Goal: Task Accomplishment & Management: Manage account settings

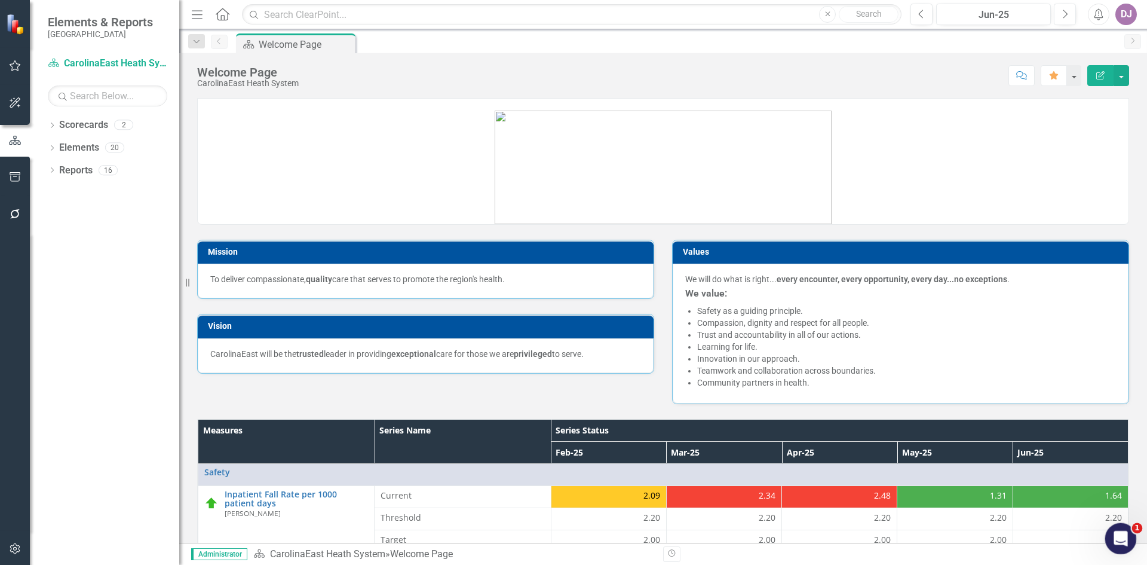
click at [1125, 542] on div "Open Intercom Messenger" at bounding box center [1118, 536] width 39 height 39
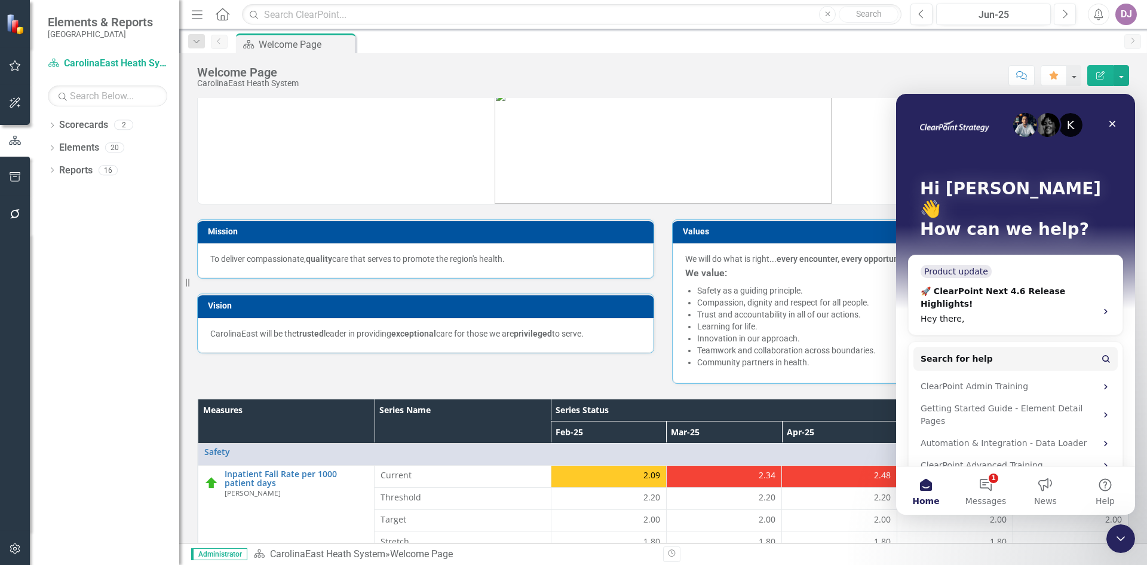
scroll to position [30, 0]
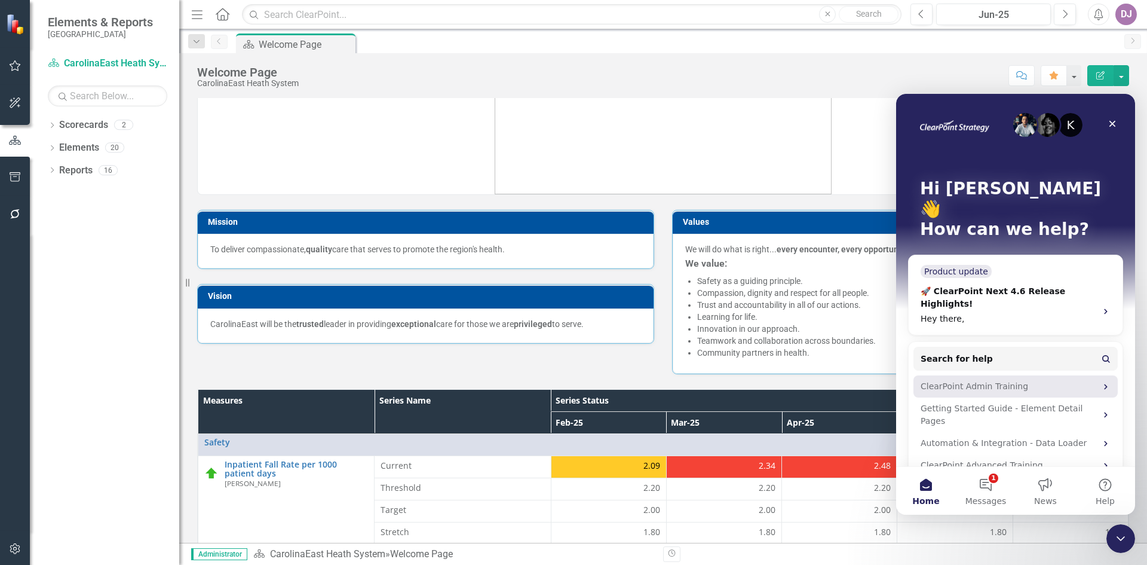
click at [983, 380] on div "ClearPoint Admin Training" at bounding box center [1009, 386] width 176 height 13
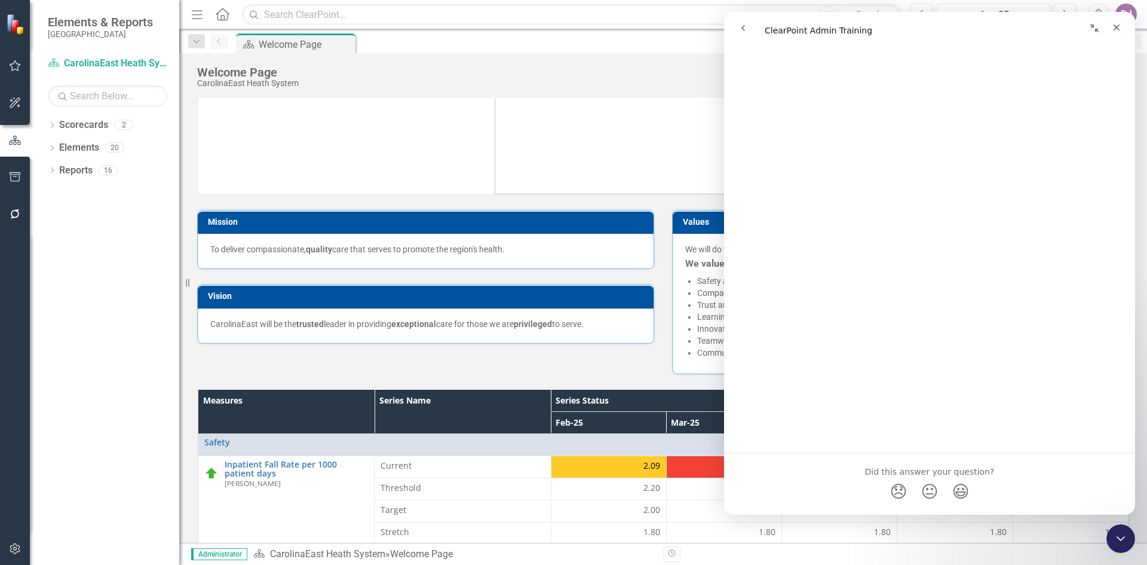
scroll to position [271, 0]
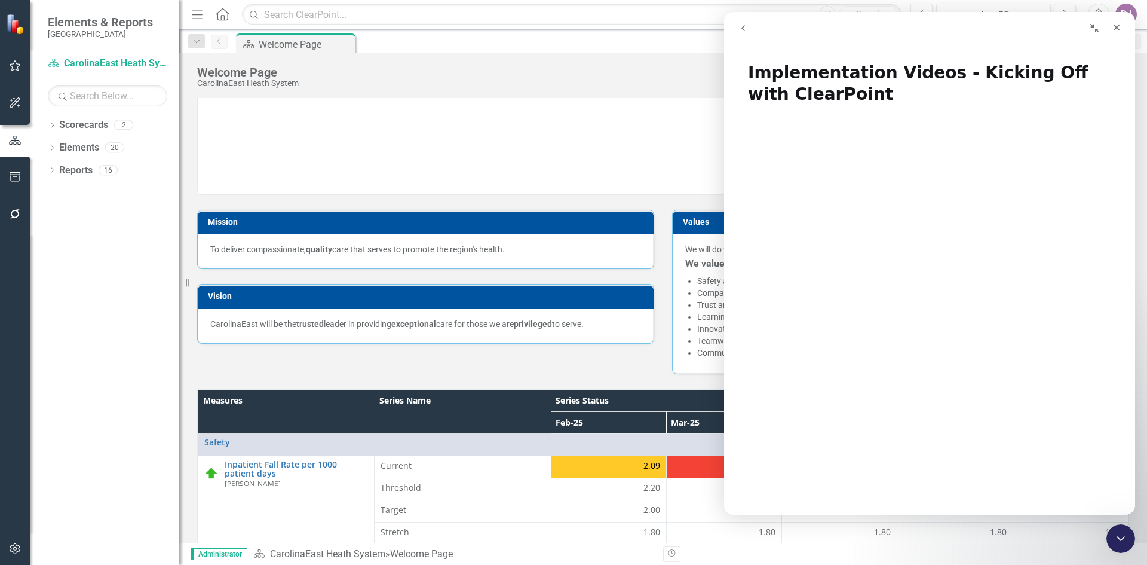
click at [1097, 28] on icon "Collapse window" at bounding box center [1095, 28] width 10 height 10
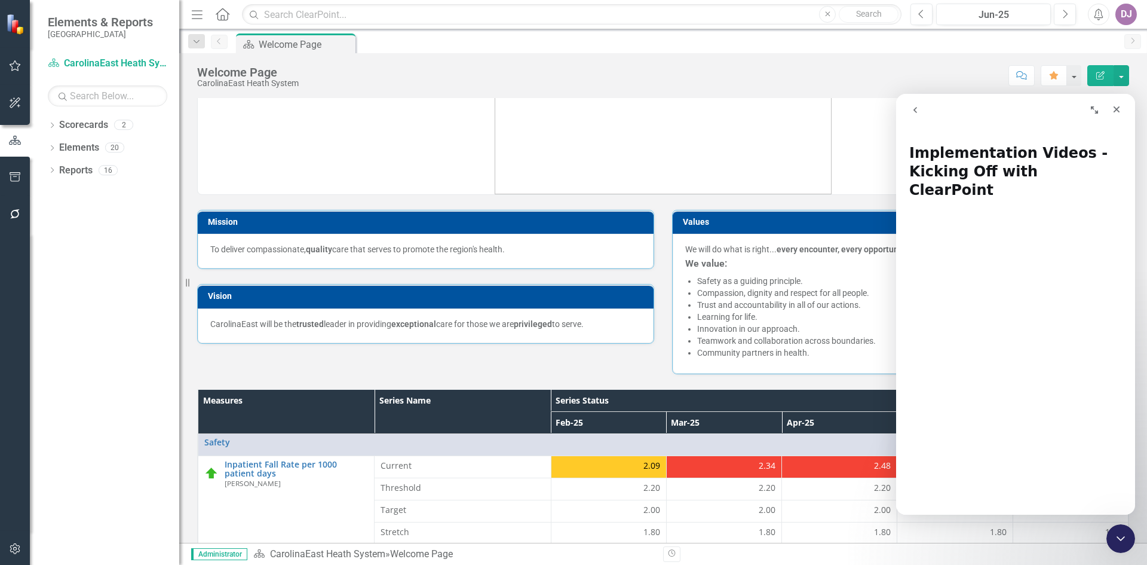
click at [1098, 110] on icon "Expand window" at bounding box center [1095, 110] width 10 height 10
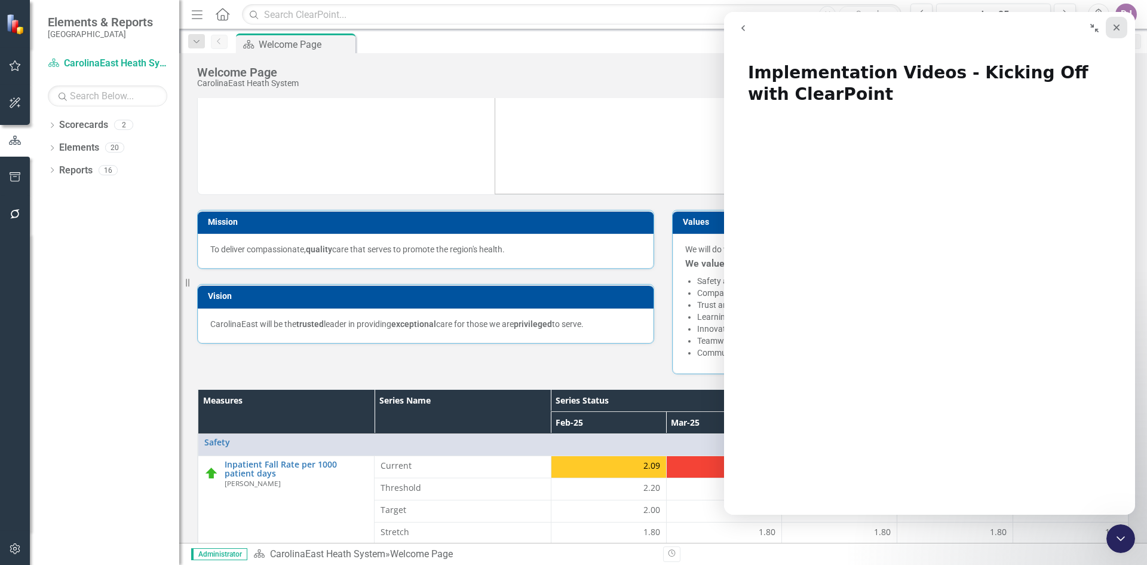
click at [1118, 30] on icon "Close" at bounding box center [1117, 28] width 10 height 10
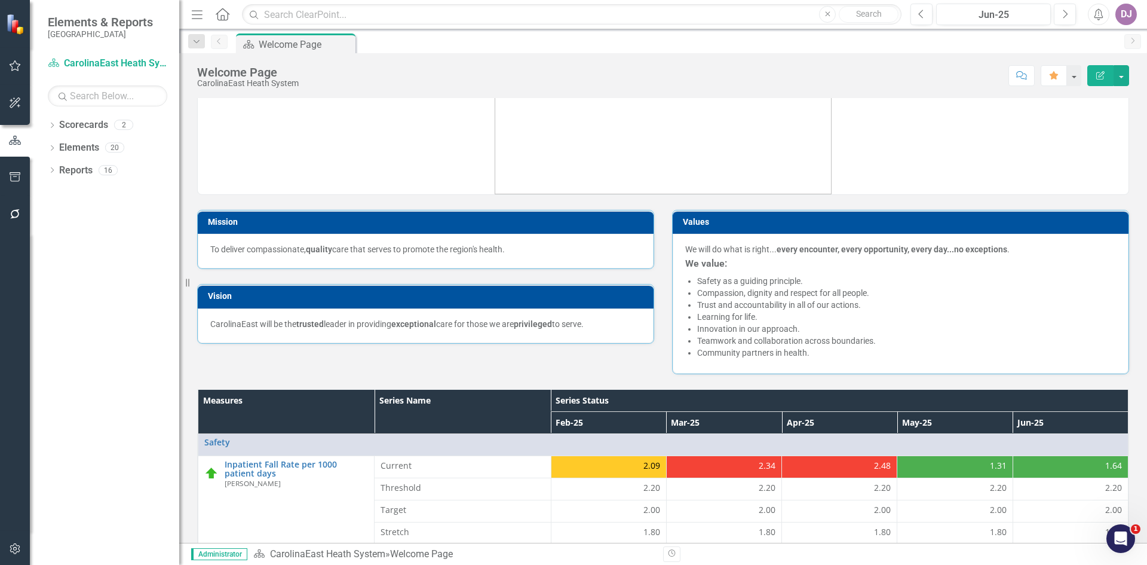
scroll to position [0, 0]
click at [1126, 20] on div "DJ" at bounding box center [1126, 15] width 22 height 22
click at [1114, 151] on link "icon.portal Success Portal" at bounding box center [1089, 149] width 94 height 22
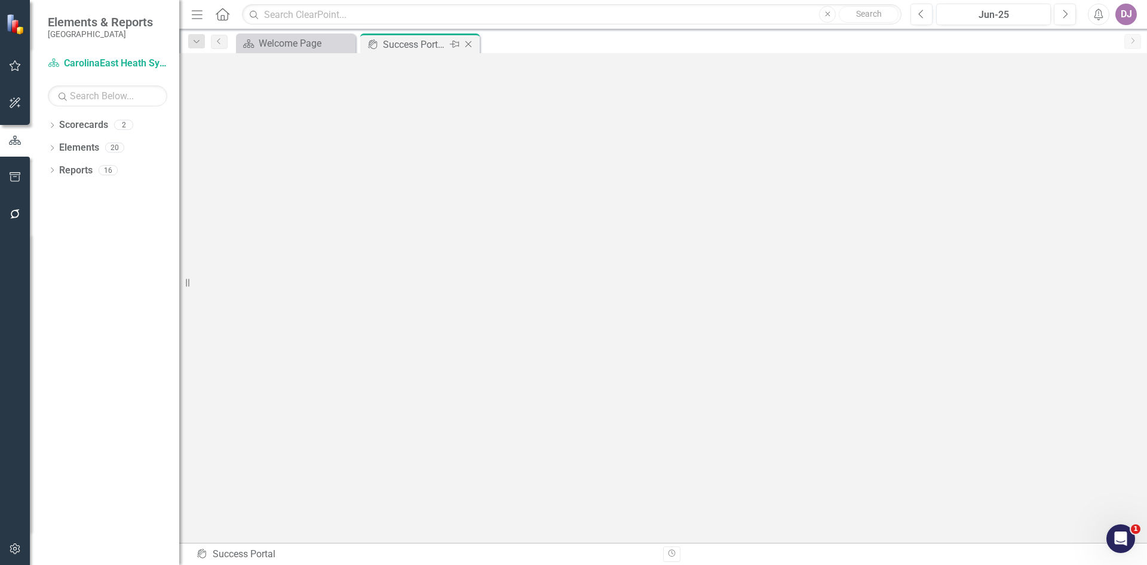
click at [404, 44] on div "Success Portal" at bounding box center [415, 44] width 64 height 15
click at [86, 151] on link "Elements" at bounding box center [79, 148] width 40 height 14
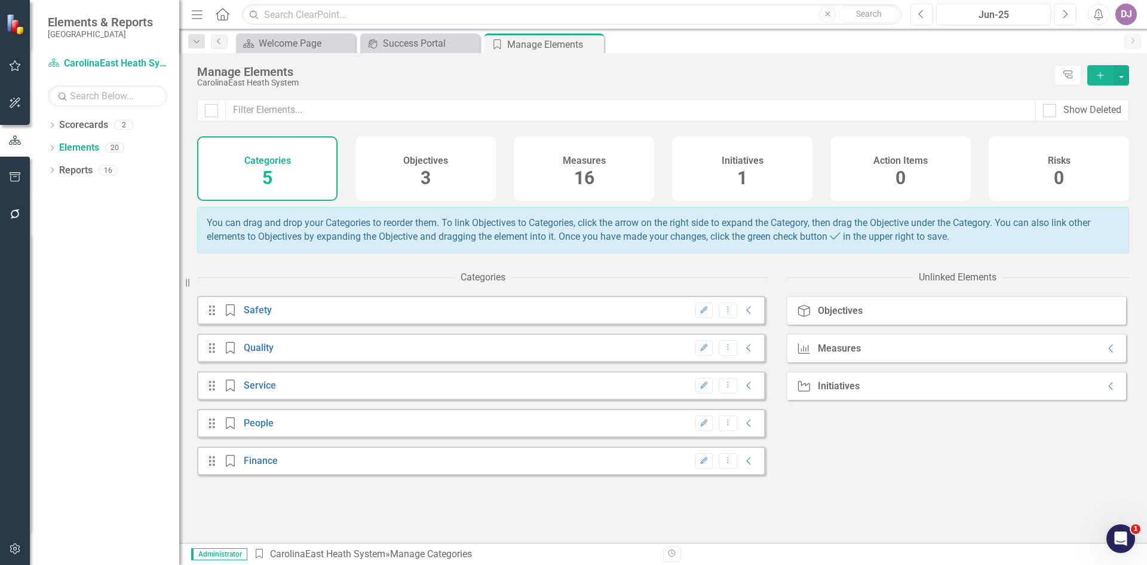
click at [745, 158] on h4 "Initiatives" at bounding box center [743, 160] width 42 height 11
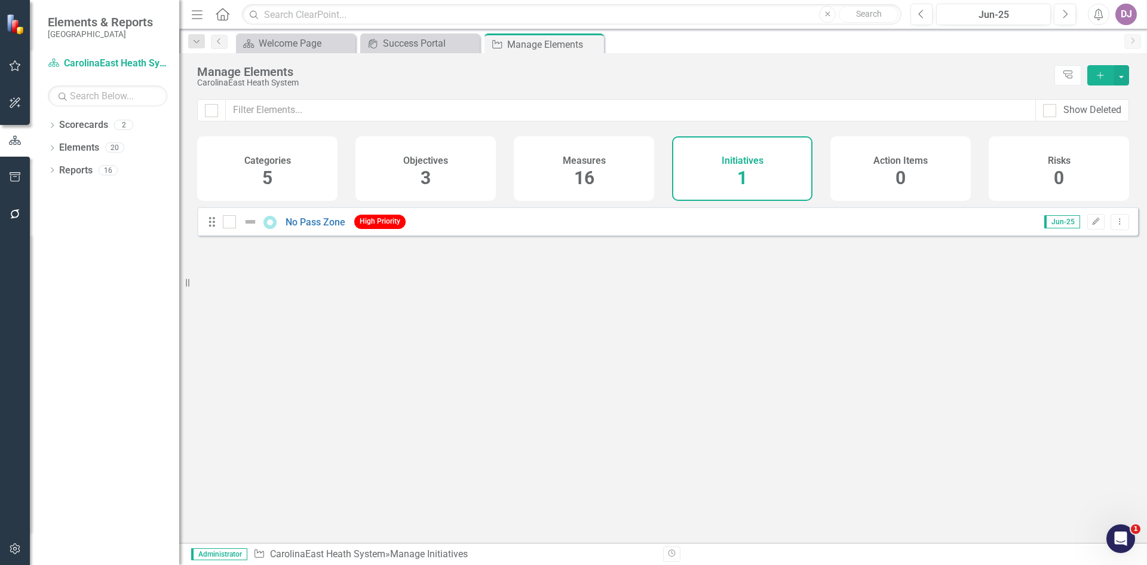
click at [1099, 76] on icon "Add" at bounding box center [1100, 75] width 11 height 8
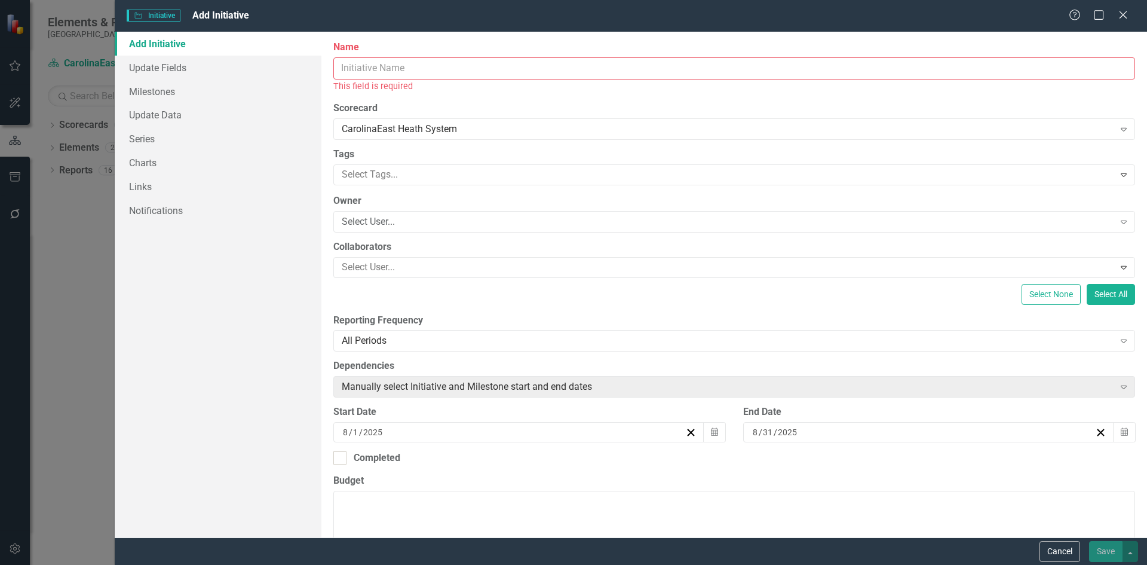
click at [381, 68] on input "Name" at bounding box center [734, 68] width 802 height 22
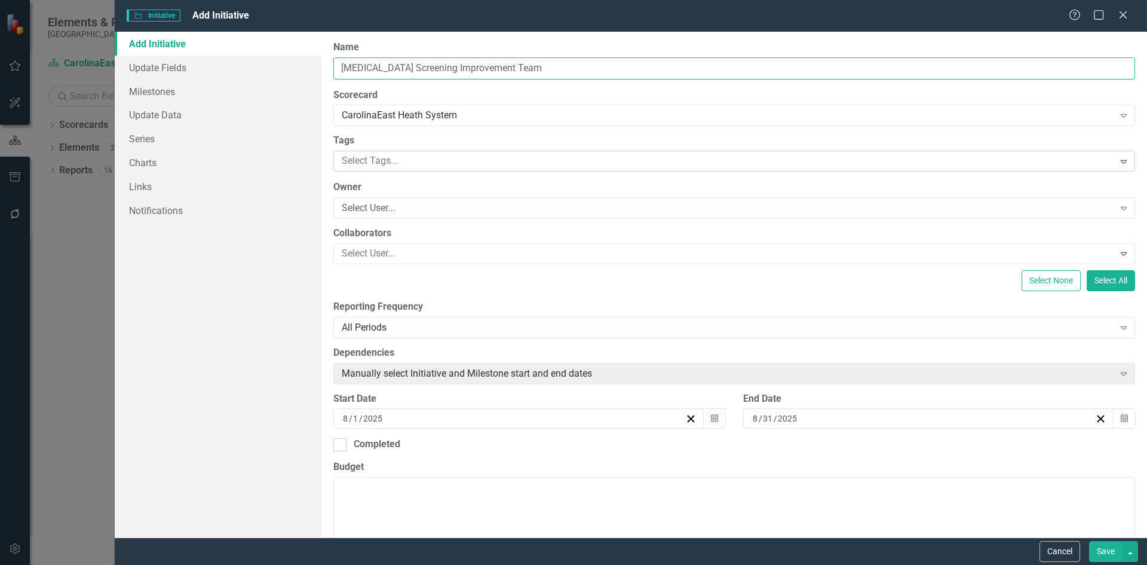
type input "[MEDICAL_DATA] Screening Improvement Team"
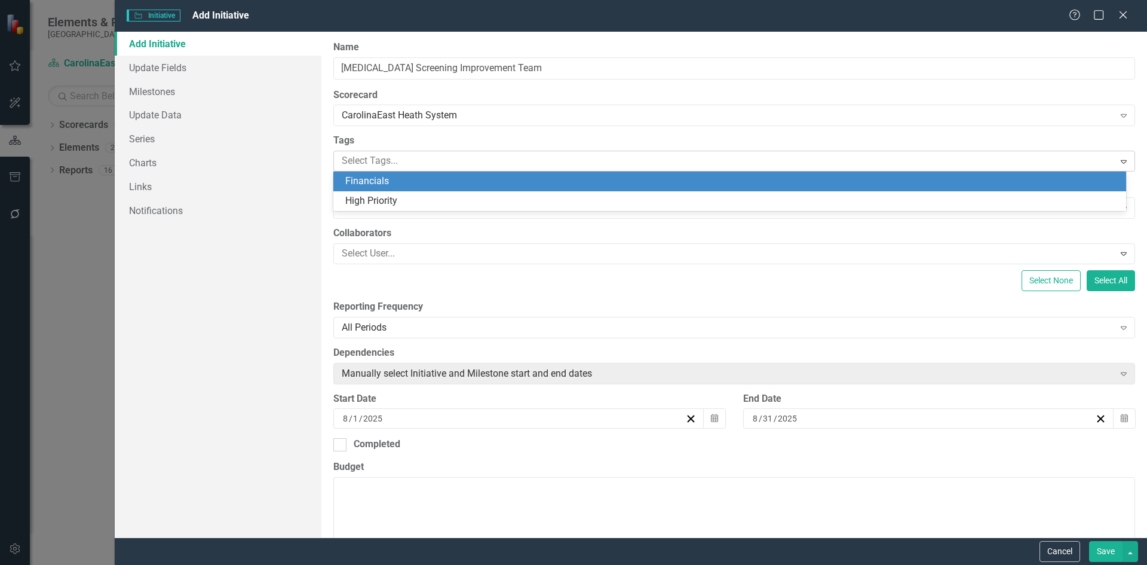
click at [1119, 164] on icon "Expand" at bounding box center [1124, 162] width 12 height 10
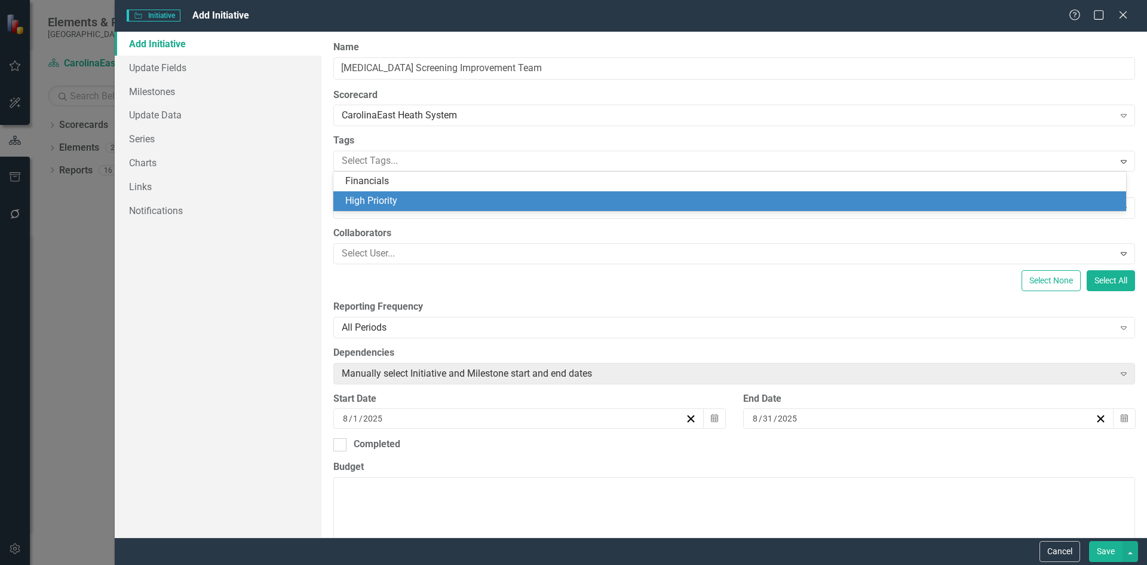
click at [376, 202] on span "High Priority" at bounding box center [371, 200] width 52 height 11
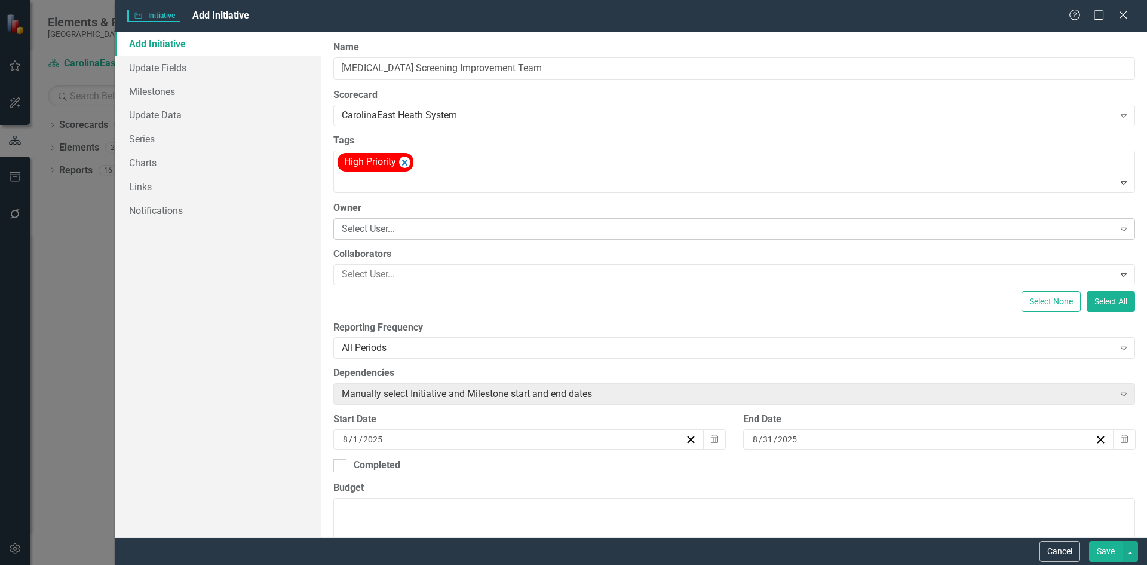
click at [1118, 231] on icon "Expand" at bounding box center [1124, 229] width 12 height 10
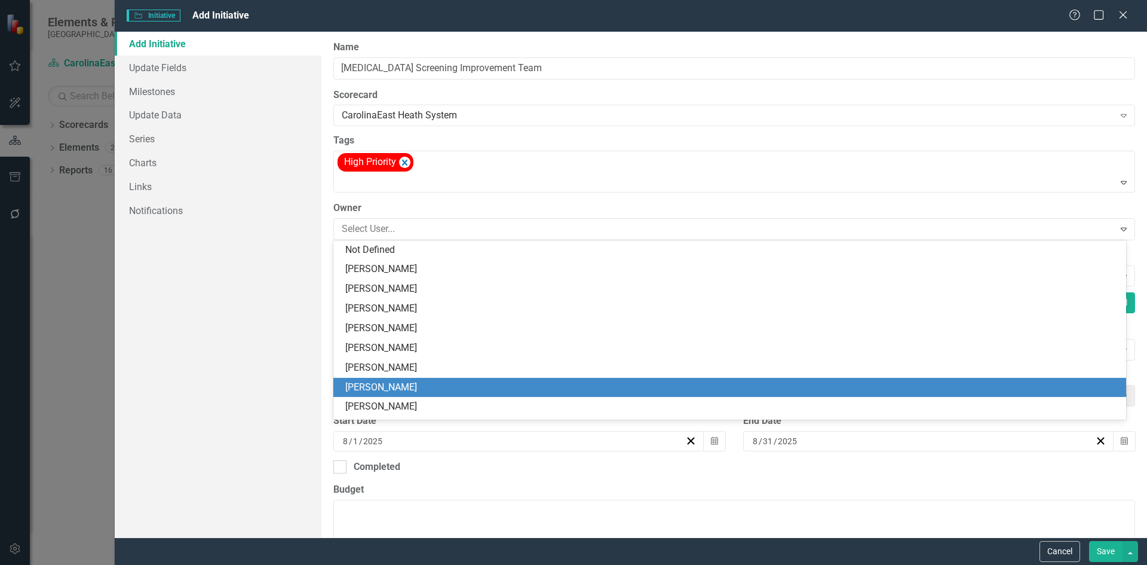
click at [384, 385] on div "[PERSON_NAME]" at bounding box center [732, 388] width 774 height 14
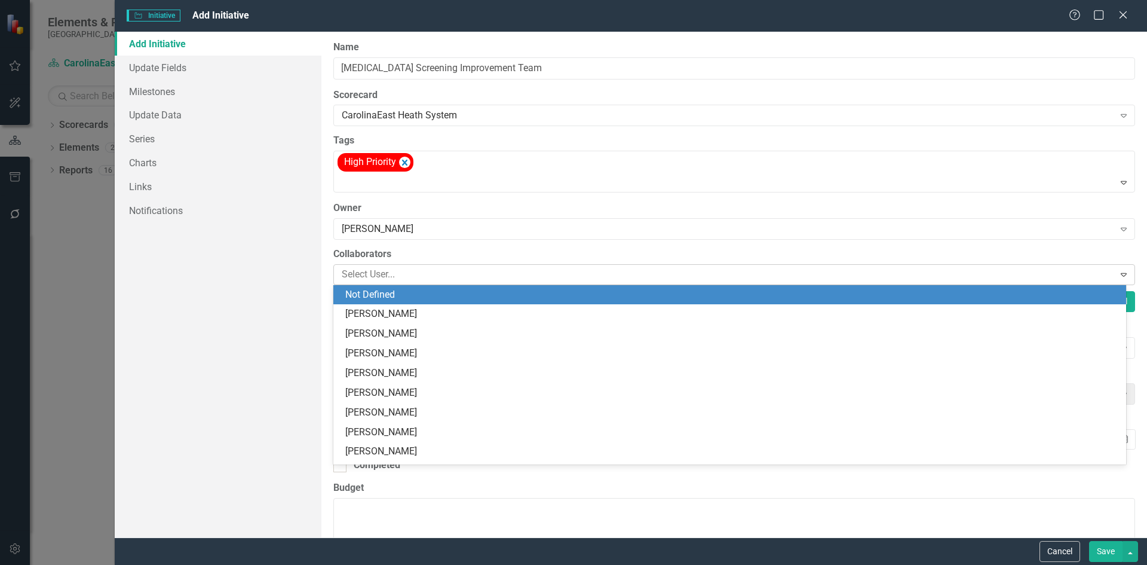
click at [1121, 274] on icon at bounding box center [1124, 275] width 6 height 4
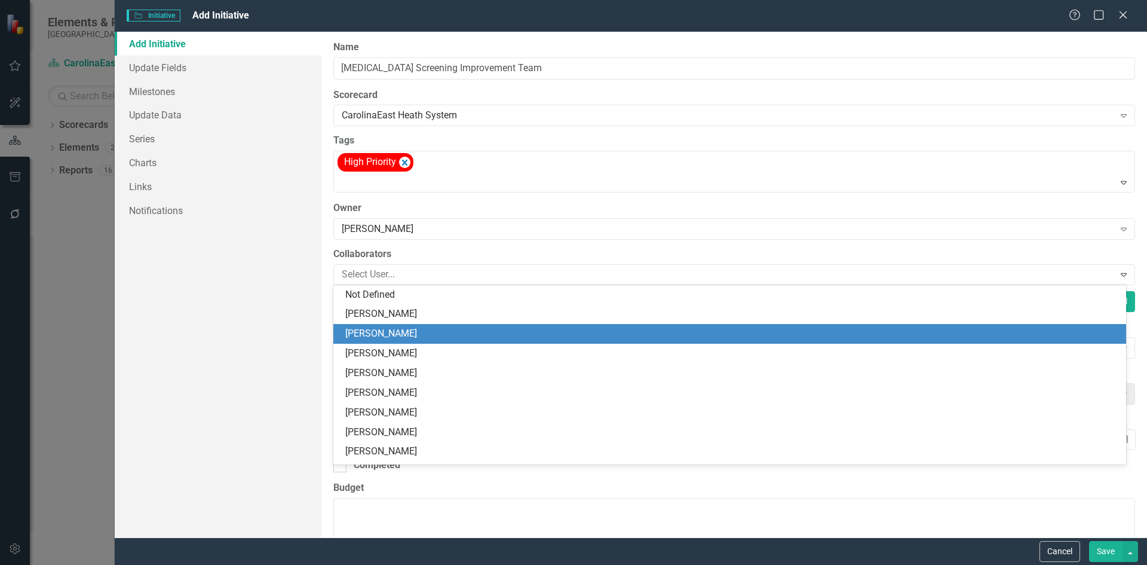
click at [421, 341] on div "[PERSON_NAME]" at bounding box center [732, 334] width 774 height 14
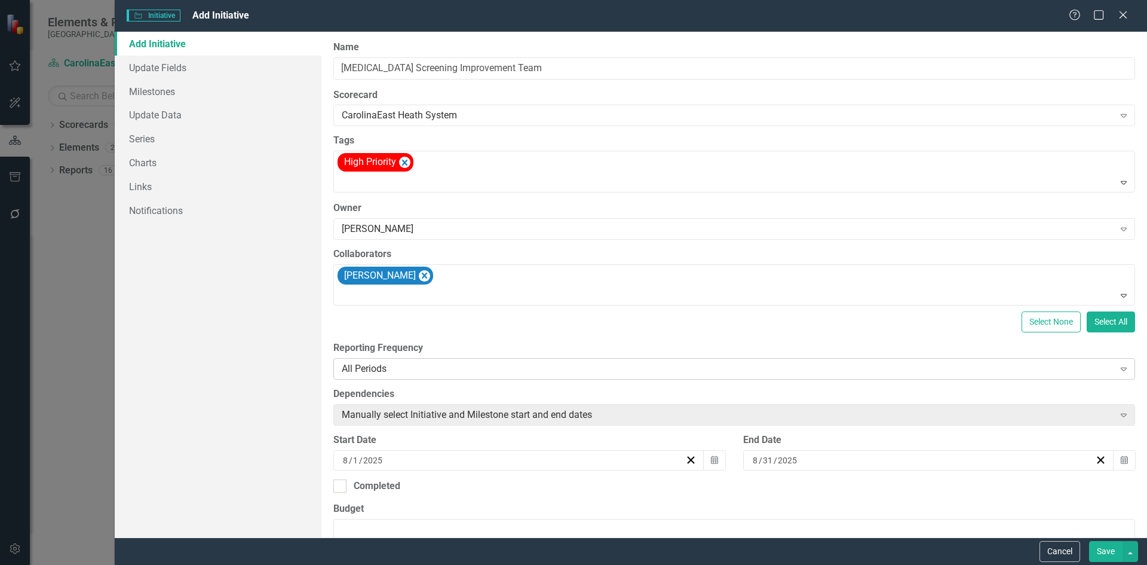
click at [1118, 372] on icon "Expand" at bounding box center [1124, 369] width 12 height 10
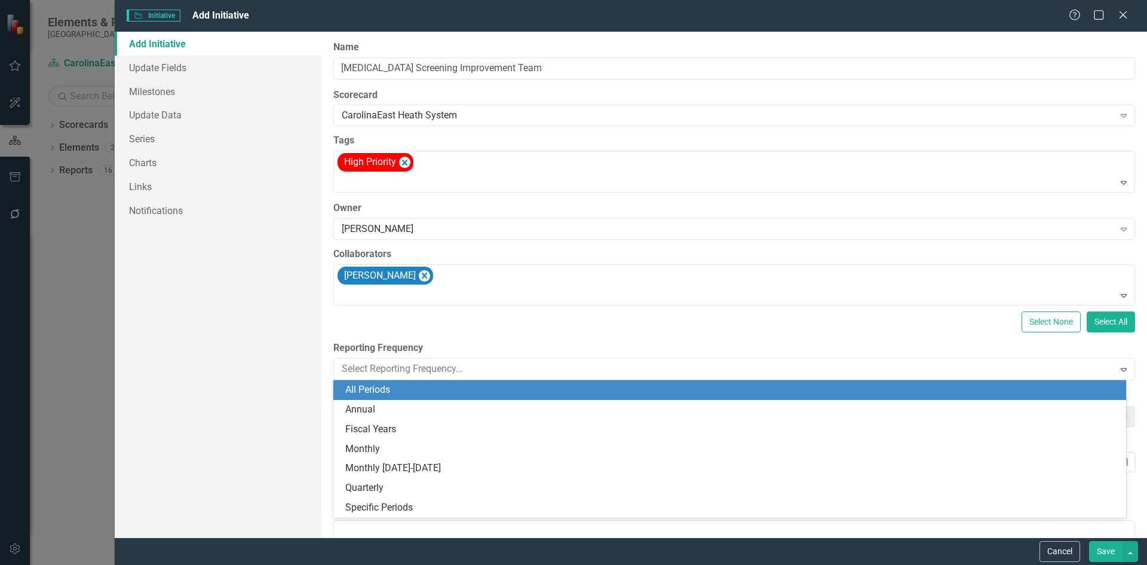
click at [433, 384] on div "All Periods" at bounding box center [732, 390] width 774 height 14
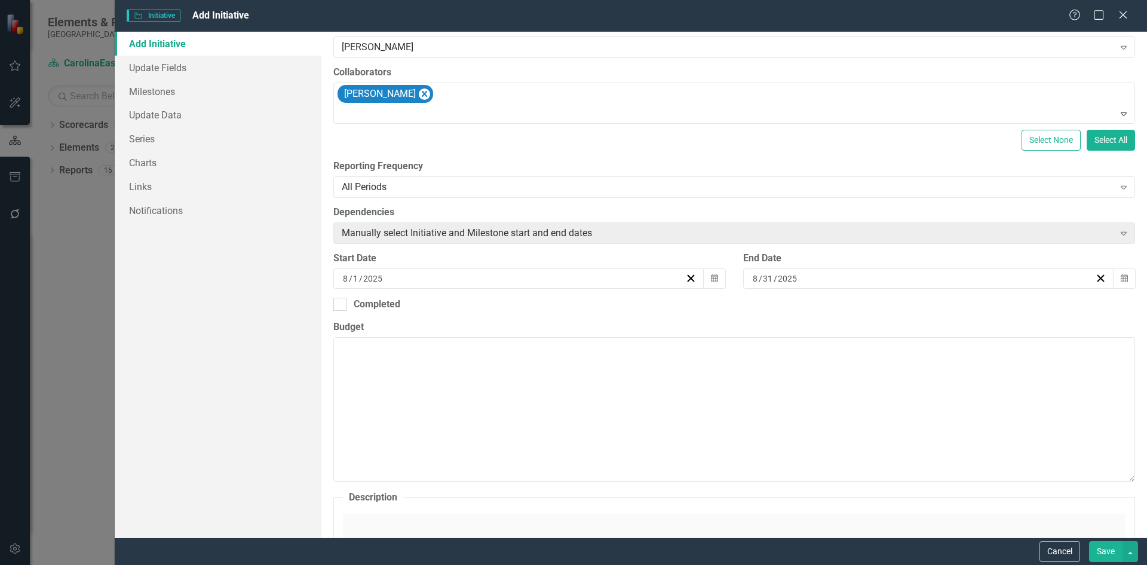
scroll to position [189, 0]
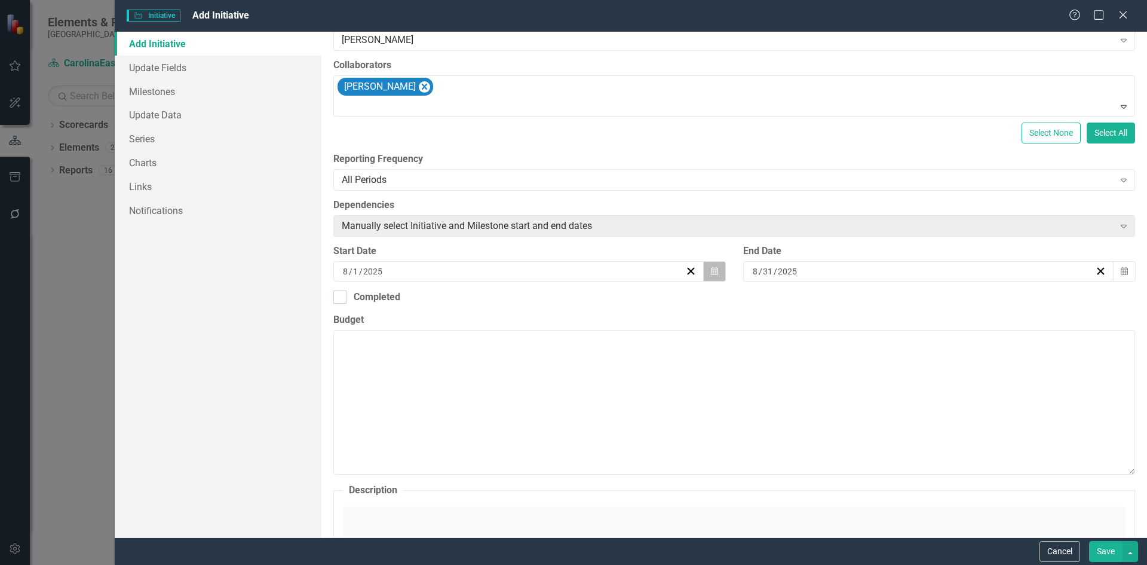
click at [711, 272] on icon "Calendar" at bounding box center [714, 271] width 7 height 8
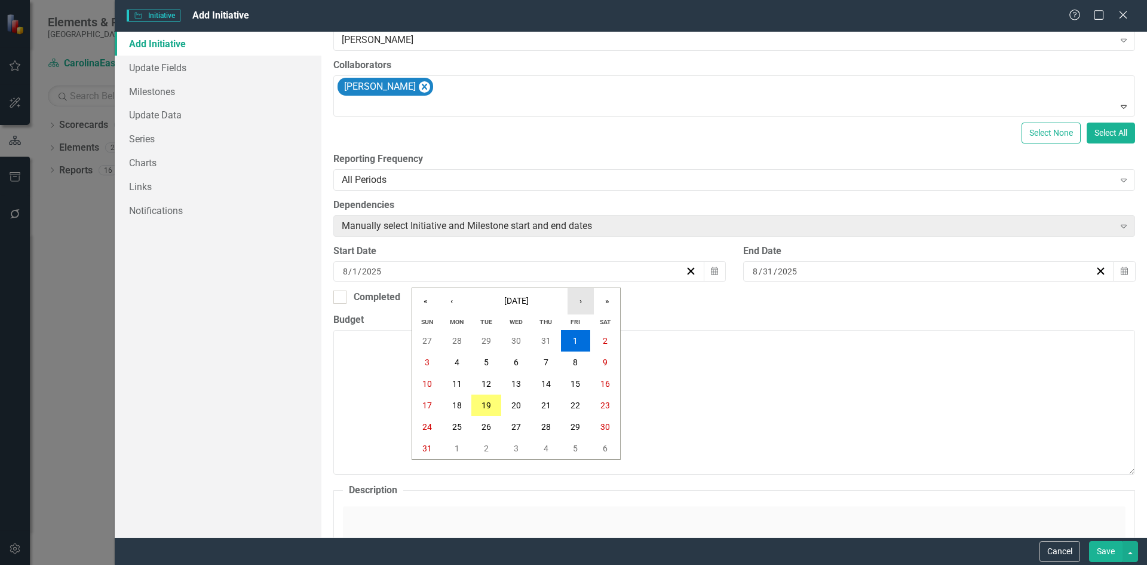
click at [580, 309] on button "›" at bounding box center [581, 301] width 26 height 26
click at [546, 339] on abbr "4" at bounding box center [546, 341] width 5 height 10
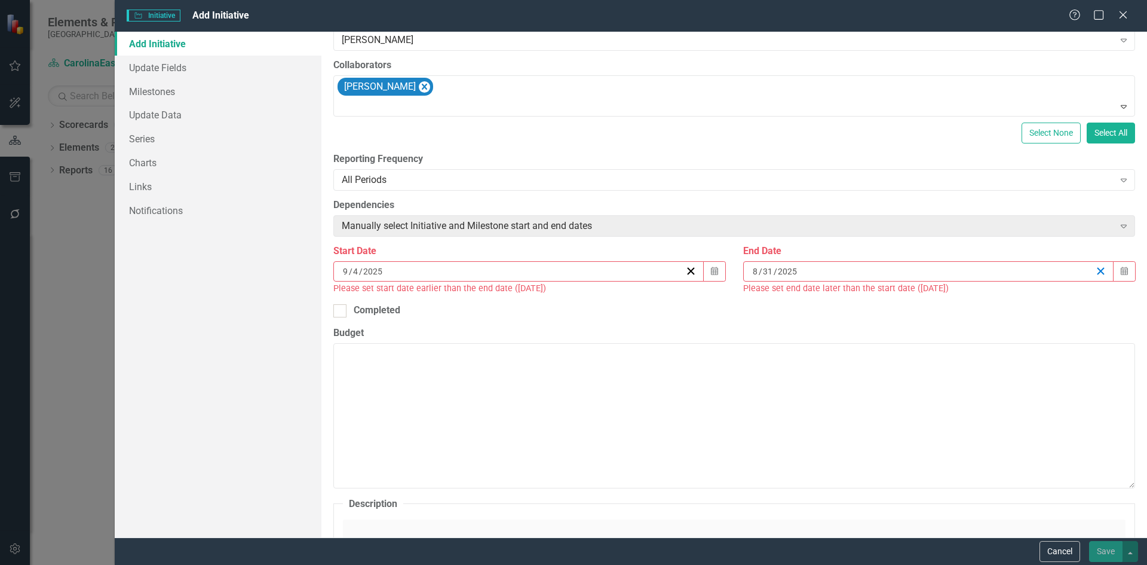
click at [1095, 267] on icon "button" at bounding box center [1100, 270] width 11 height 11
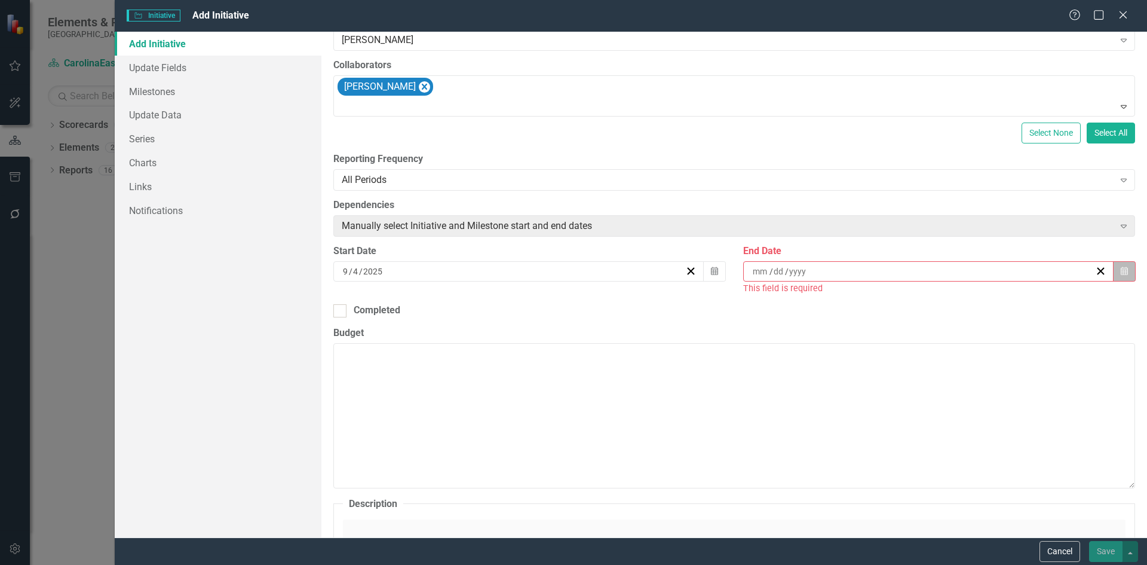
click at [1121, 270] on button "Calendar" at bounding box center [1124, 271] width 23 height 20
click at [983, 300] on button "›" at bounding box center [986, 301] width 26 height 26
click at [985, 303] on button "›" at bounding box center [986, 301] width 26 height 26
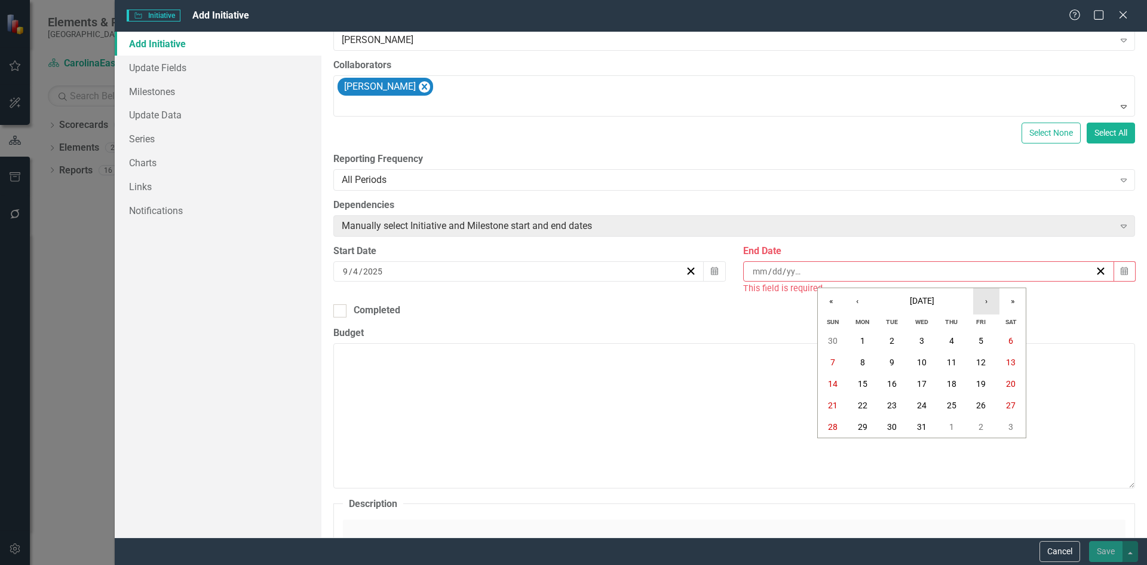
click at [985, 303] on button "›" at bounding box center [986, 301] width 26 height 26
click at [981, 363] on abbr "9" at bounding box center [981, 362] width 5 height 10
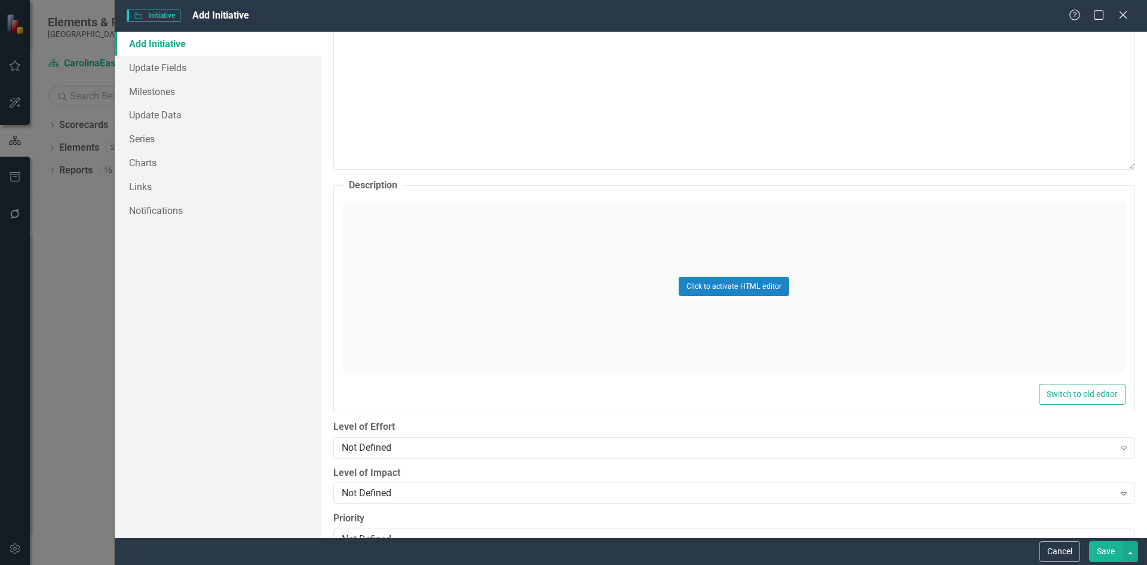
scroll to position [507, 0]
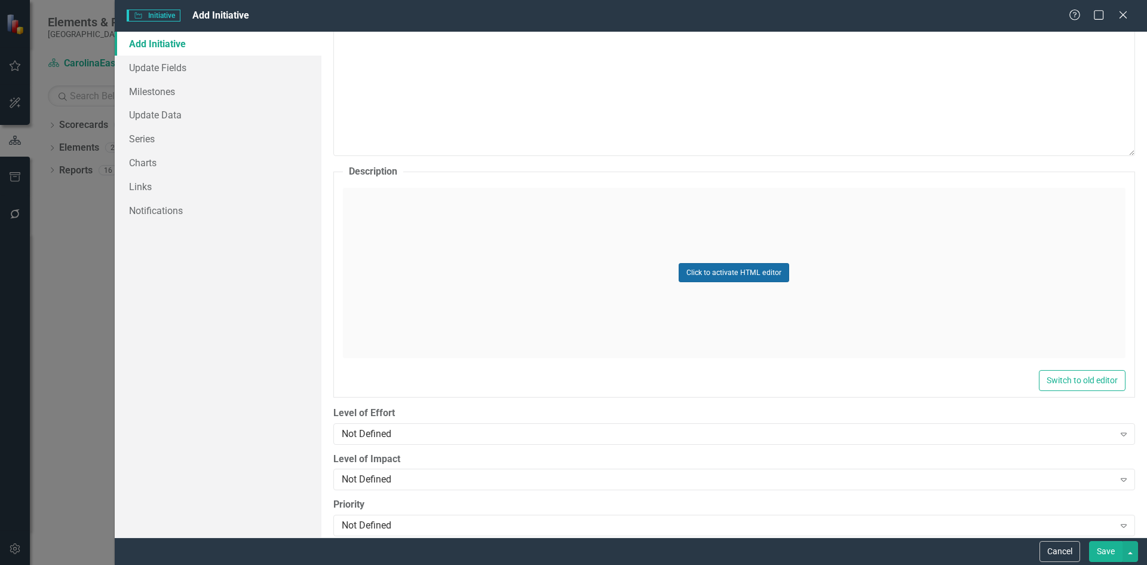
click at [713, 274] on button "Click to activate HTML editor" at bounding box center [734, 272] width 111 height 19
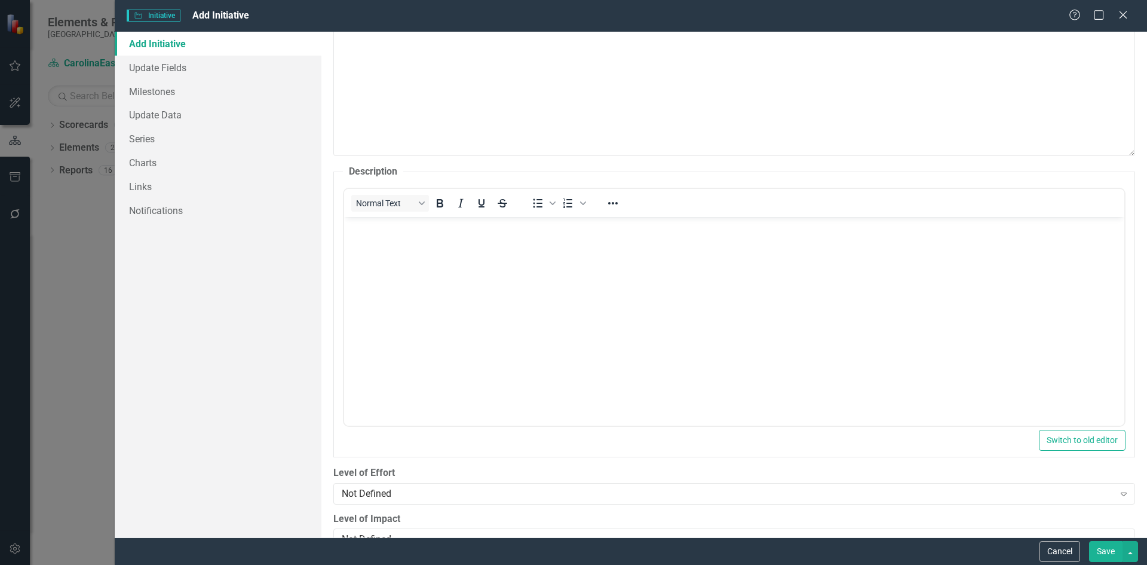
click at [452, 193] on div "Normal Text" at bounding box center [432, 202] width 176 height 23
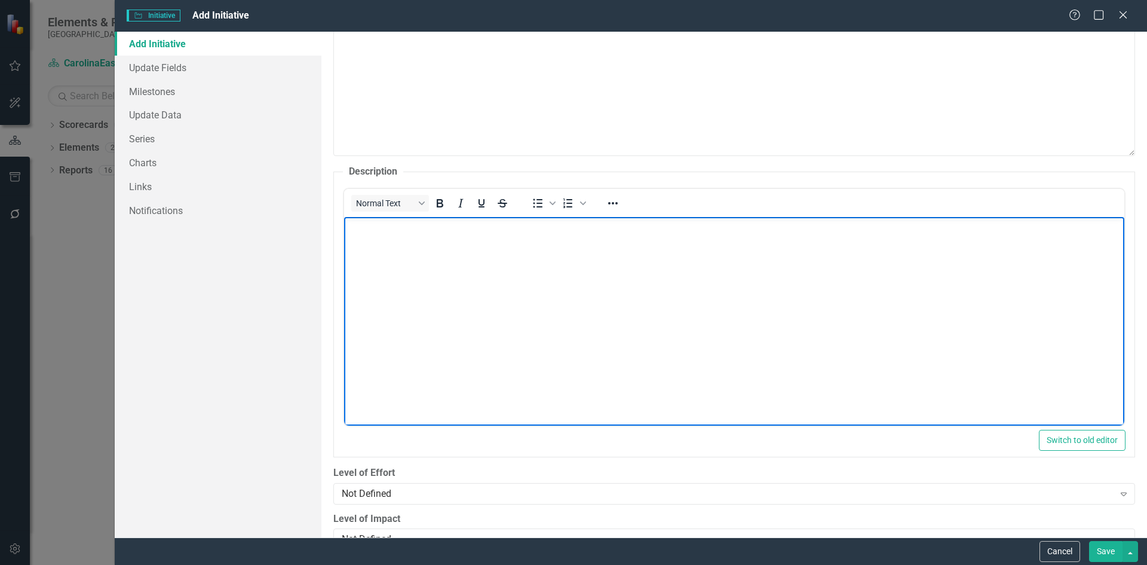
click at [435, 259] on body "Rich Text Area. Press ALT-0 for help." at bounding box center [734, 305] width 780 height 179
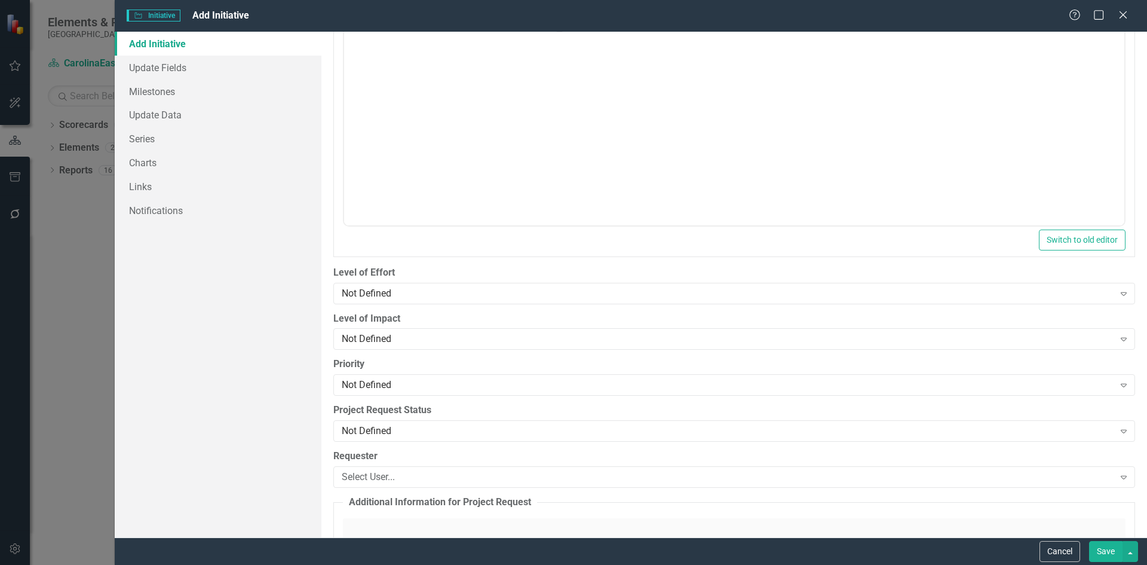
scroll to position [716, 0]
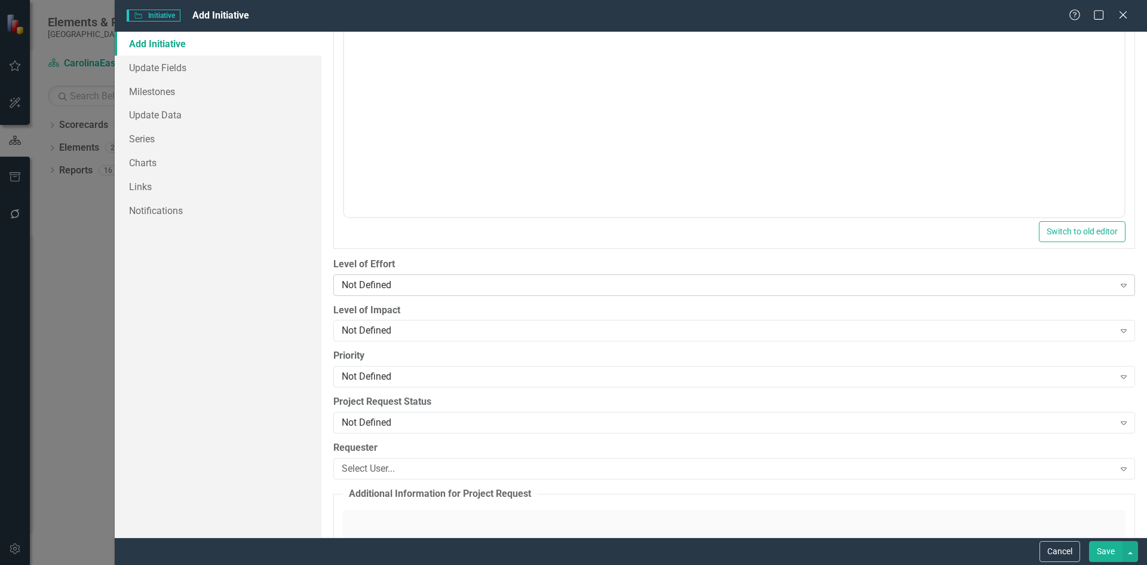
click at [1118, 288] on icon "Expand" at bounding box center [1124, 285] width 12 height 10
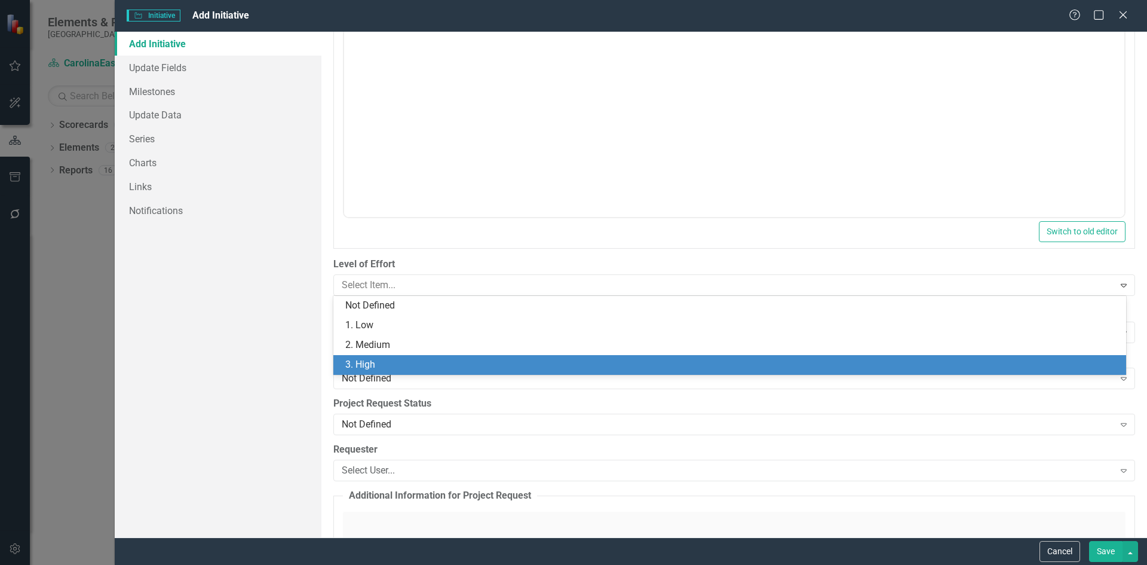
click at [408, 358] on div "3. High" at bounding box center [732, 365] width 774 height 14
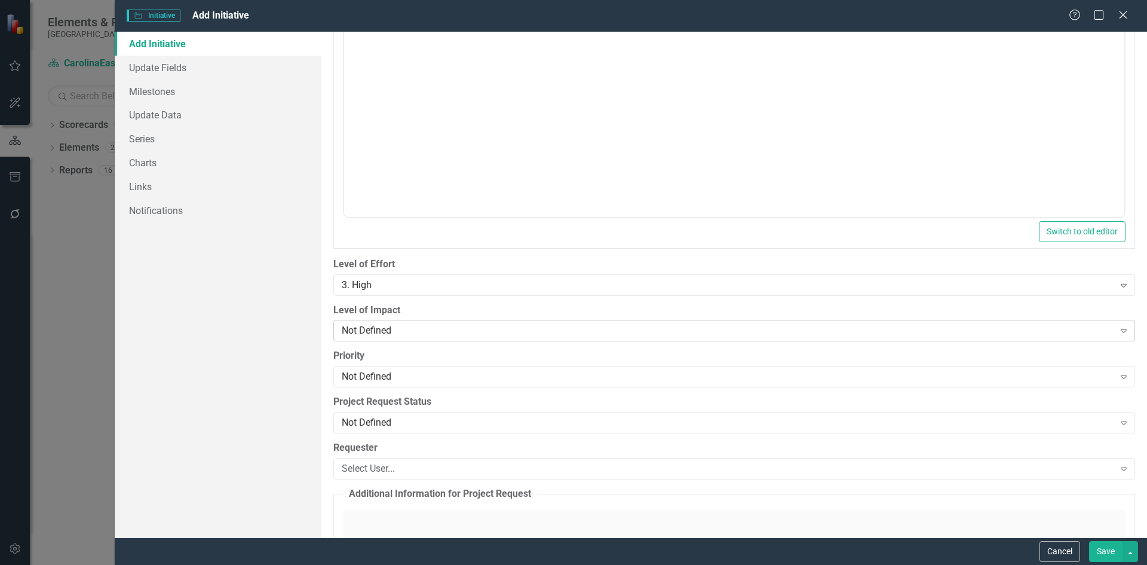
click at [1118, 329] on icon "Expand" at bounding box center [1124, 331] width 12 height 10
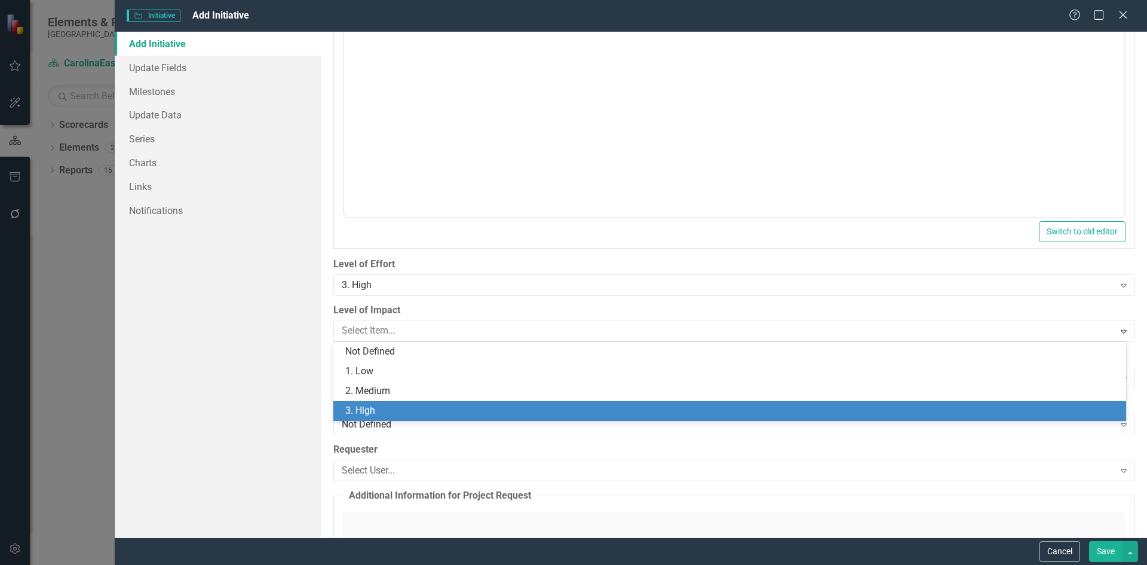
click at [379, 406] on div "3. High" at bounding box center [732, 411] width 774 height 14
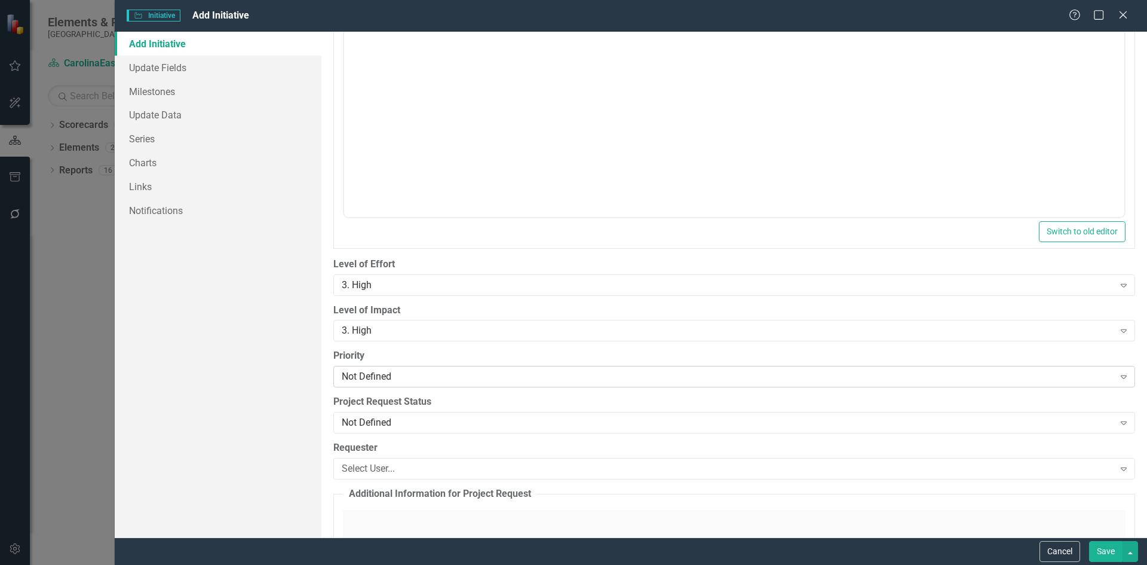
click at [1118, 378] on icon "Expand" at bounding box center [1124, 377] width 12 height 10
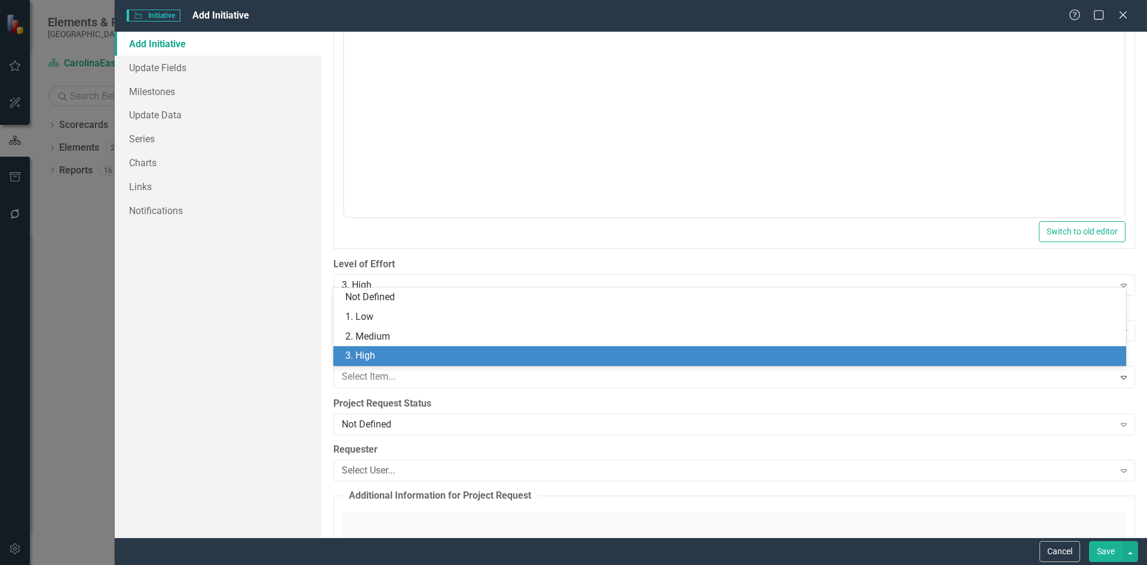
click at [373, 352] on div "3. High" at bounding box center [732, 356] width 774 height 14
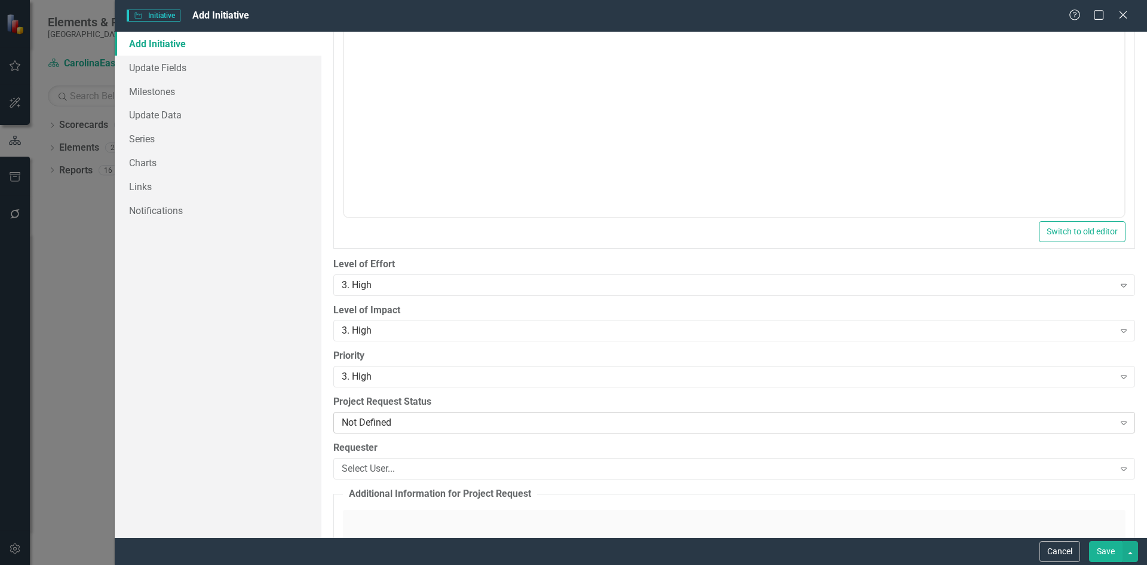
click at [1118, 422] on icon "Expand" at bounding box center [1124, 423] width 12 height 10
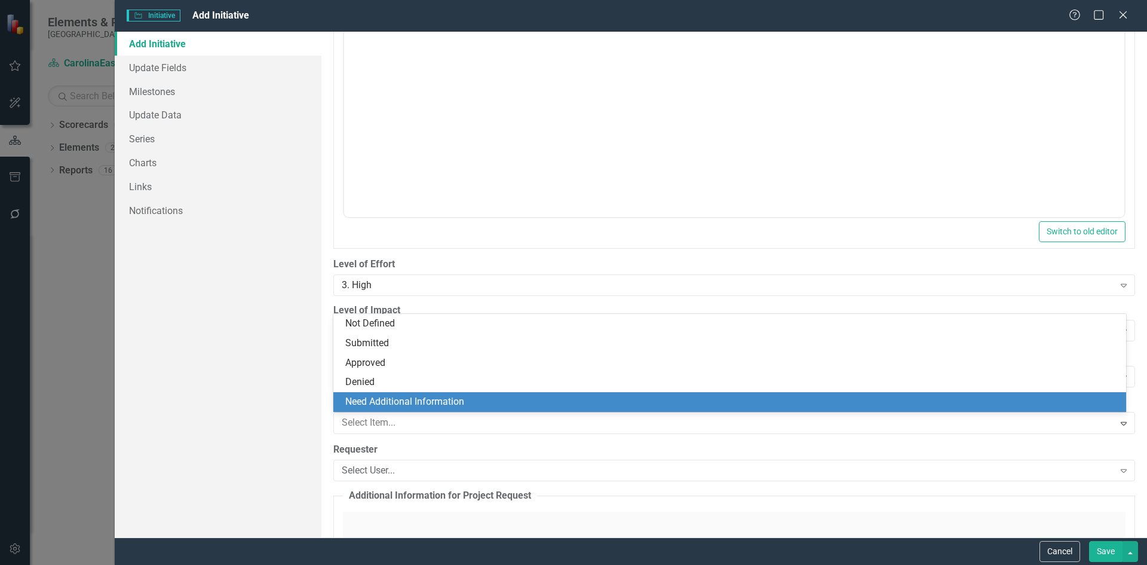
click at [395, 401] on div "Need Additional Information" at bounding box center [732, 402] width 774 height 14
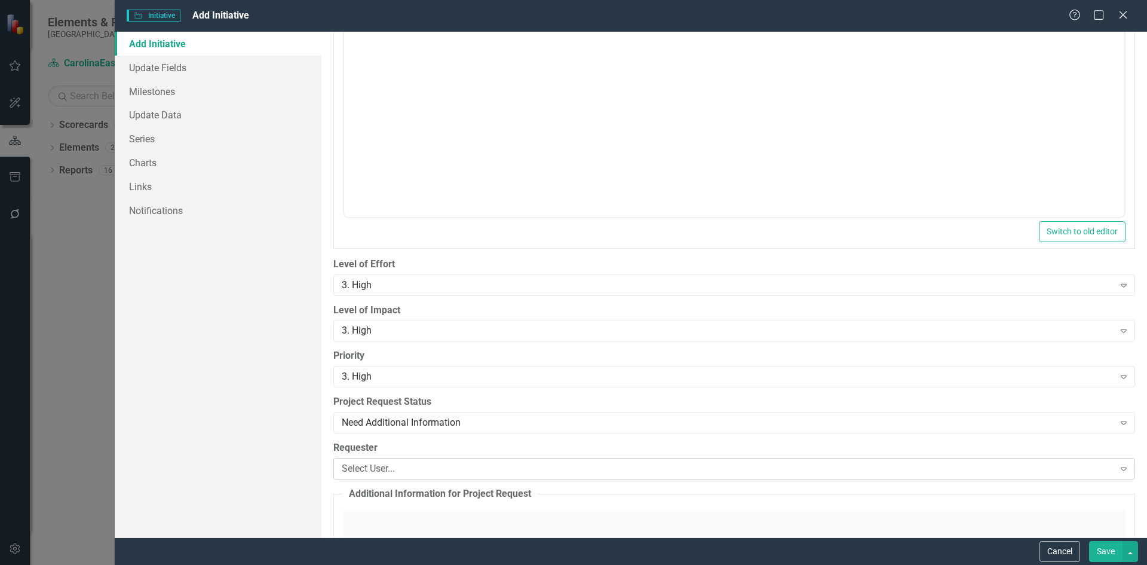
click at [1118, 469] on icon "Expand" at bounding box center [1124, 469] width 12 height 10
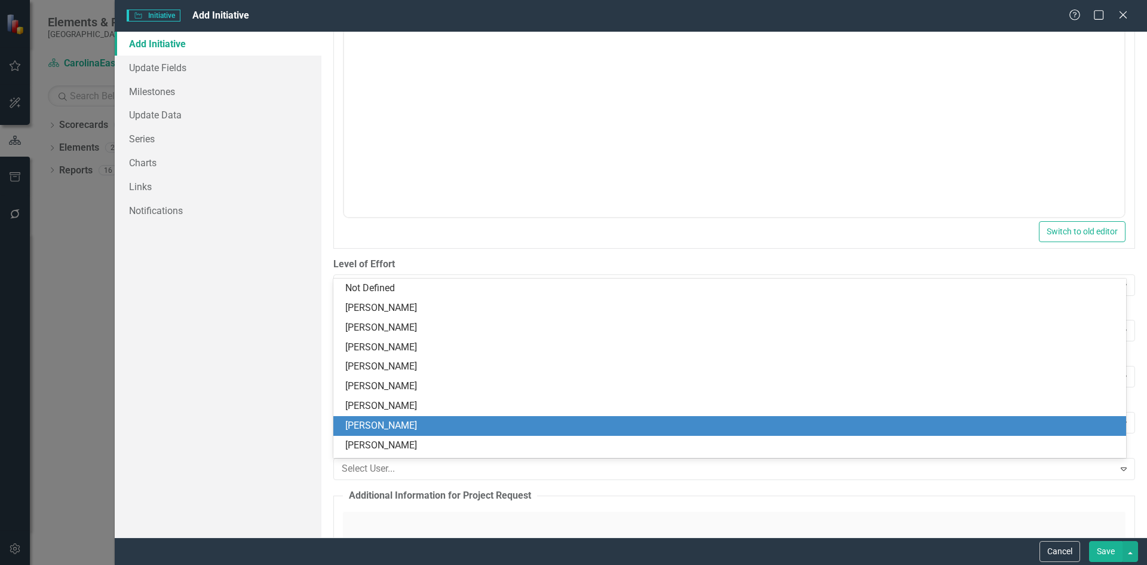
click at [401, 425] on div "[PERSON_NAME]" at bounding box center [732, 426] width 774 height 14
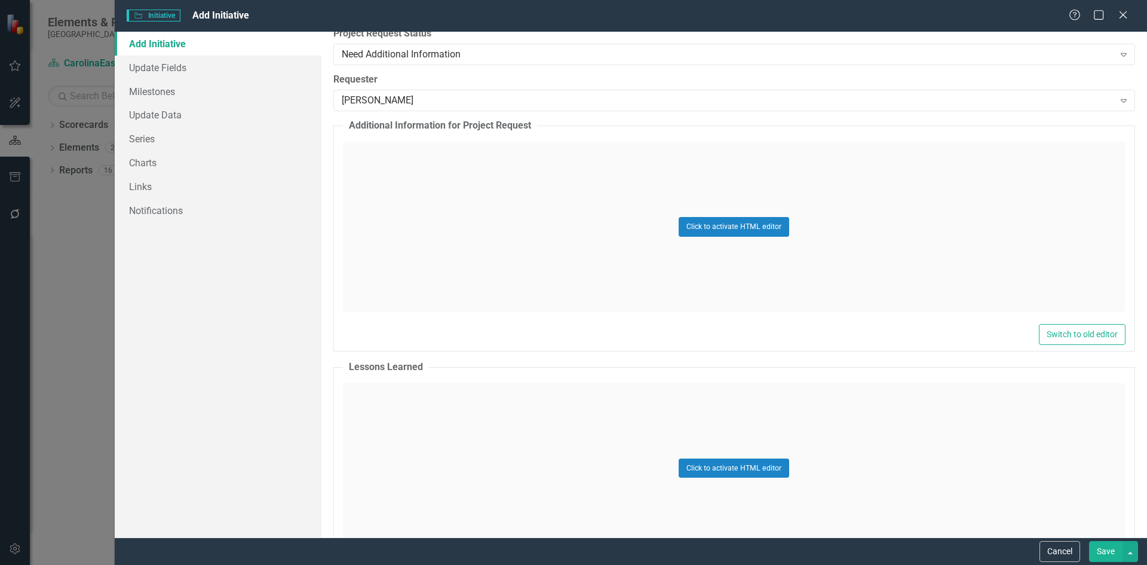
scroll to position [1204, 0]
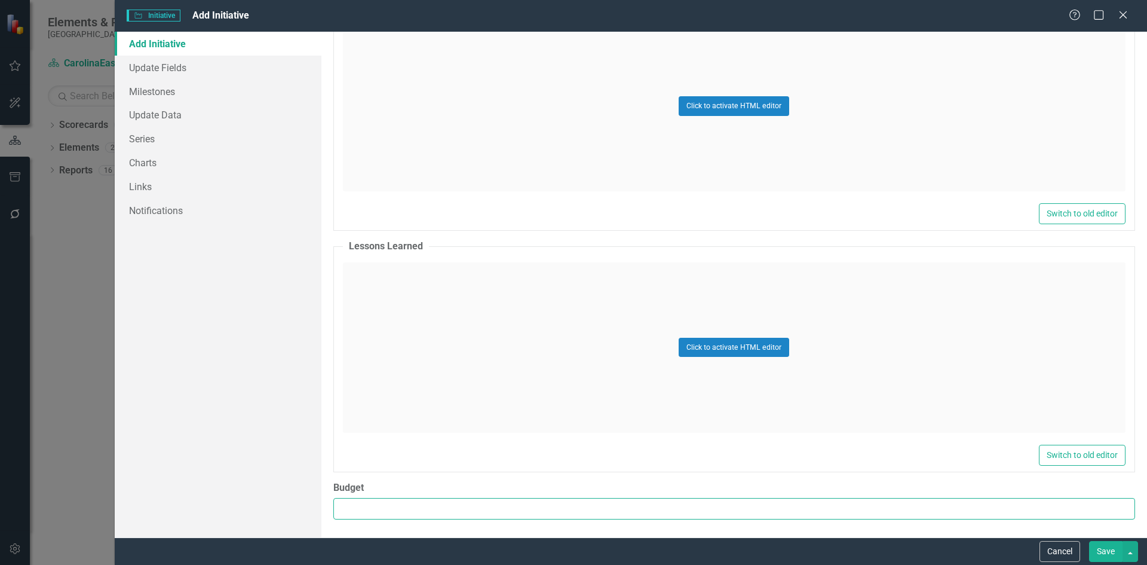
click at [364, 507] on input "Budget" at bounding box center [734, 509] width 802 height 22
click at [1112, 513] on input "-1" at bounding box center [734, 509] width 802 height 22
type input "0"
click at [1114, 504] on input "0" at bounding box center [734, 509] width 802 height 22
click at [1103, 553] on button "Save" at bounding box center [1105, 551] width 33 height 21
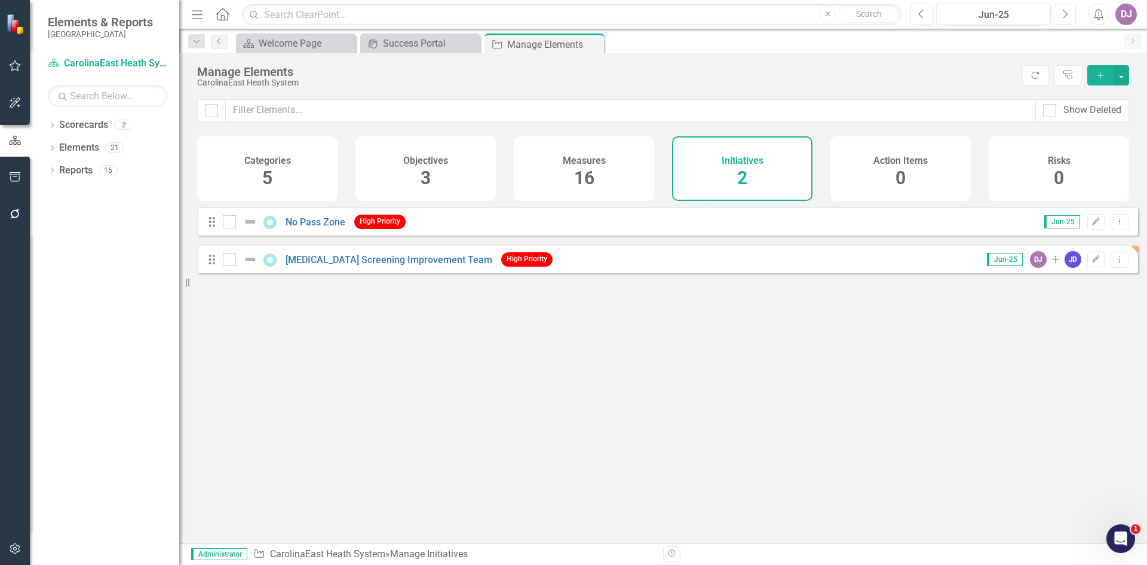
click at [1064, 15] on icon "Next" at bounding box center [1065, 14] width 7 height 11
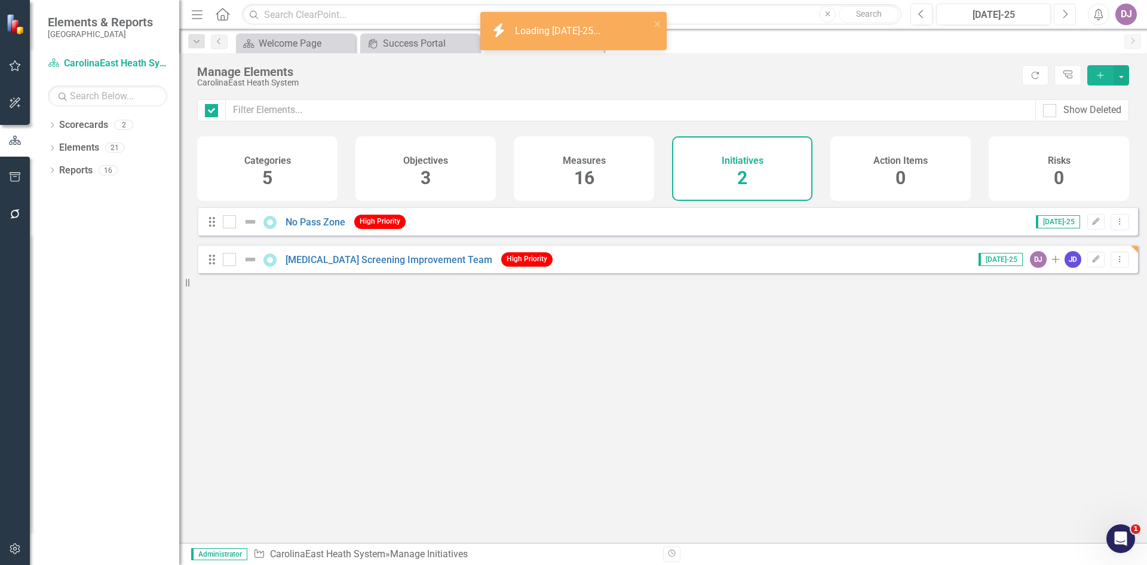
checkbox input "false"
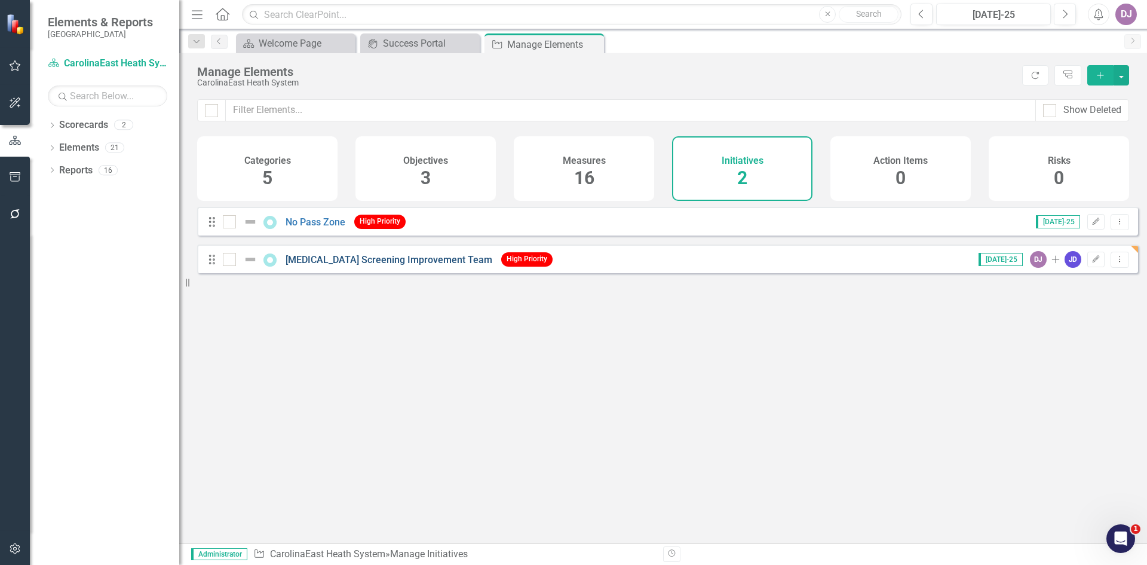
click at [398, 265] on link "[MEDICAL_DATA] Screening Improvement Team" at bounding box center [389, 259] width 207 height 11
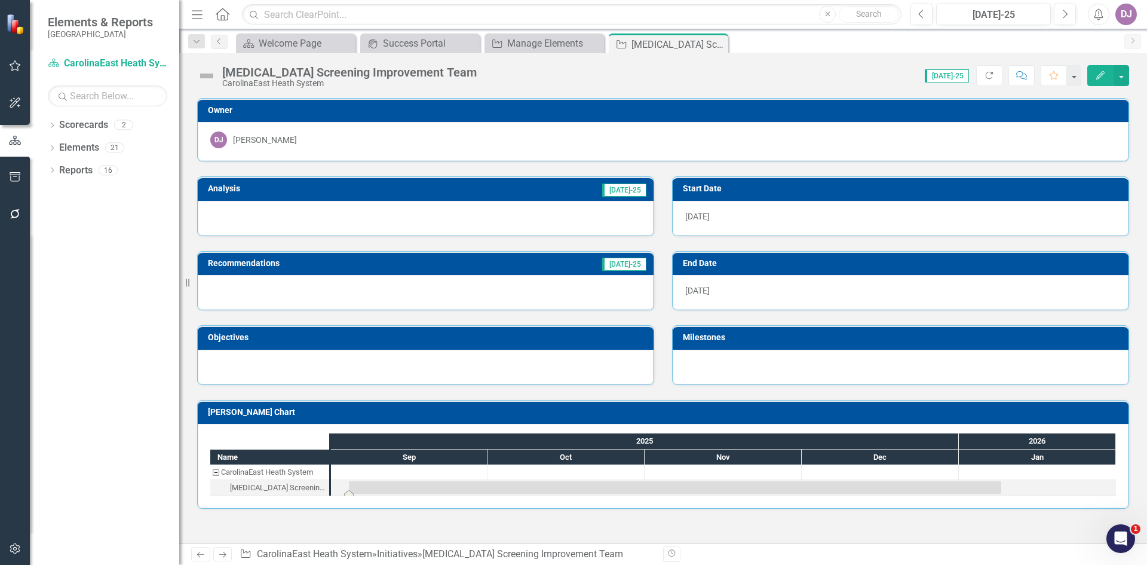
click at [357, 487] on div "Task: Start date: 2025-09-04 End date: 2026-01-09" at bounding box center [675, 487] width 652 height 13
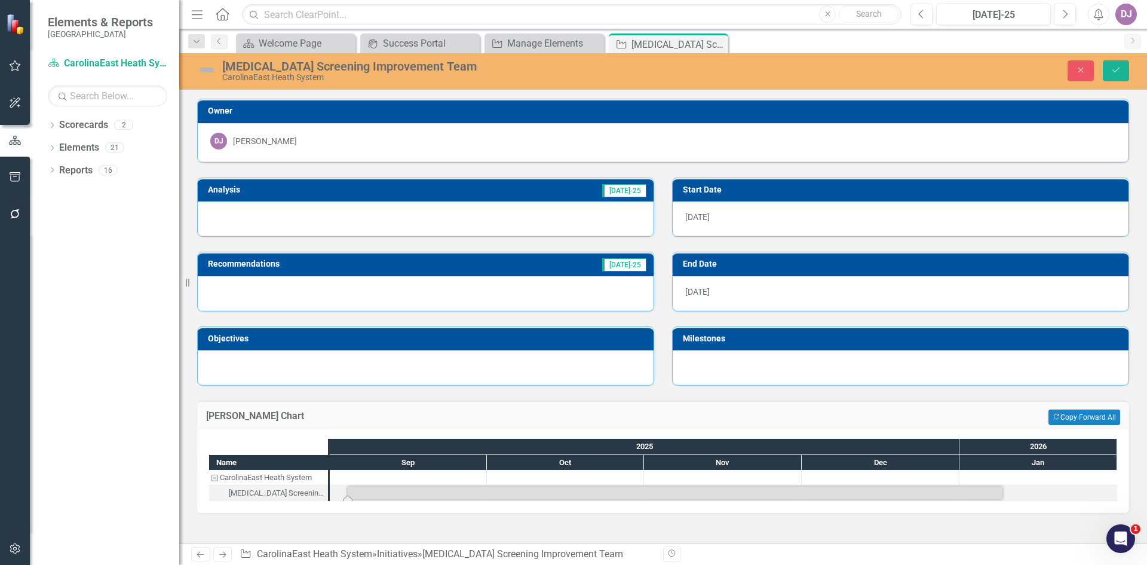
click at [365, 494] on div "Task: Start date: 2025-09-04 End date: 2026-01-09" at bounding box center [675, 492] width 655 height 13
click at [348, 493] on div "Task: Start date: 2025-09-04 End date: 2026-01-09" at bounding box center [675, 492] width 655 height 13
click at [369, 489] on div "Task: Start date: 2025-09-04 End date: 2026-01-09" at bounding box center [675, 492] width 655 height 13
click at [281, 492] on div "[MEDICAL_DATA] Screening Improvement Team" at bounding box center [277, 493] width 96 height 16
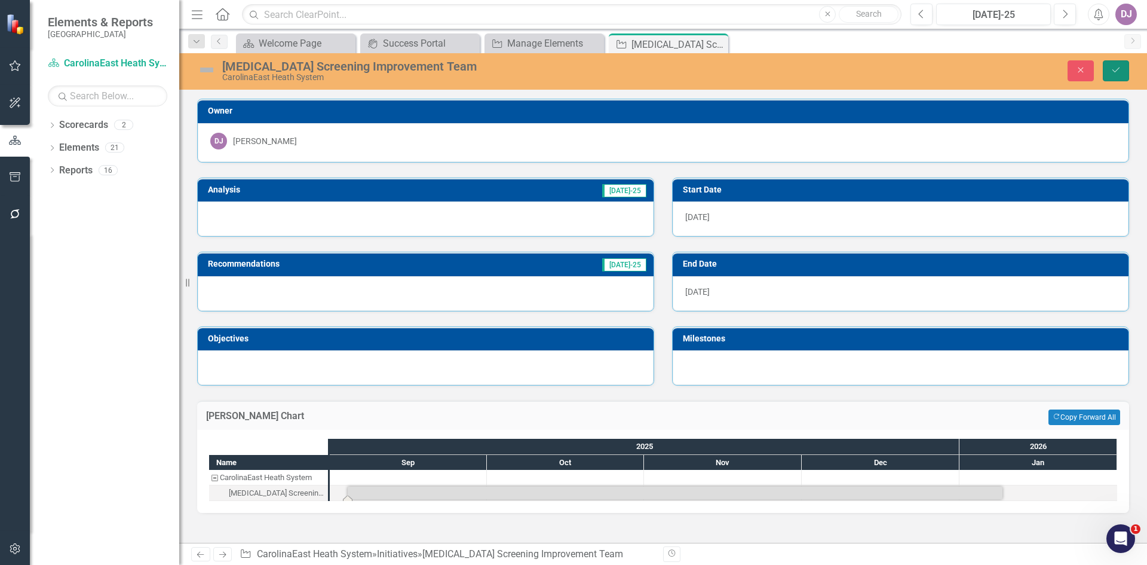
click at [1116, 69] on icon "Save" at bounding box center [1116, 70] width 11 height 8
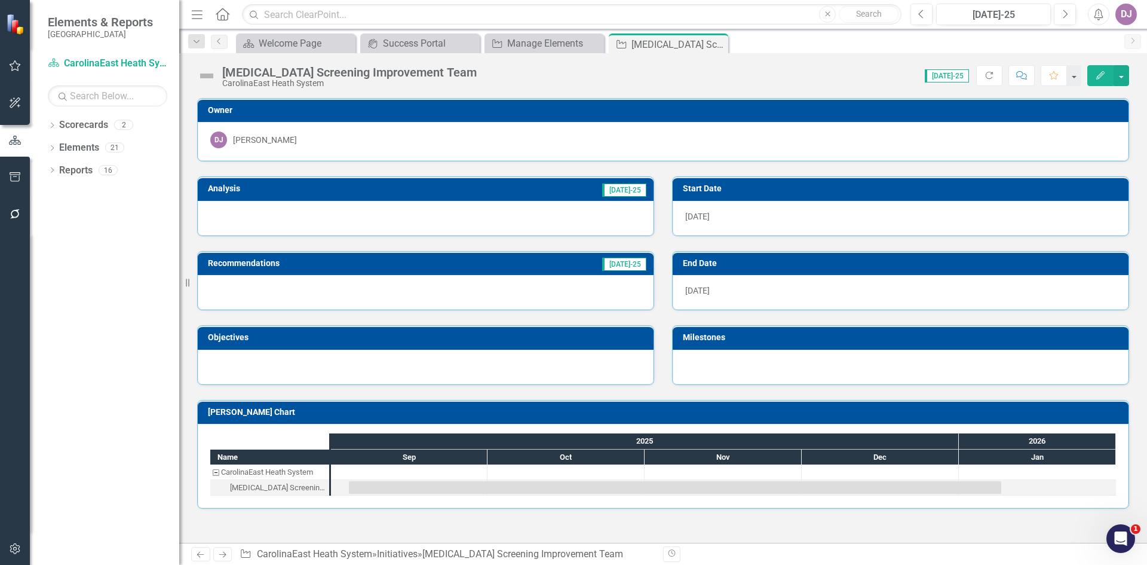
click at [1096, 75] on icon "Edit" at bounding box center [1100, 75] width 11 height 8
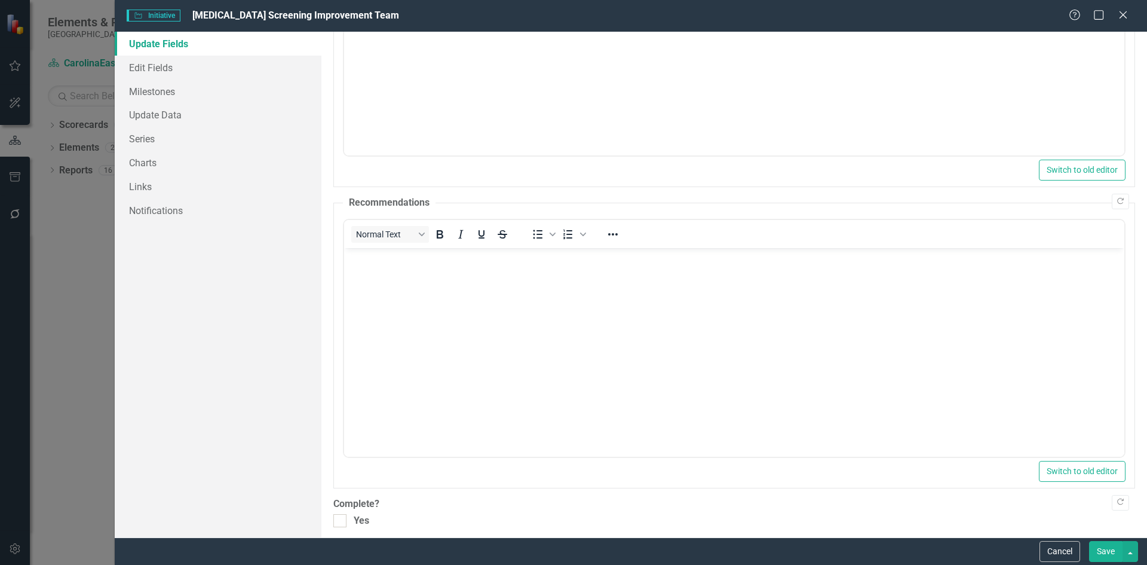
scroll to position [282, 0]
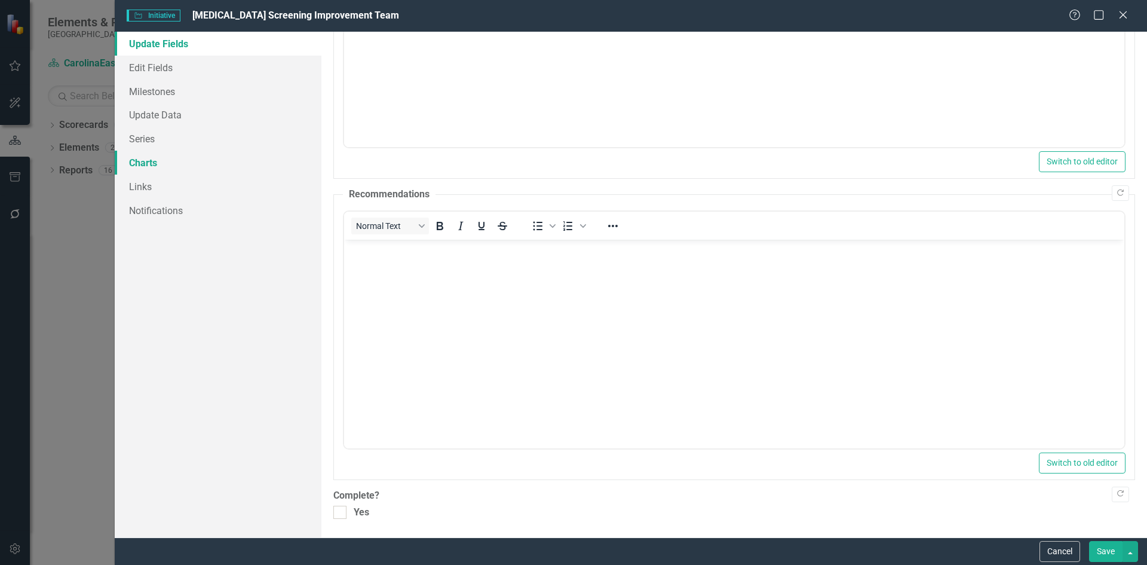
click at [153, 165] on link "Charts" at bounding box center [218, 163] width 207 height 24
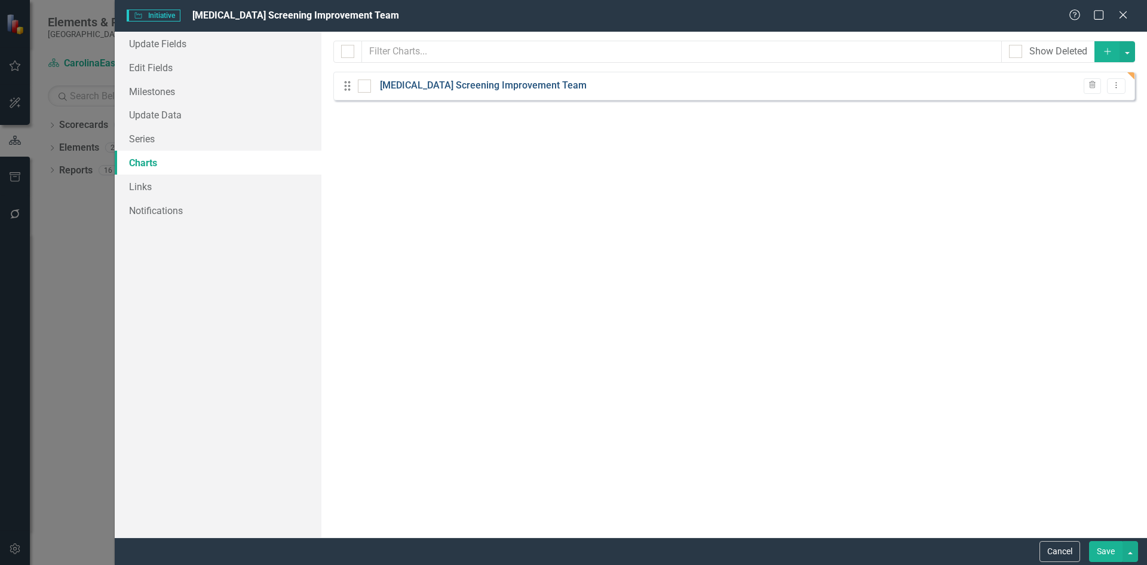
click at [443, 85] on link "[MEDICAL_DATA] Screening Improvement Team" at bounding box center [483, 86] width 207 height 14
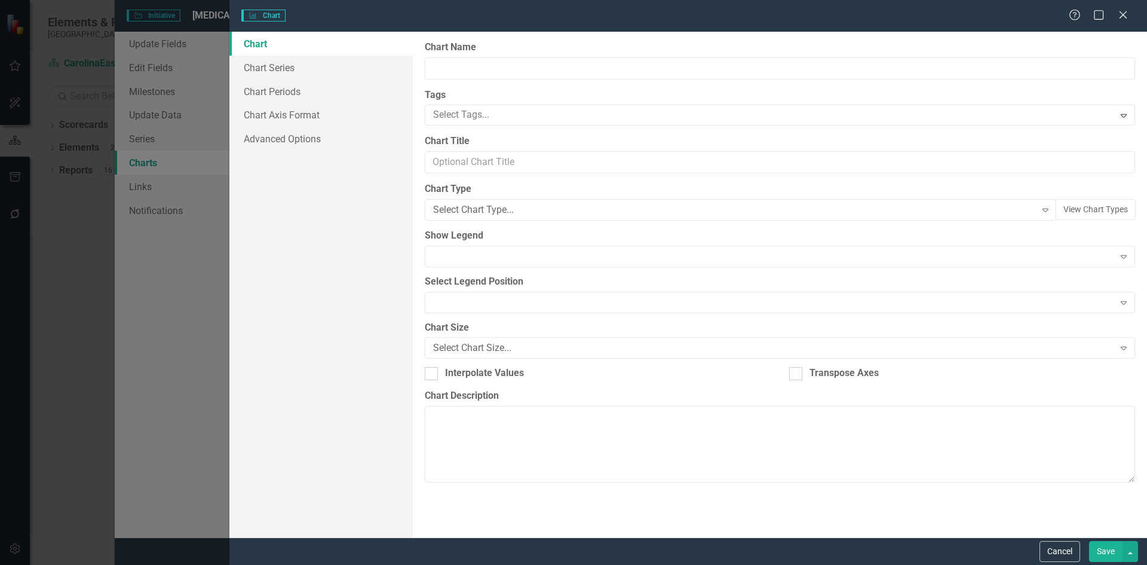
type input "[MEDICAL_DATA] Screening Improvement Team"
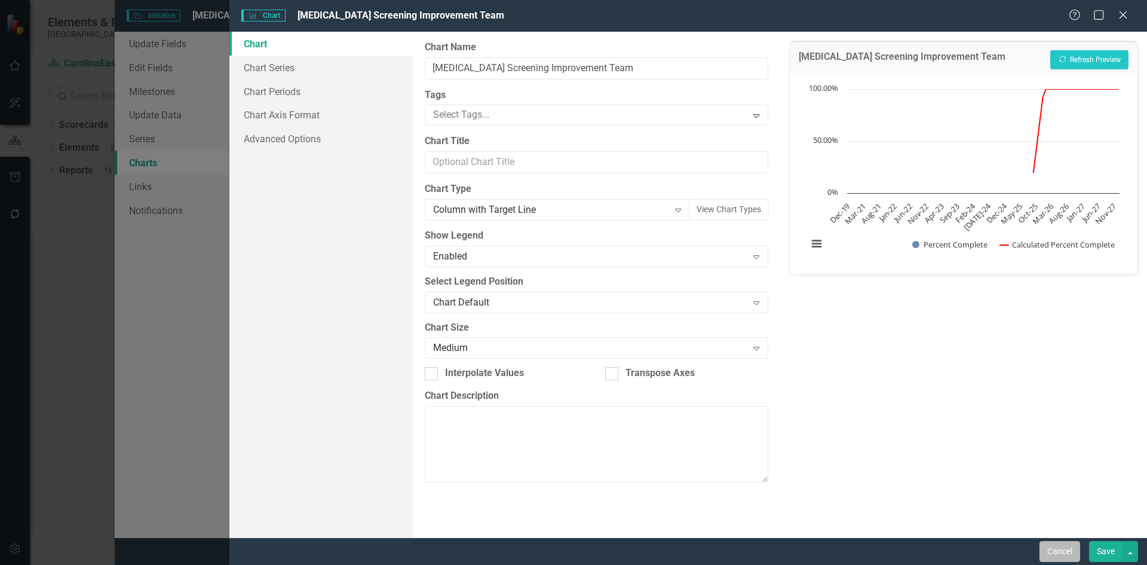
click at [1049, 551] on button "Cancel" at bounding box center [1060, 551] width 41 height 21
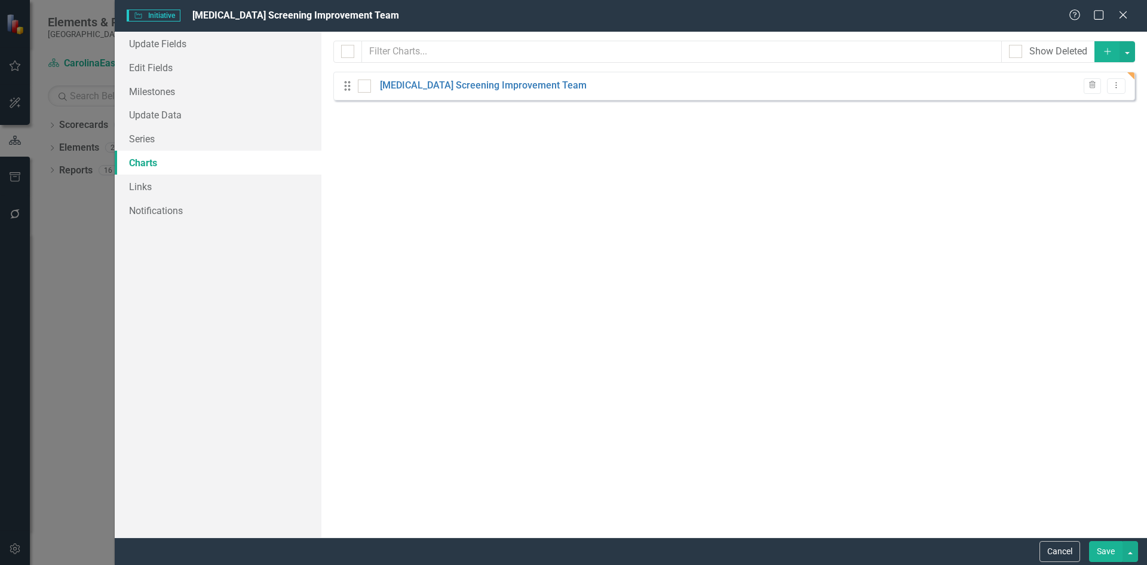
click at [1048, 551] on button "Cancel" at bounding box center [1060, 551] width 41 height 21
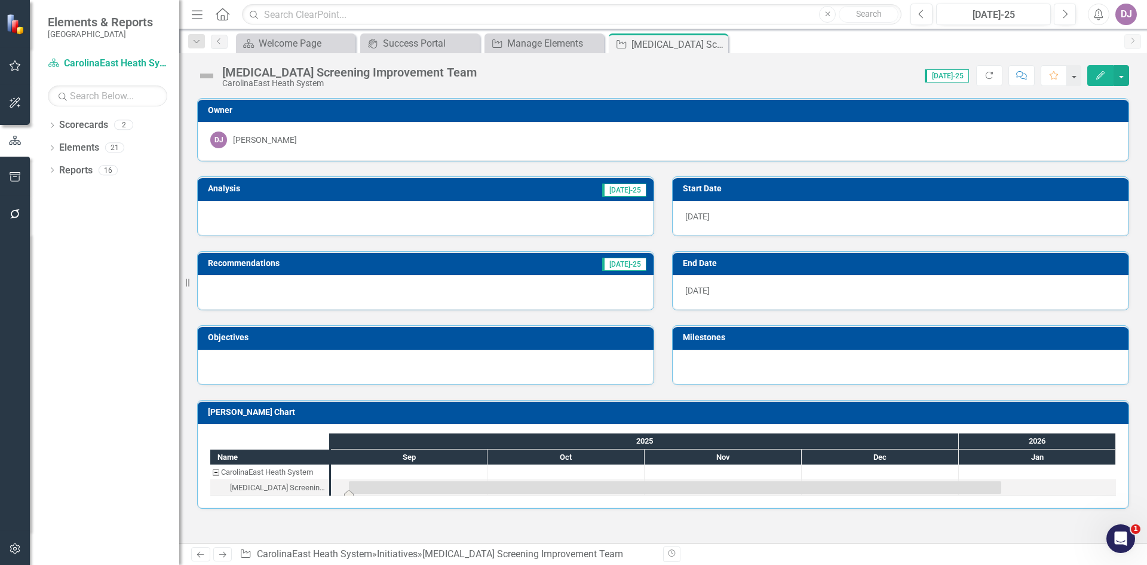
click at [382, 486] on div "Task: Start date: 2025-09-04 End date: 2026-01-09" at bounding box center [675, 487] width 652 height 13
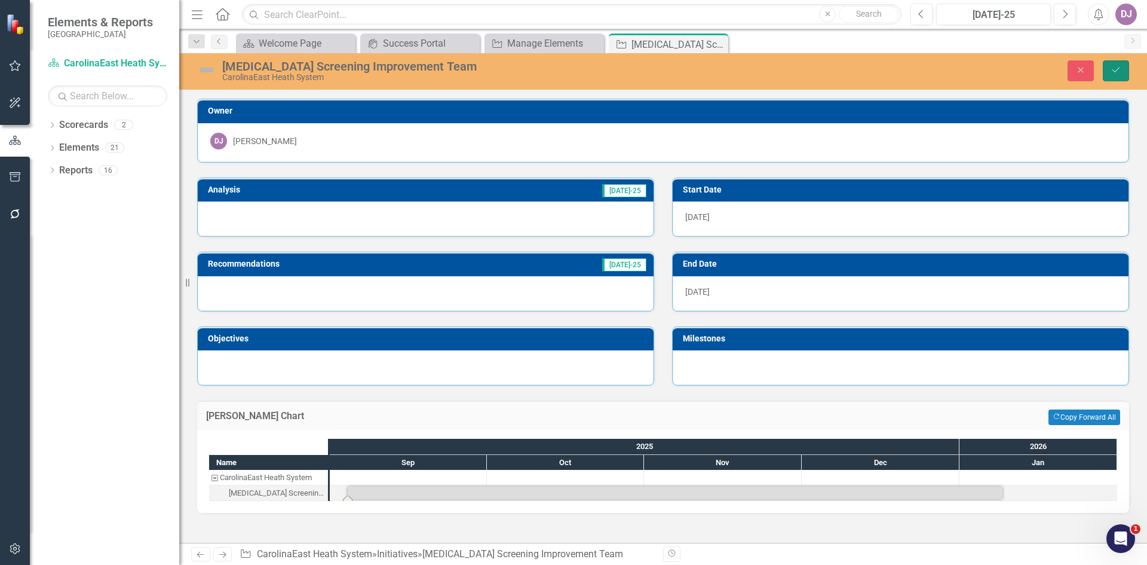
click at [1113, 73] on icon "Save" at bounding box center [1116, 70] width 11 height 8
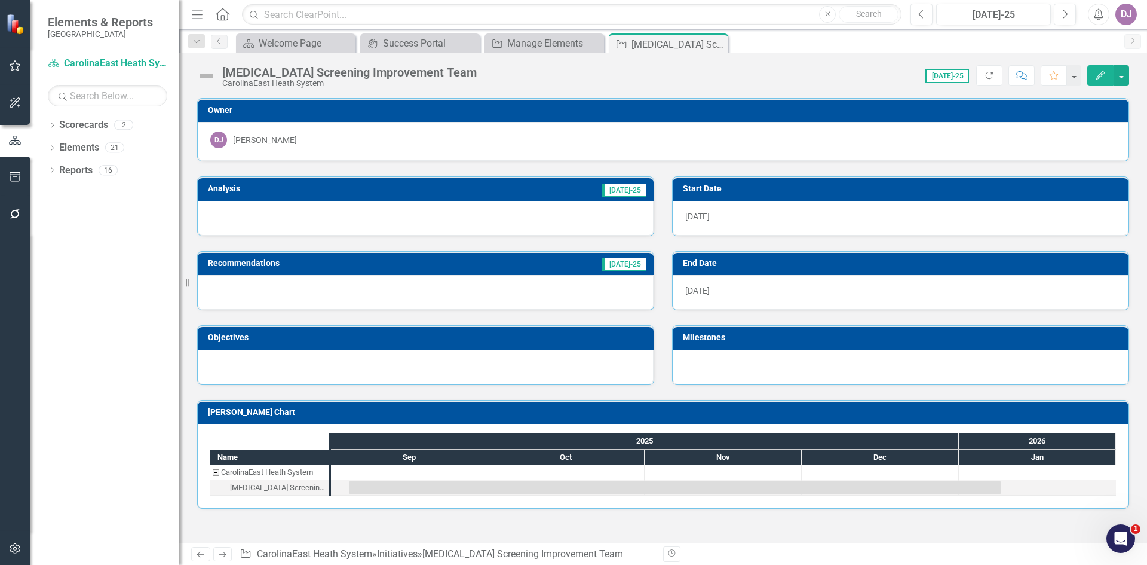
click at [1100, 79] on button "Edit" at bounding box center [1100, 75] width 26 height 21
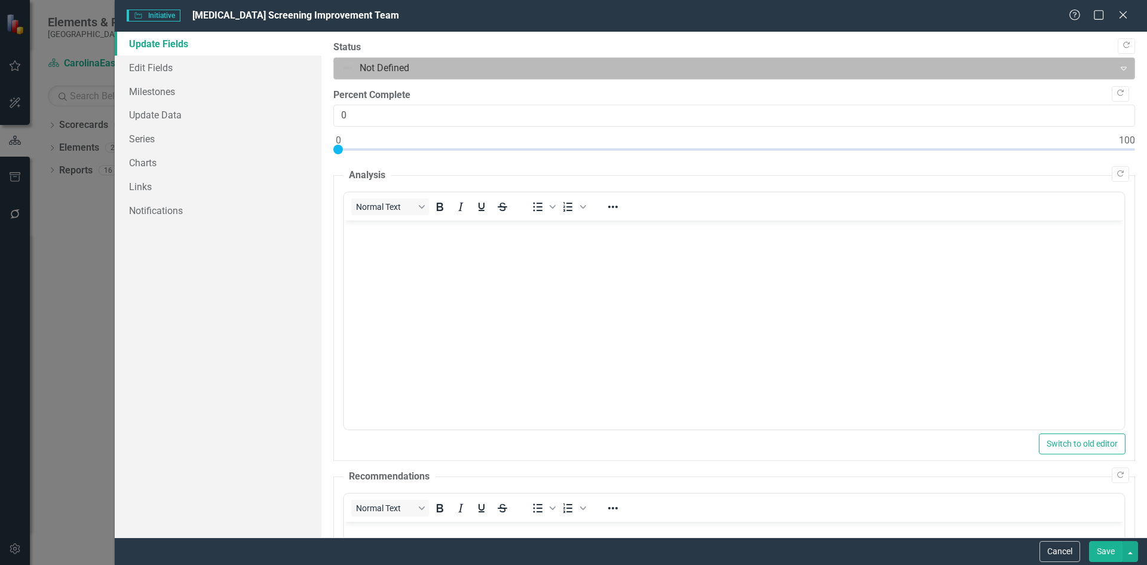
scroll to position [0, 0]
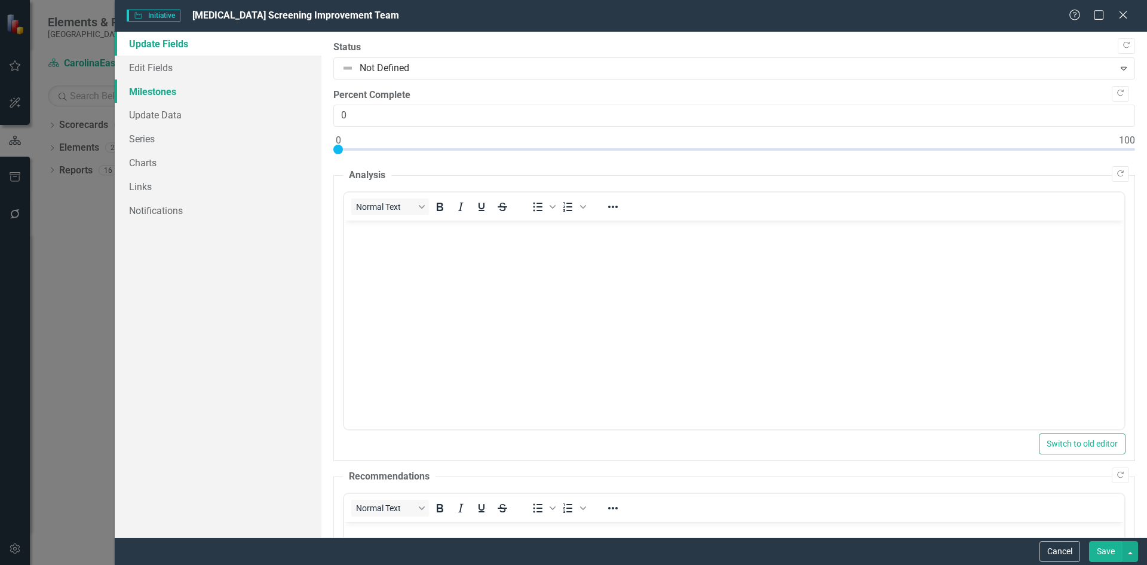
click at [165, 97] on link "Milestones" at bounding box center [218, 91] width 207 height 24
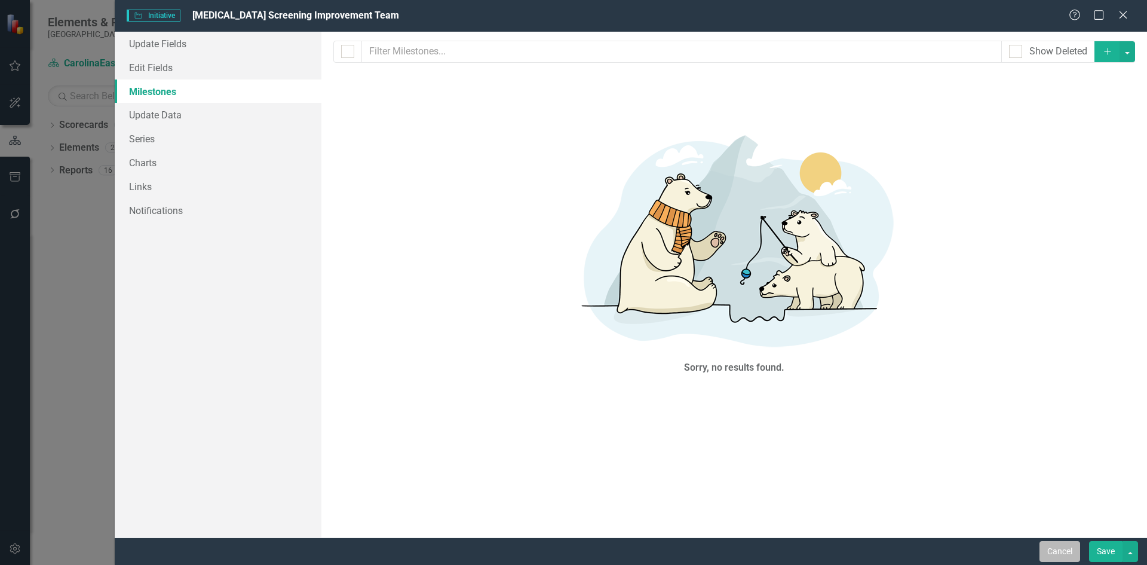
click at [1065, 551] on button "Cancel" at bounding box center [1060, 551] width 41 height 21
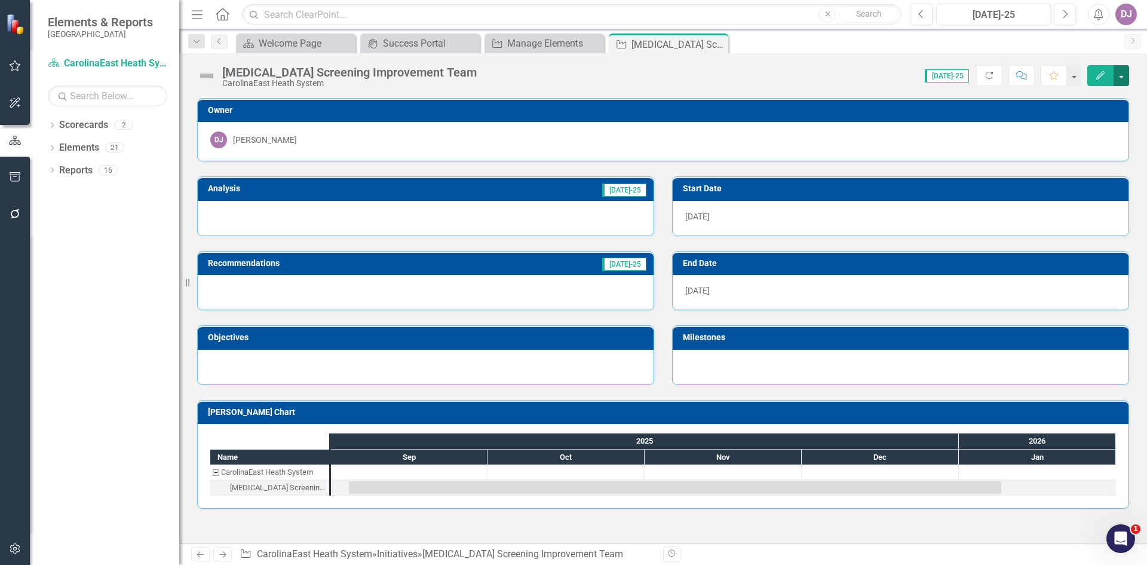
click at [1121, 78] on button "button" at bounding box center [1122, 75] width 16 height 21
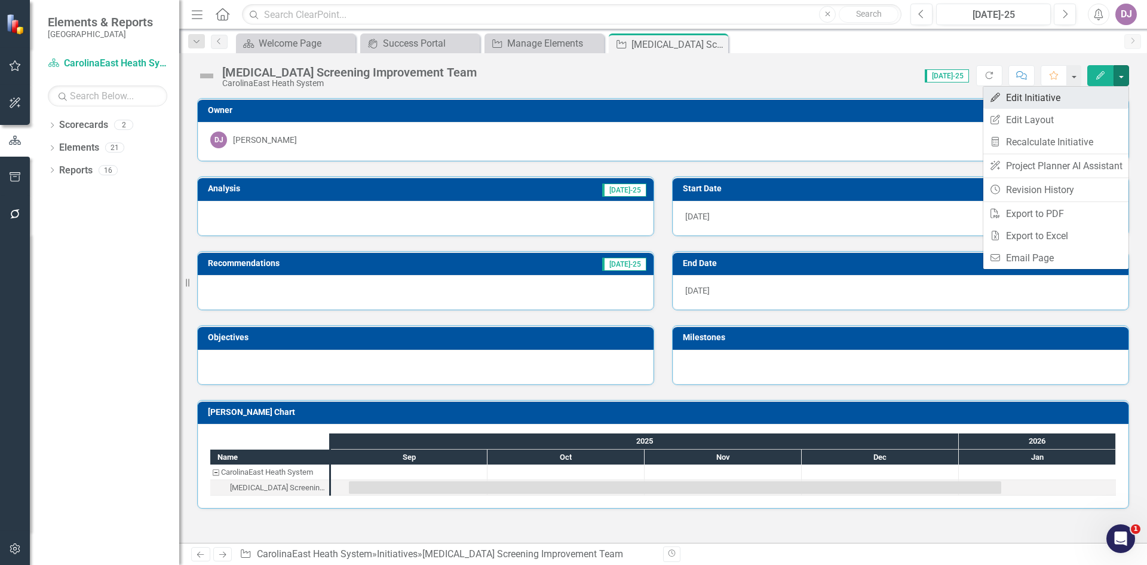
click at [1047, 97] on link "Edit Edit Initiative" at bounding box center [1055, 98] width 145 height 22
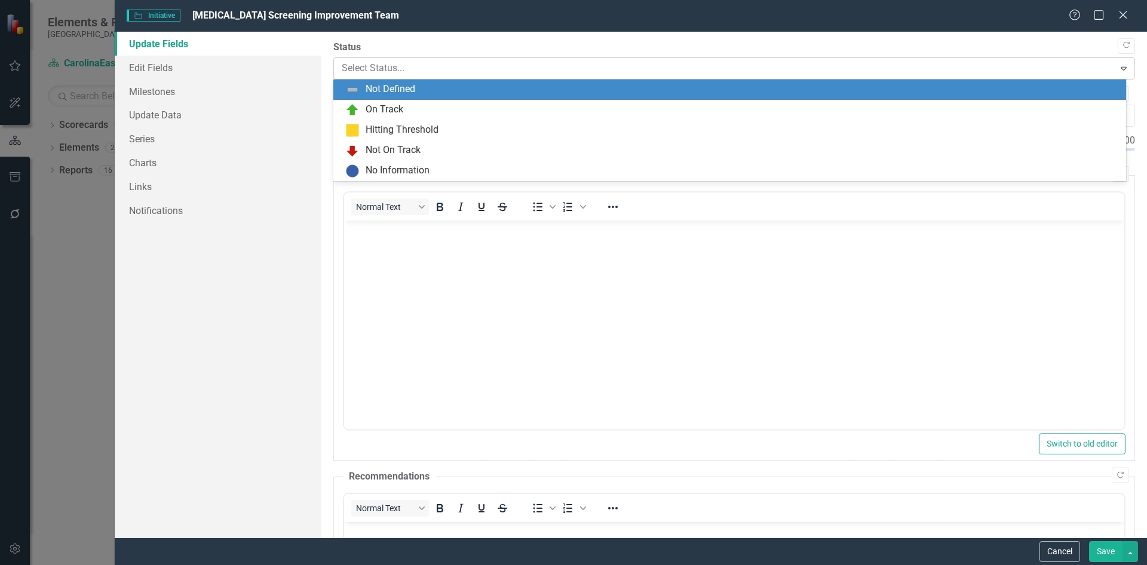
click at [1121, 70] on icon at bounding box center [1124, 69] width 6 height 4
click at [376, 88] on div "Not Defined" at bounding box center [391, 89] width 50 height 14
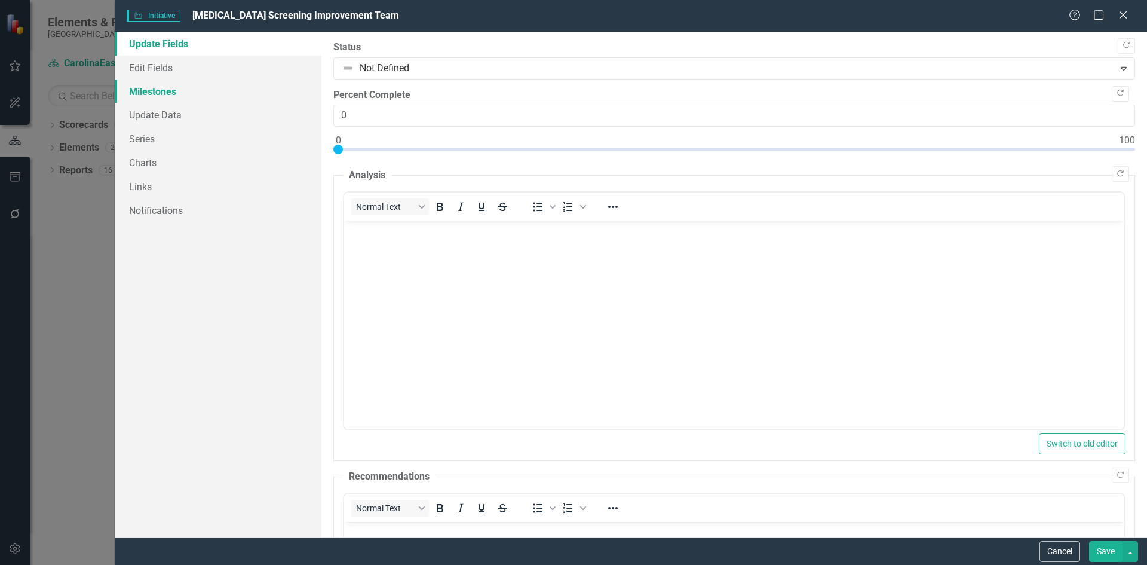
click at [160, 94] on link "Milestones" at bounding box center [218, 91] width 207 height 24
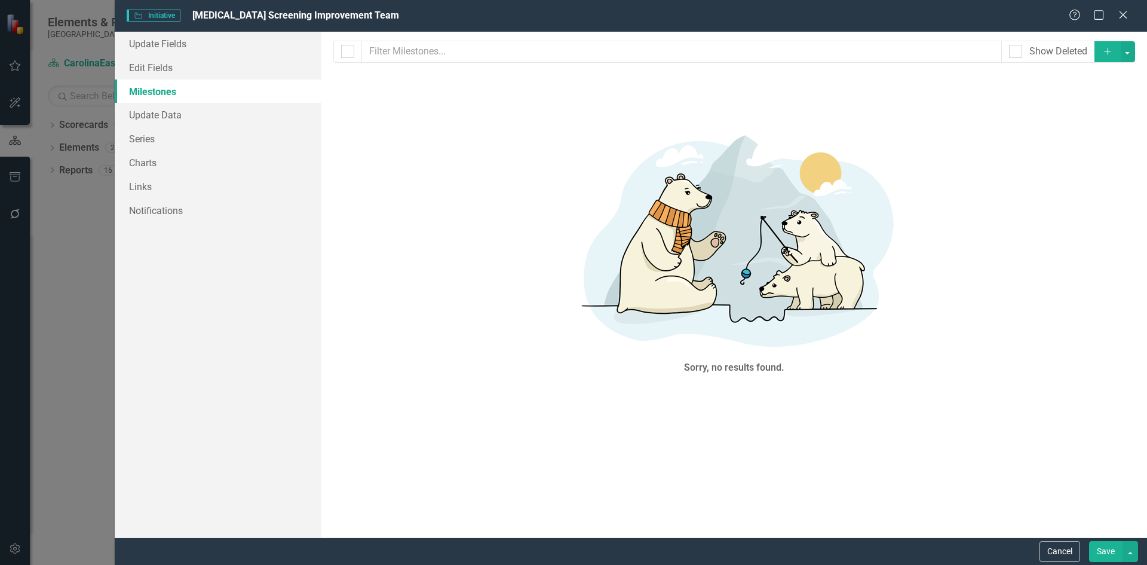
click at [1108, 54] on icon "Add" at bounding box center [1107, 51] width 11 height 8
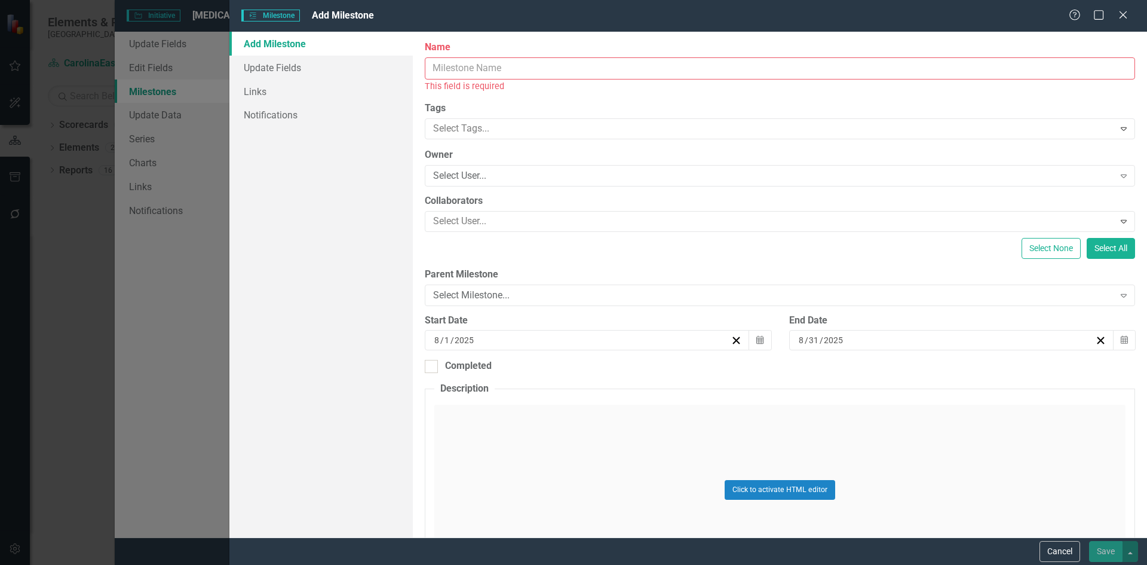
click at [429, 68] on input "Name" at bounding box center [780, 68] width 710 height 22
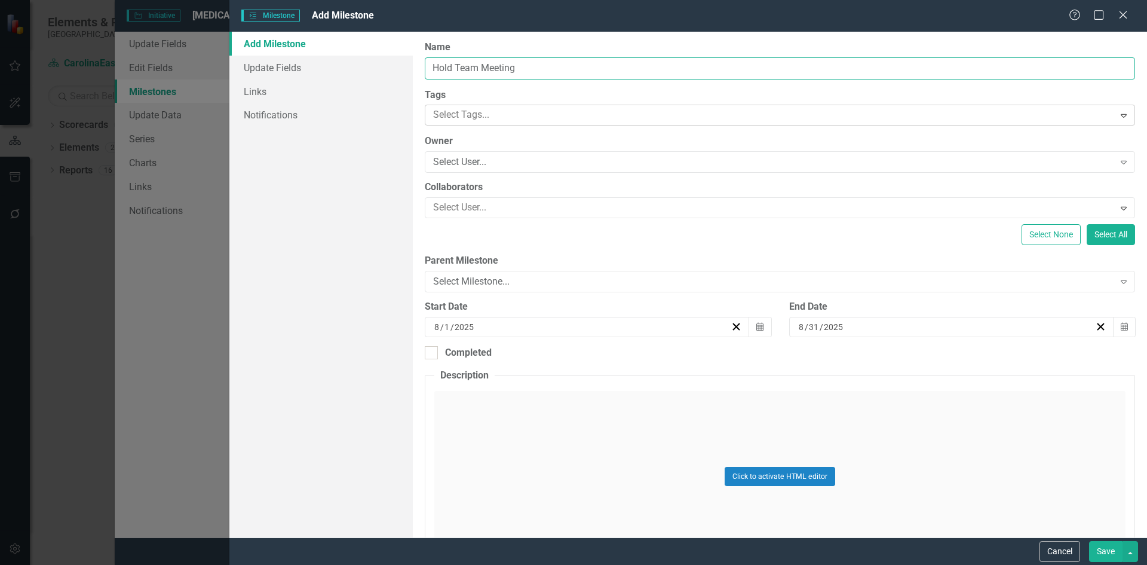
type input "Hold Team Meeting"
click at [1118, 115] on icon "Expand" at bounding box center [1124, 116] width 12 height 10
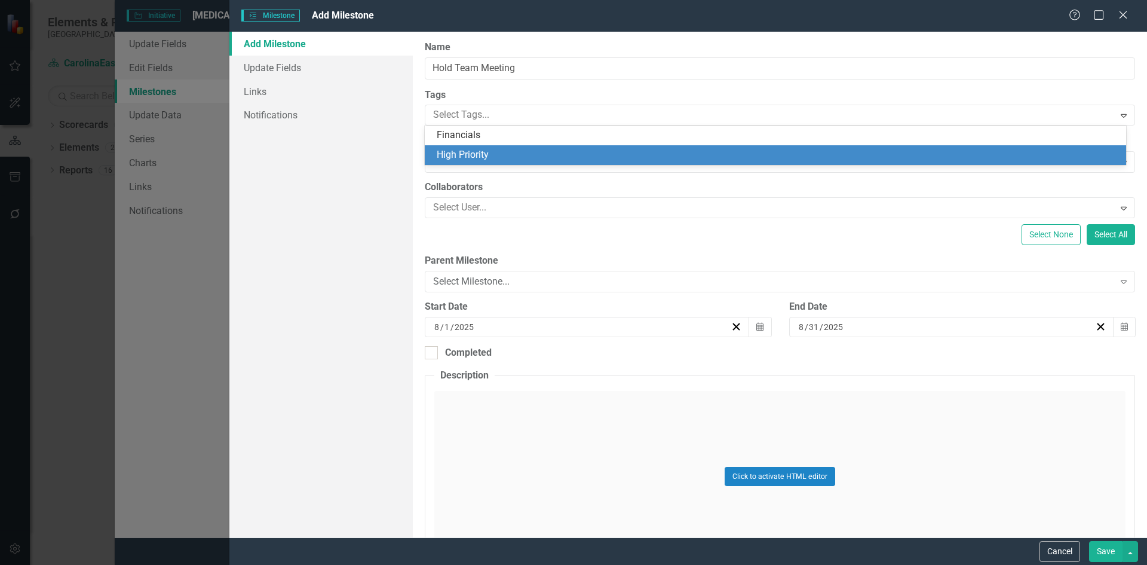
click at [479, 154] on span "High Priority" at bounding box center [463, 154] width 52 height 11
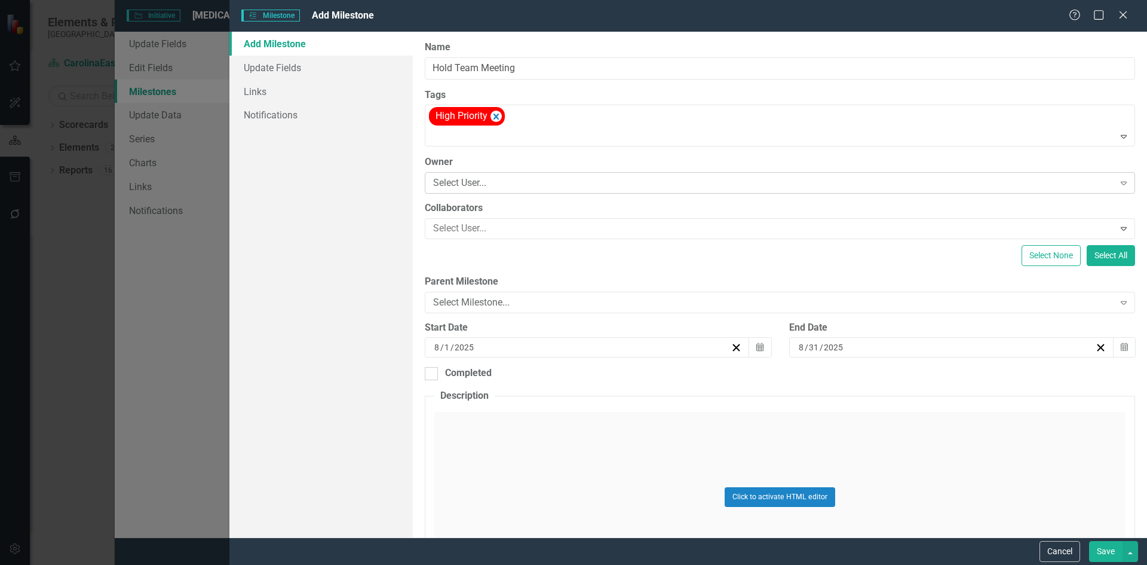
click at [1118, 183] on icon "Expand" at bounding box center [1124, 183] width 12 height 10
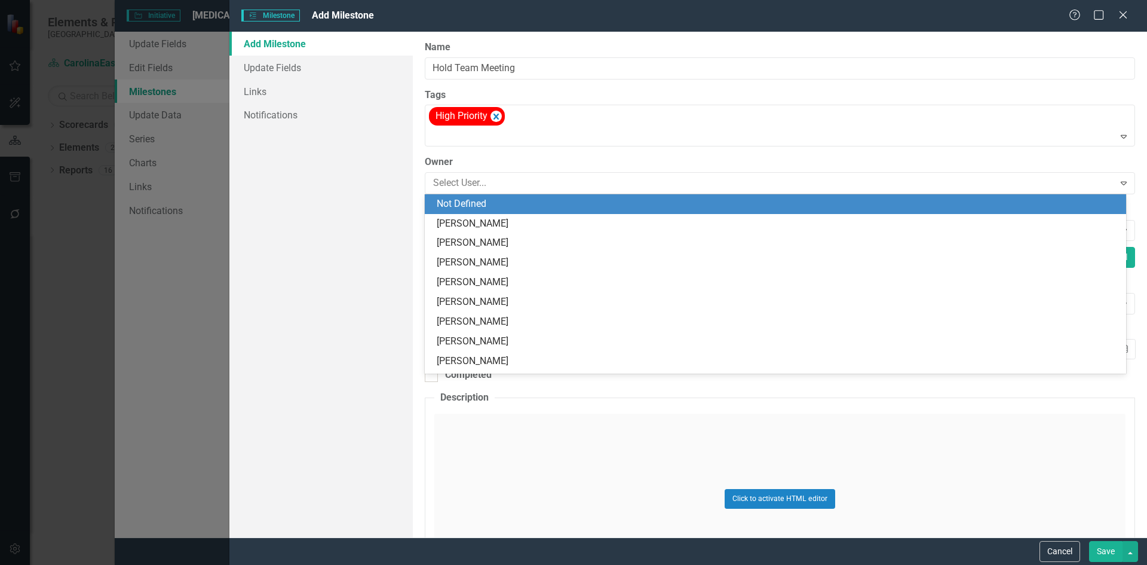
click at [480, 207] on div "Not Defined" at bounding box center [778, 204] width 682 height 14
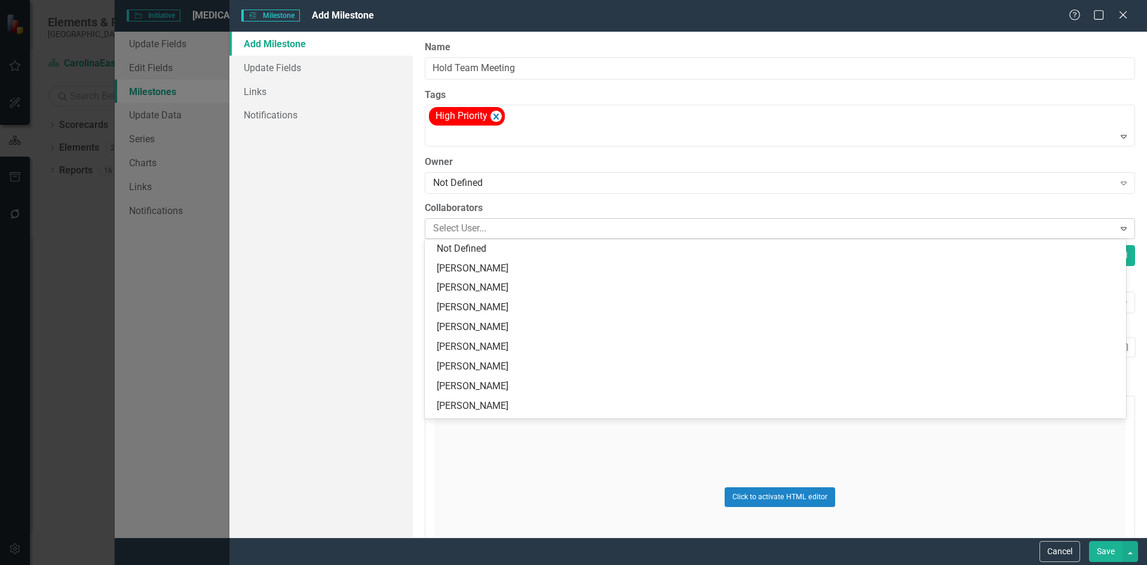
click at [1119, 229] on icon "Expand" at bounding box center [1124, 228] width 12 height 10
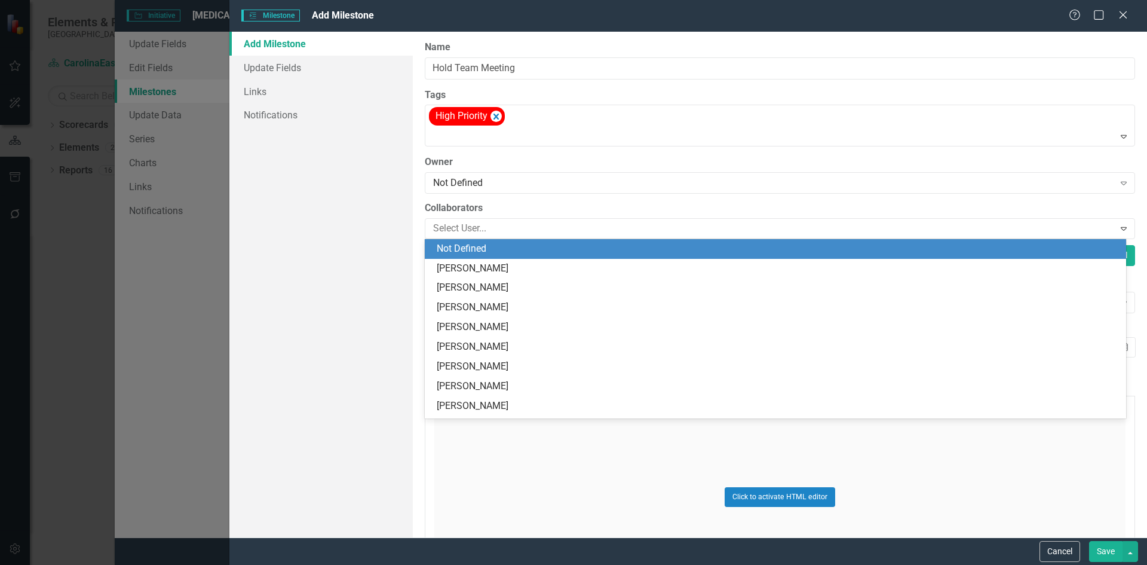
click at [465, 255] on div "Not Defined" at bounding box center [778, 249] width 682 height 14
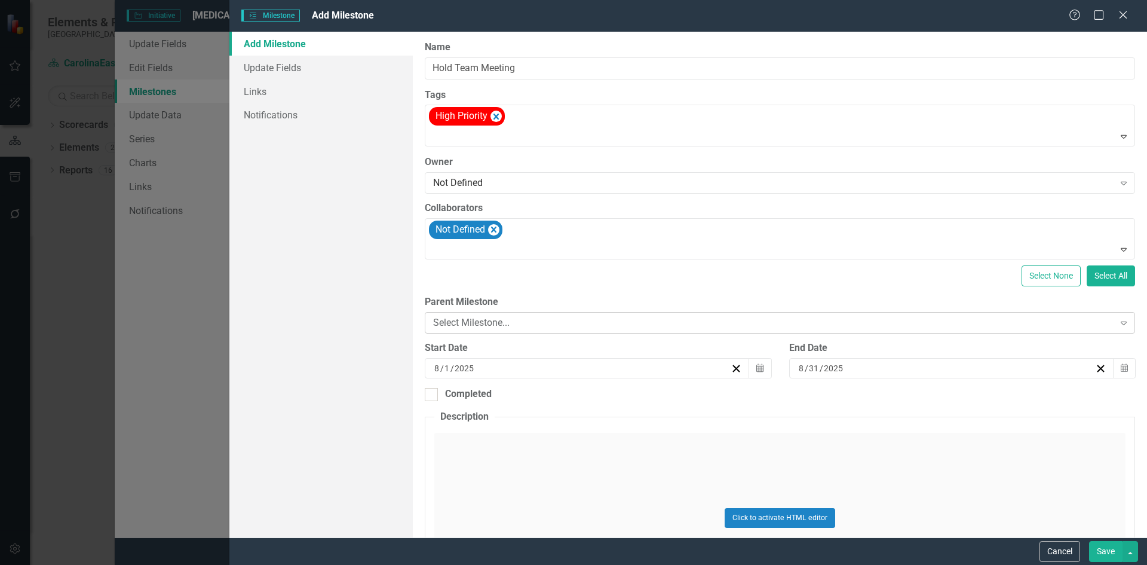
click at [1118, 324] on icon "Expand" at bounding box center [1124, 323] width 12 height 10
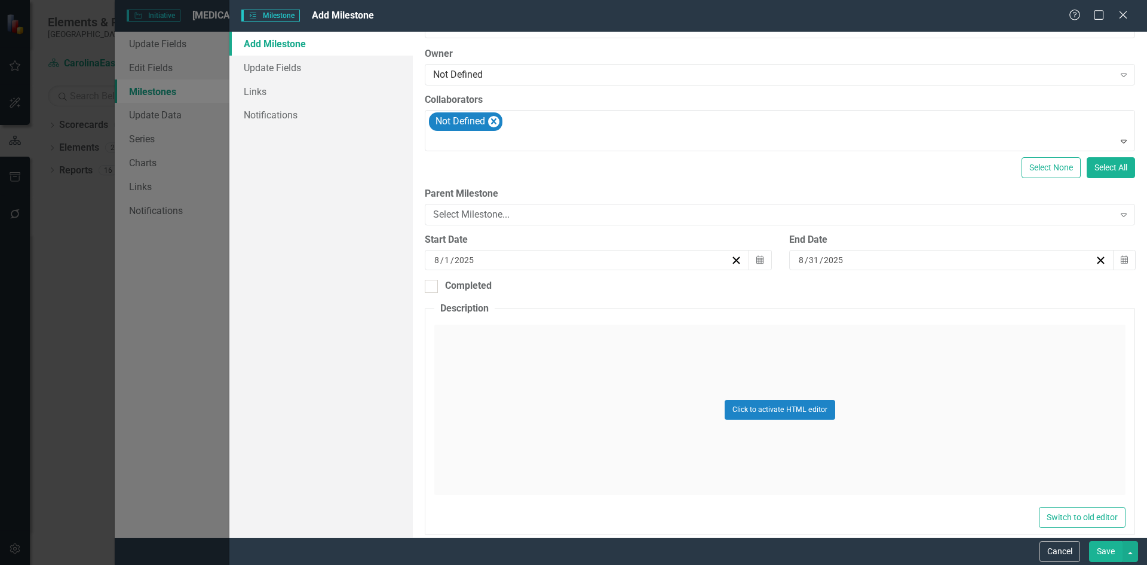
scroll to position [123, 0]
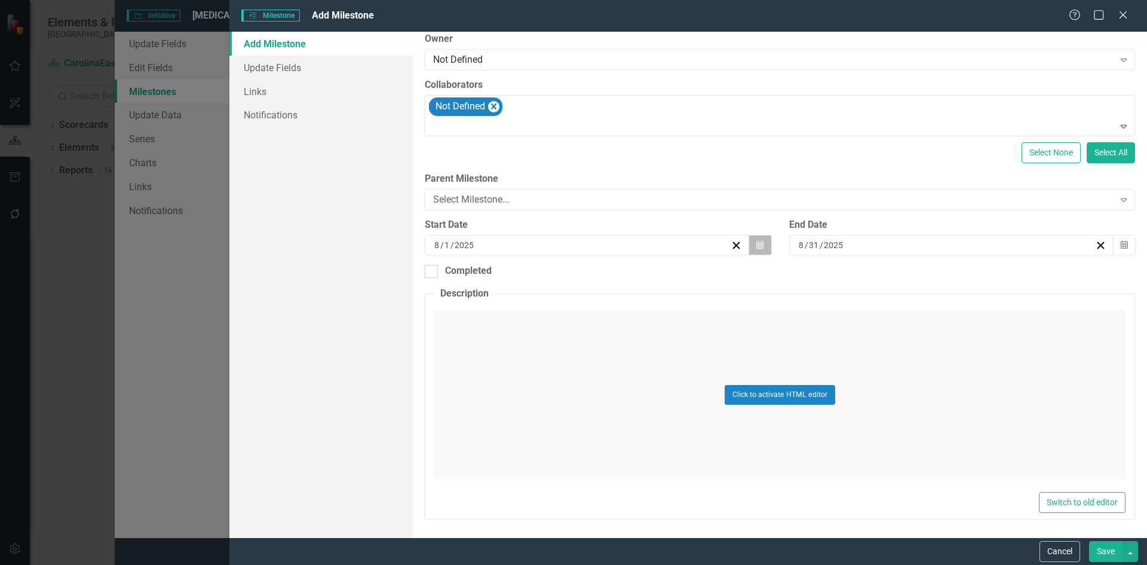
click at [758, 249] on icon "button" at bounding box center [759, 244] width 7 height 8
click at [680, 274] on button "»" at bounding box center [676, 275] width 26 height 26
click at [518, 274] on button "‹" at bounding box center [521, 275] width 26 height 26
click at [491, 277] on button "«" at bounding box center [495, 275] width 26 height 26
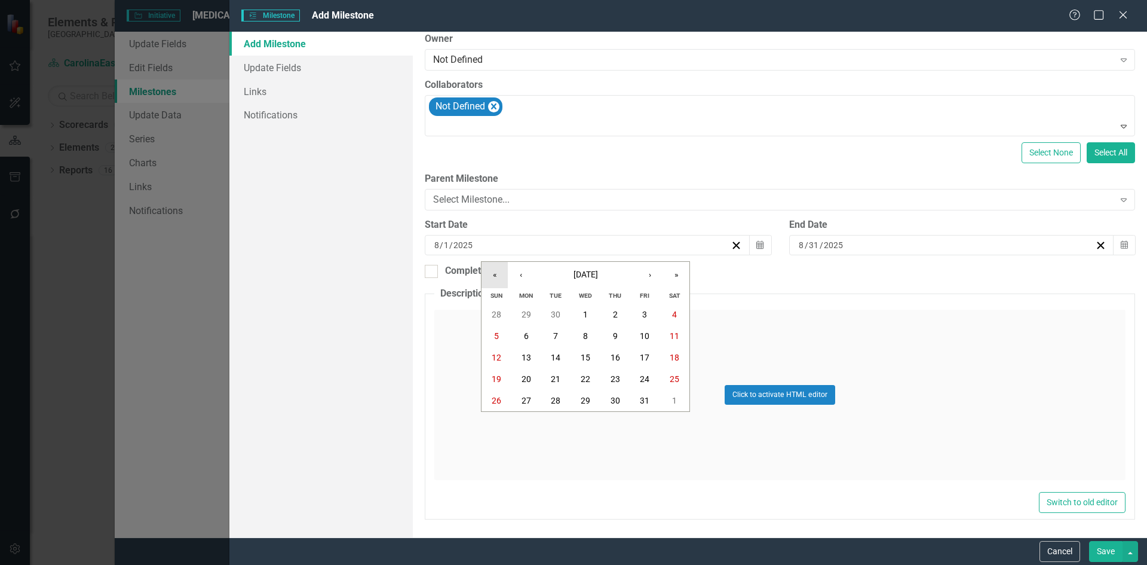
click at [491, 277] on button "«" at bounding box center [495, 275] width 26 height 26
click at [648, 277] on button "›" at bounding box center [650, 275] width 26 height 26
click at [620, 315] on button "4" at bounding box center [615, 314] width 30 height 22
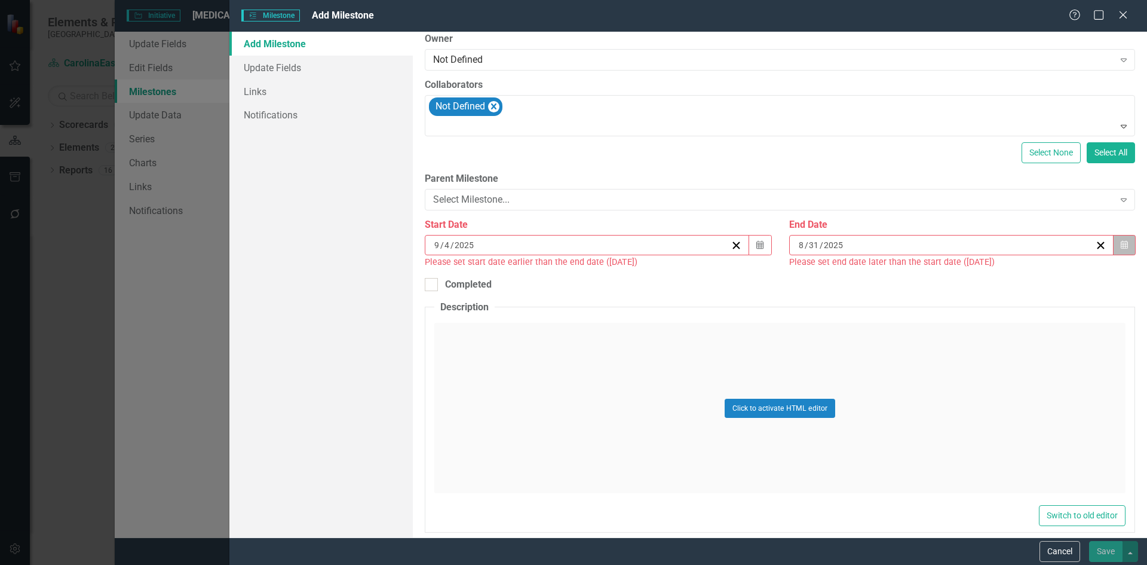
click at [1121, 247] on icon "Calendar" at bounding box center [1124, 245] width 7 height 8
click at [1008, 275] on button "›" at bounding box center [1009, 275] width 26 height 26
click at [977, 312] on button "4" at bounding box center [974, 314] width 30 height 22
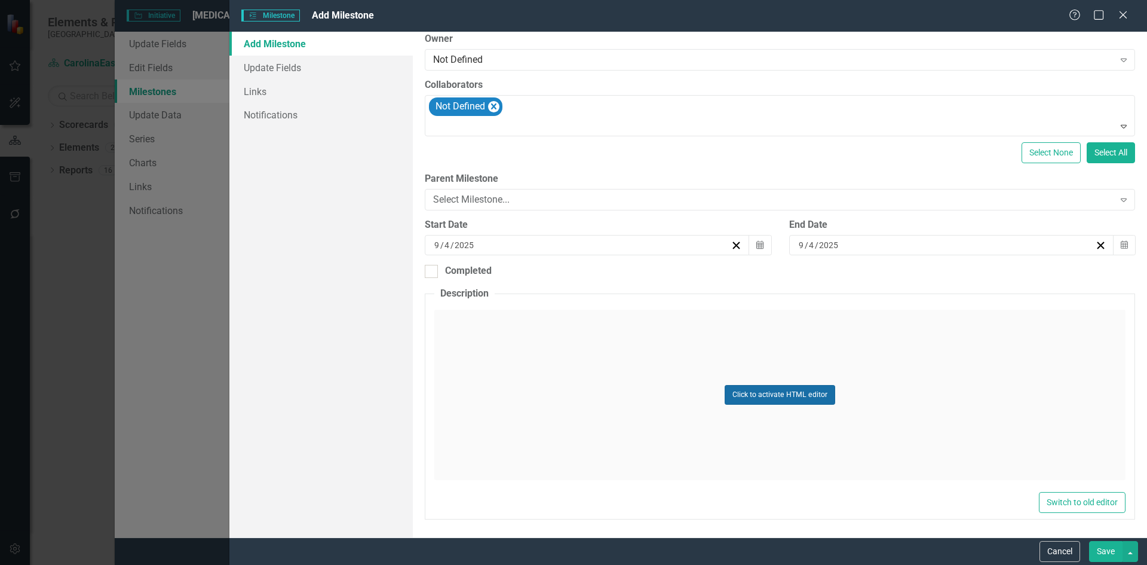
click at [792, 397] on button "Click to activate HTML editor" at bounding box center [780, 394] width 111 height 19
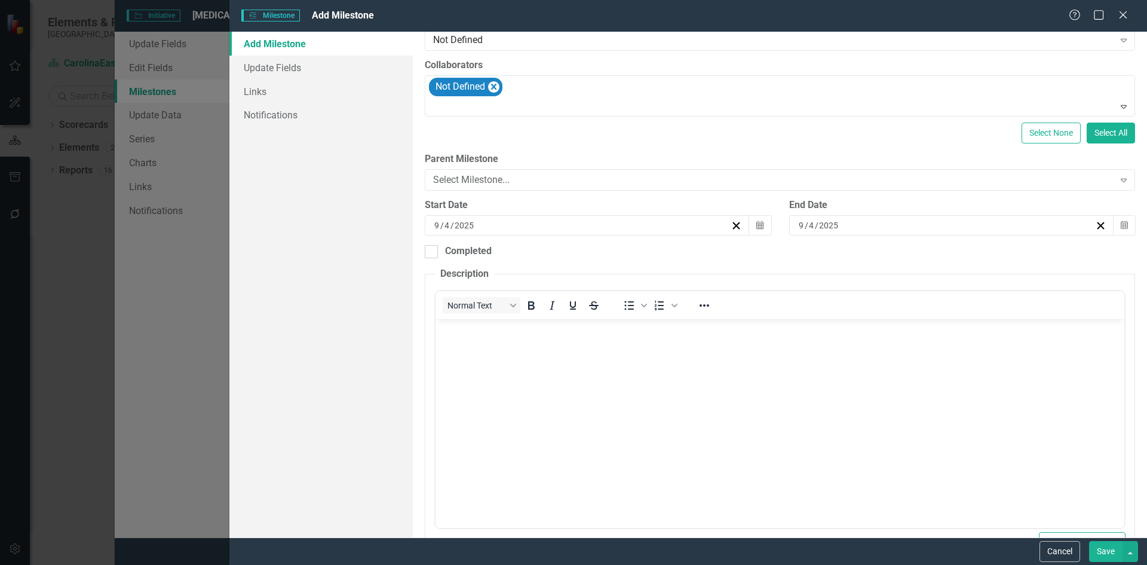
scroll to position [183, 0]
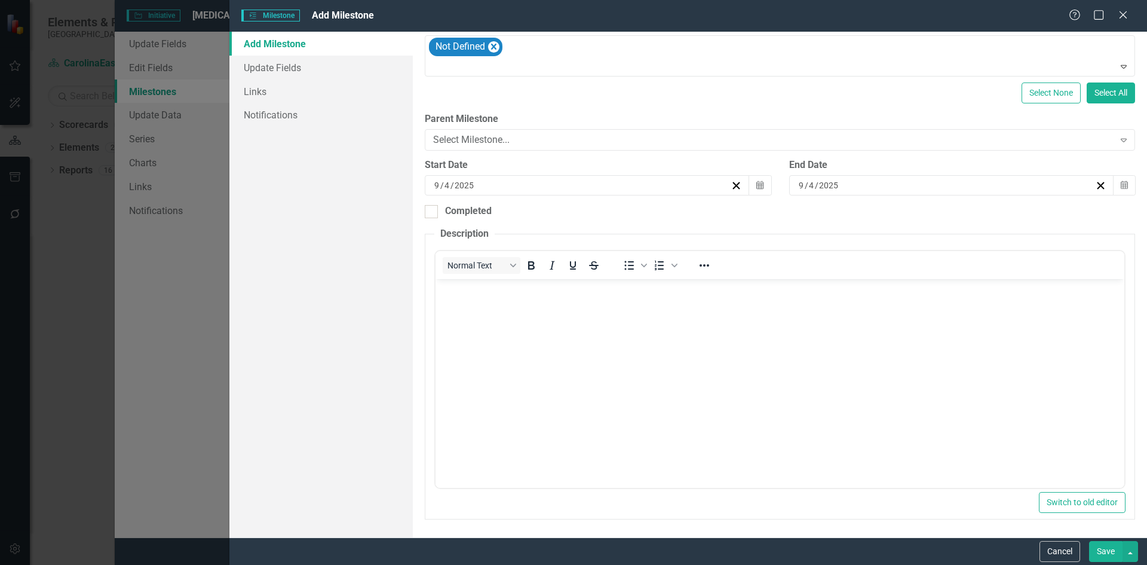
click at [1114, 556] on button "Save" at bounding box center [1105, 551] width 33 height 21
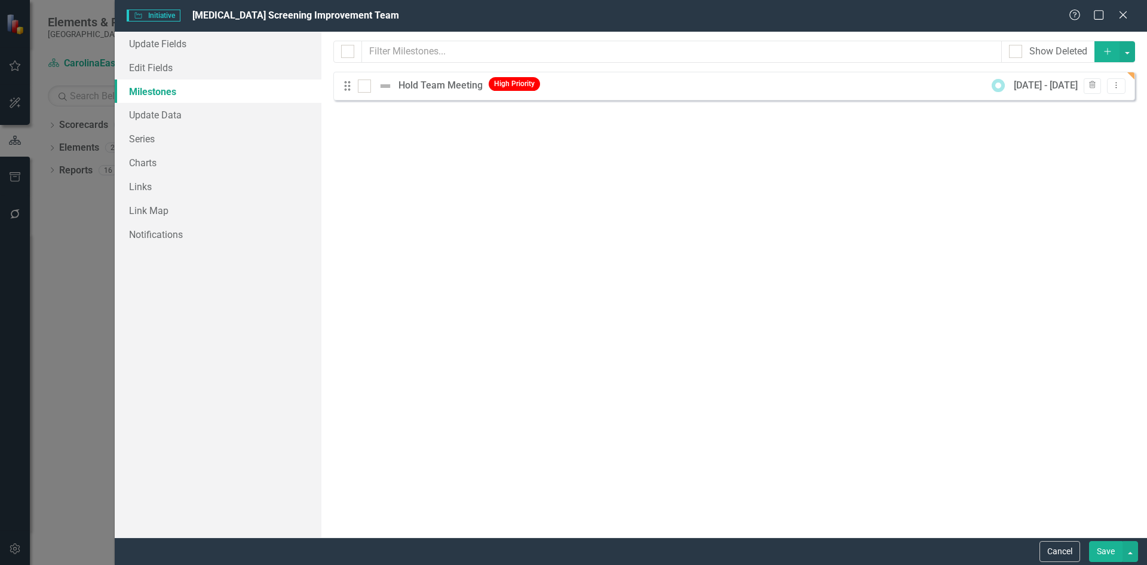
click at [1108, 549] on button "Save" at bounding box center [1105, 551] width 33 height 21
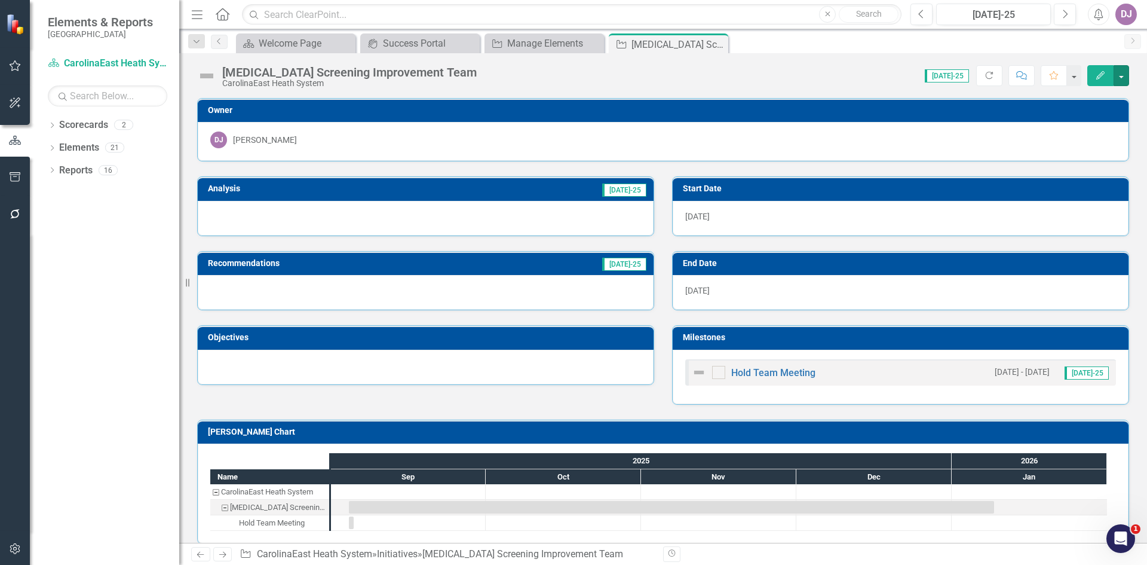
scroll to position [13, 0]
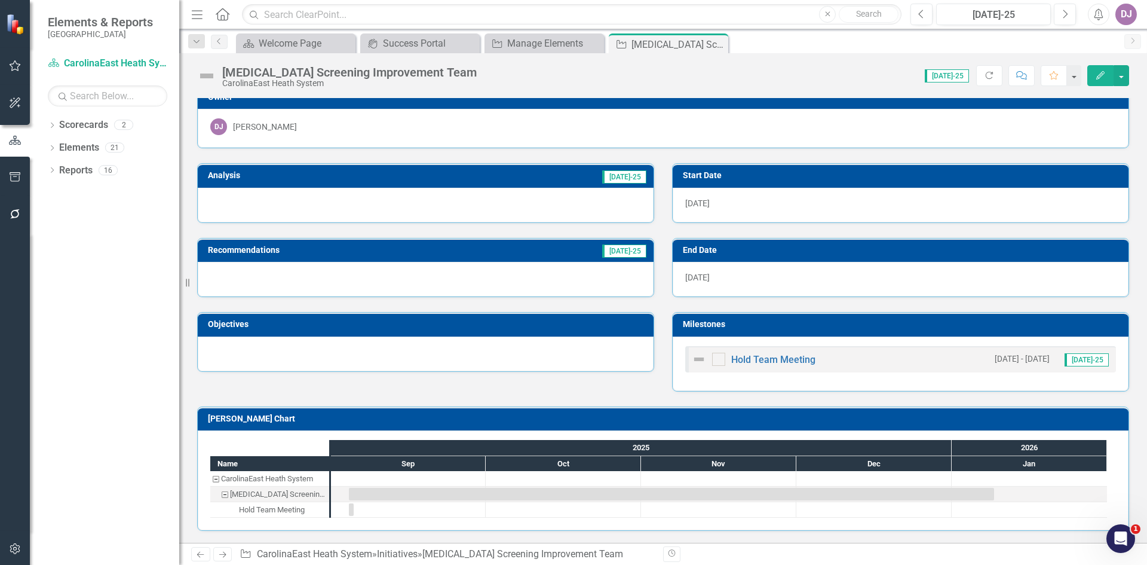
click at [276, 422] on h3 "[PERSON_NAME] Chart" at bounding box center [665, 418] width 915 height 9
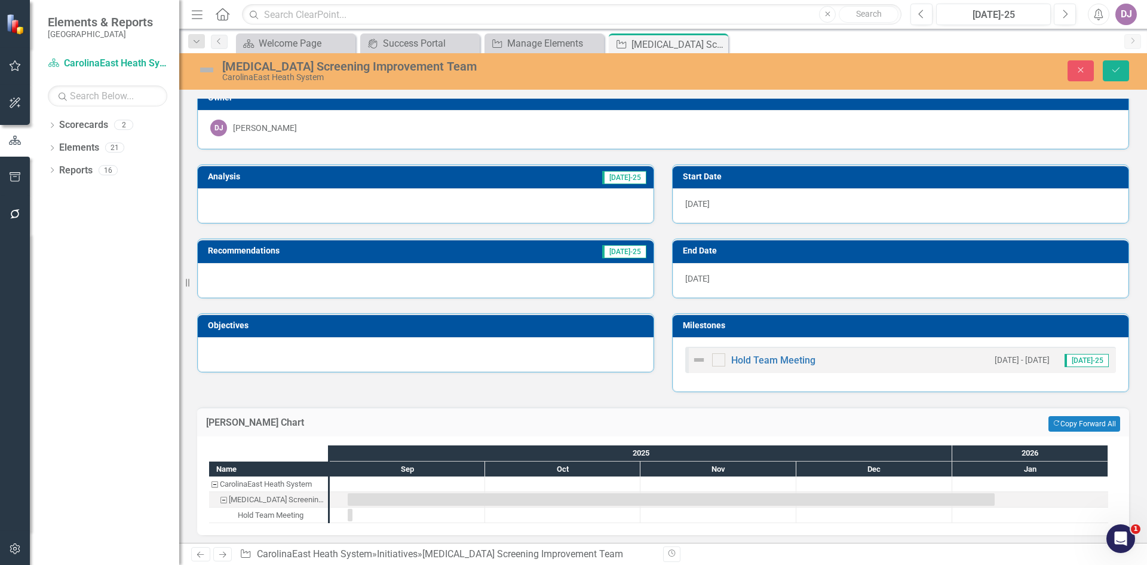
click at [244, 427] on h3 "[PERSON_NAME] Chart" at bounding box center [469, 422] width 527 height 11
click at [229, 421] on h3 "[PERSON_NAME] Chart" at bounding box center [469, 422] width 527 height 11
click at [89, 148] on link "Elements" at bounding box center [79, 148] width 40 height 14
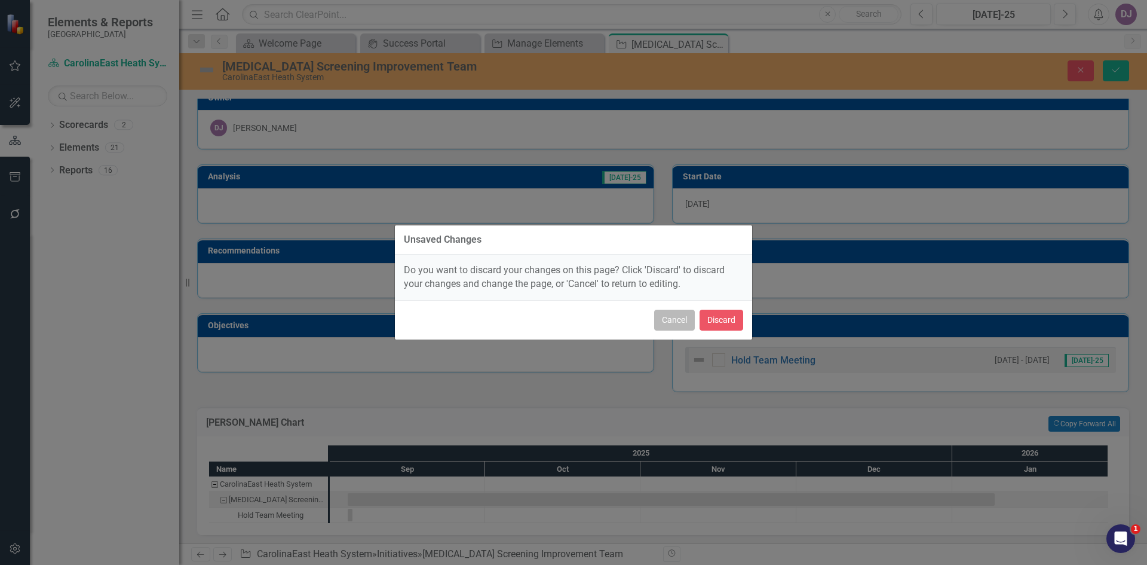
click at [672, 320] on button "Cancel" at bounding box center [674, 319] width 41 height 21
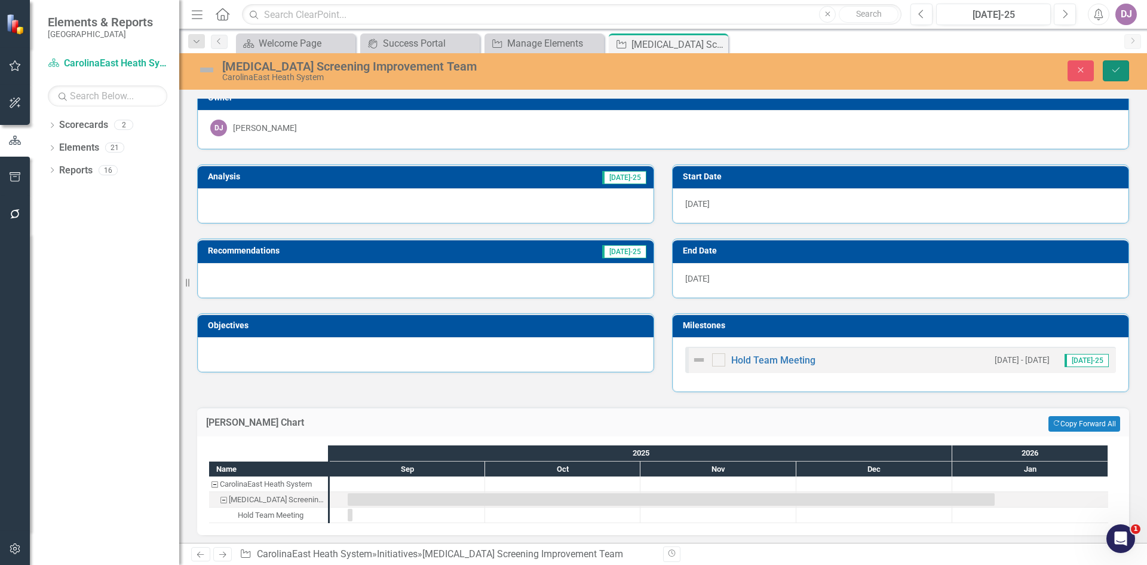
click at [1115, 67] on icon "Save" at bounding box center [1116, 70] width 11 height 8
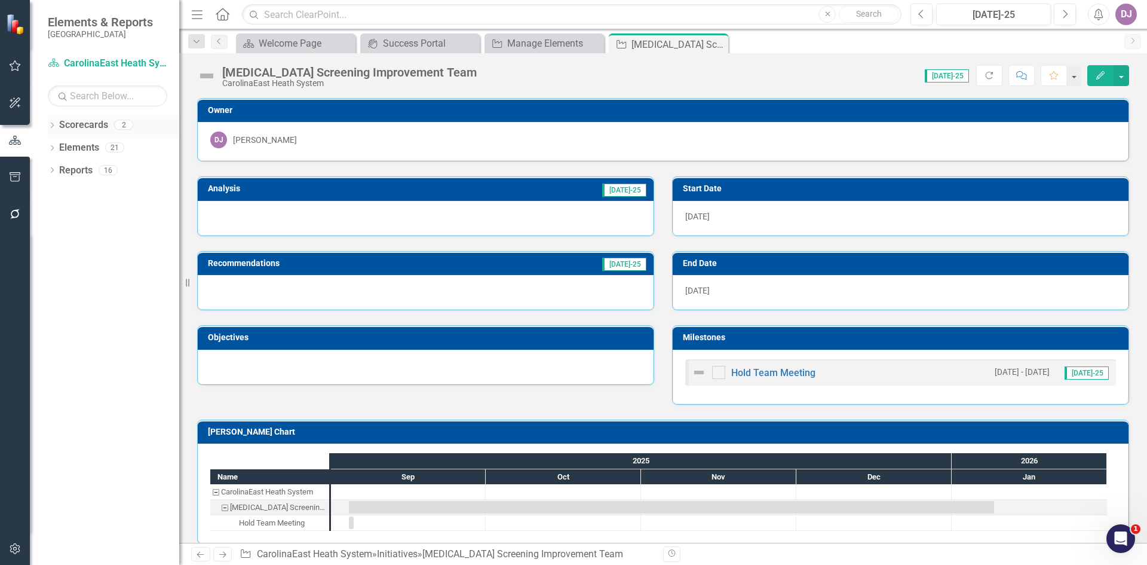
click at [93, 124] on link "Scorecards" at bounding box center [83, 125] width 49 height 14
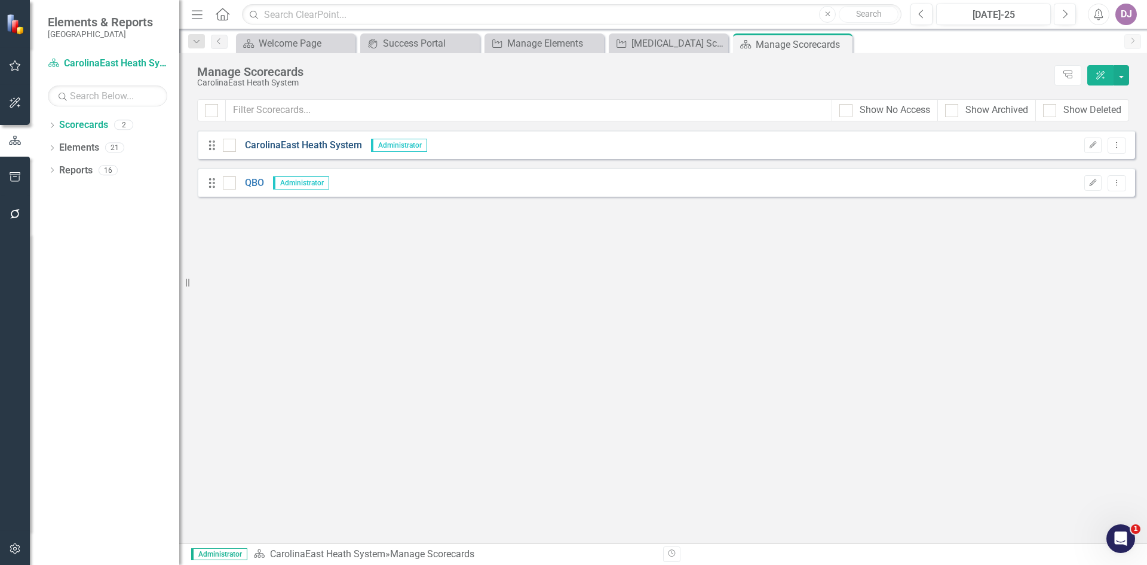
click at [303, 147] on link "CarolinaEast Heath System" at bounding box center [299, 146] width 126 height 14
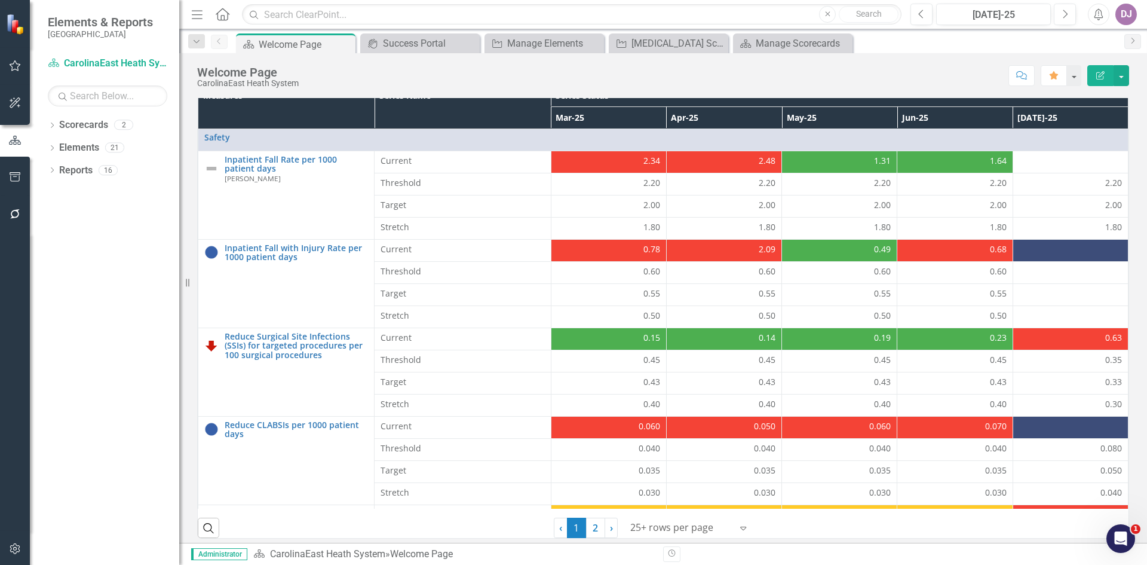
scroll to position [342, 0]
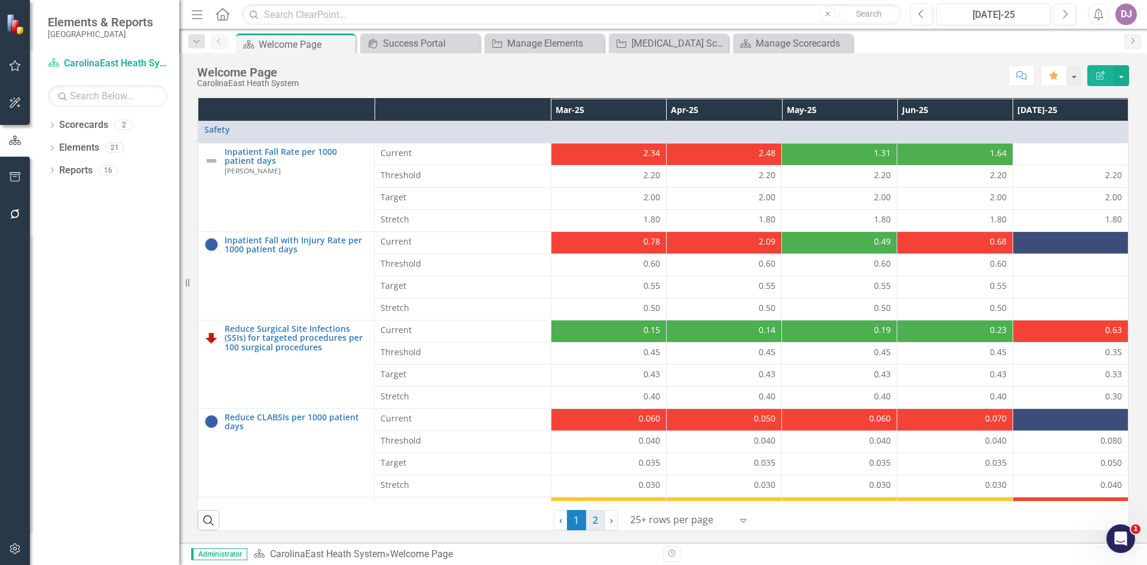
click at [592, 520] on link "2" at bounding box center [595, 520] width 19 height 20
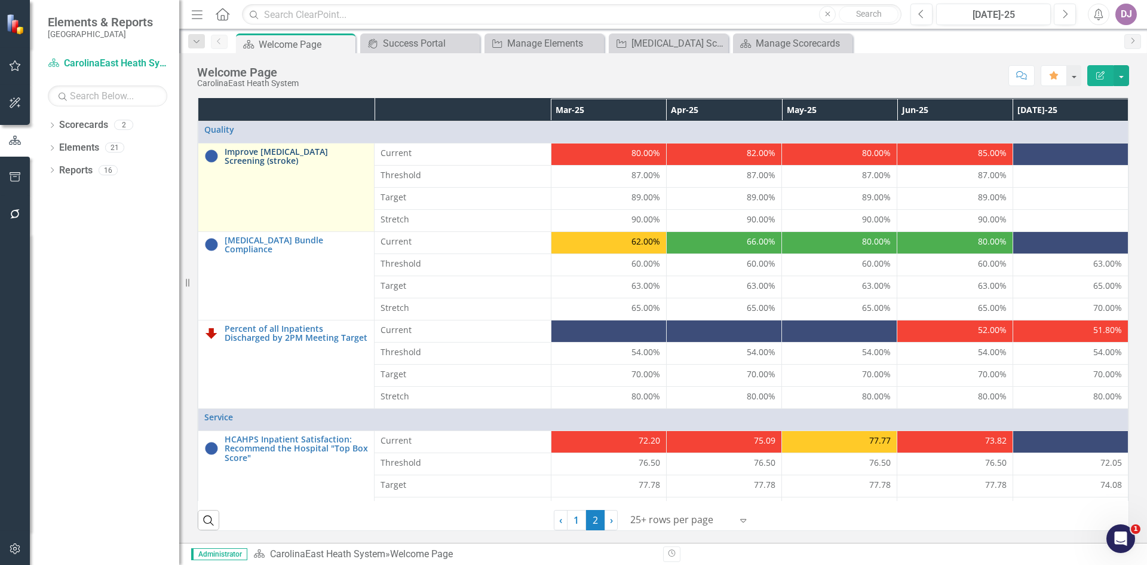
click at [288, 152] on link "Improve [MEDICAL_DATA] Screening (stroke)" at bounding box center [296, 156] width 143 height 19
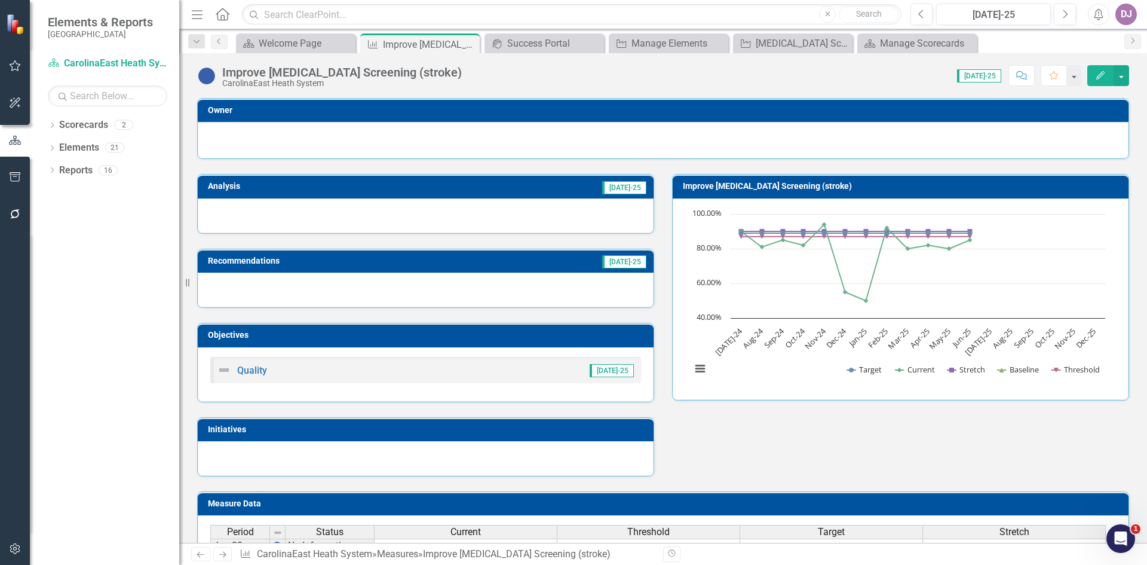
click at [1101, 76] on icon "button" at bounding box center [1100, 75] width 8 height 8
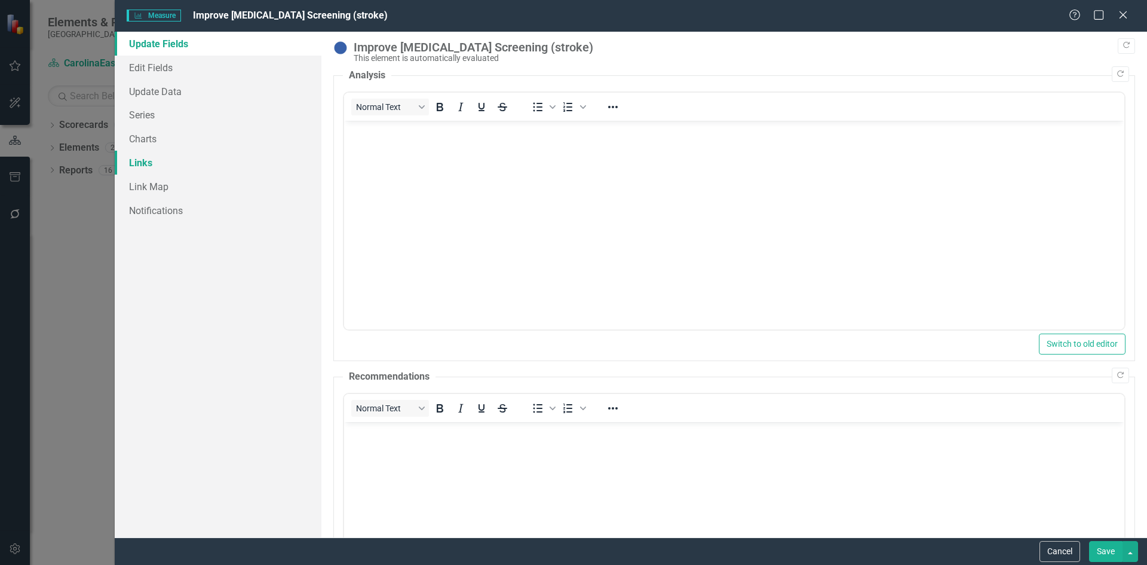
click at [146, 165] on link "Links" at bounding box center [218, 163] width 207 height 24
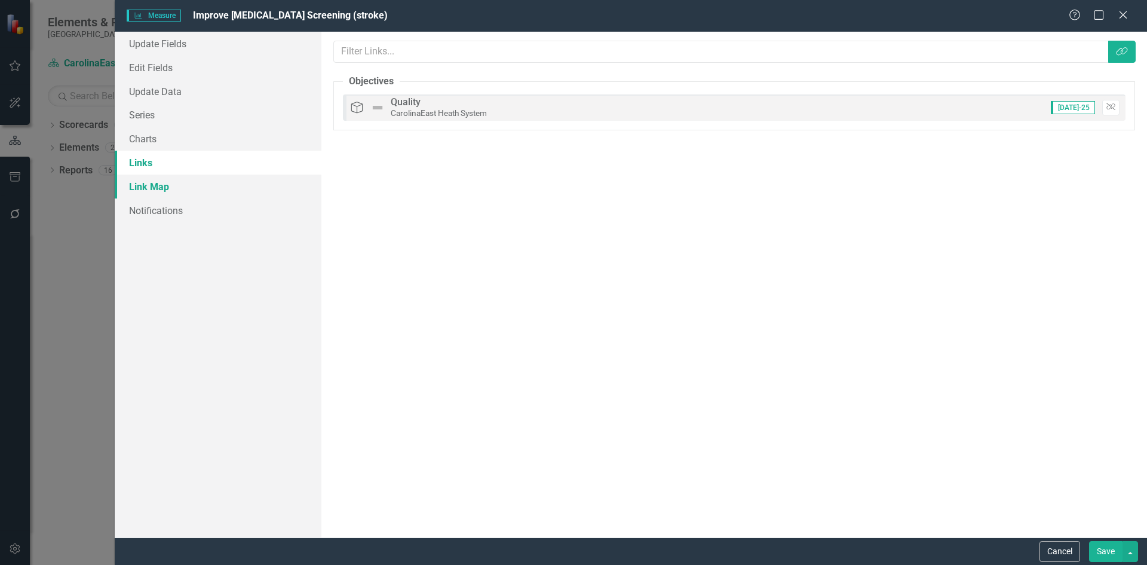
click at [149, 186] on link "Link Map" at bounding box center [218, 186] width 207 height 24
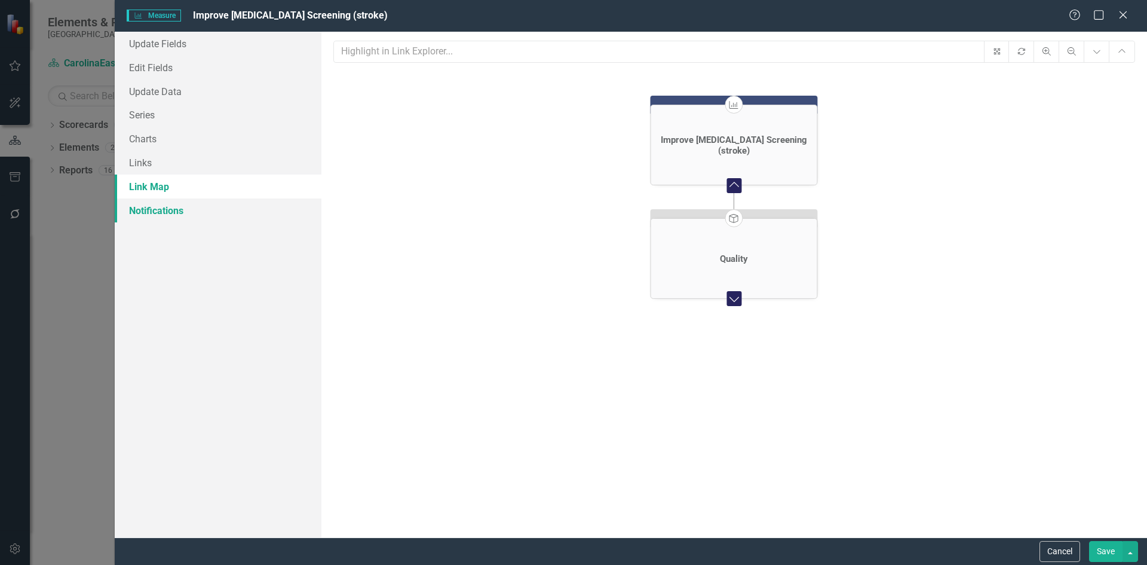
click at [162, 211] on link "Notifications" at bounding box center [218, 210] width 207 height 24
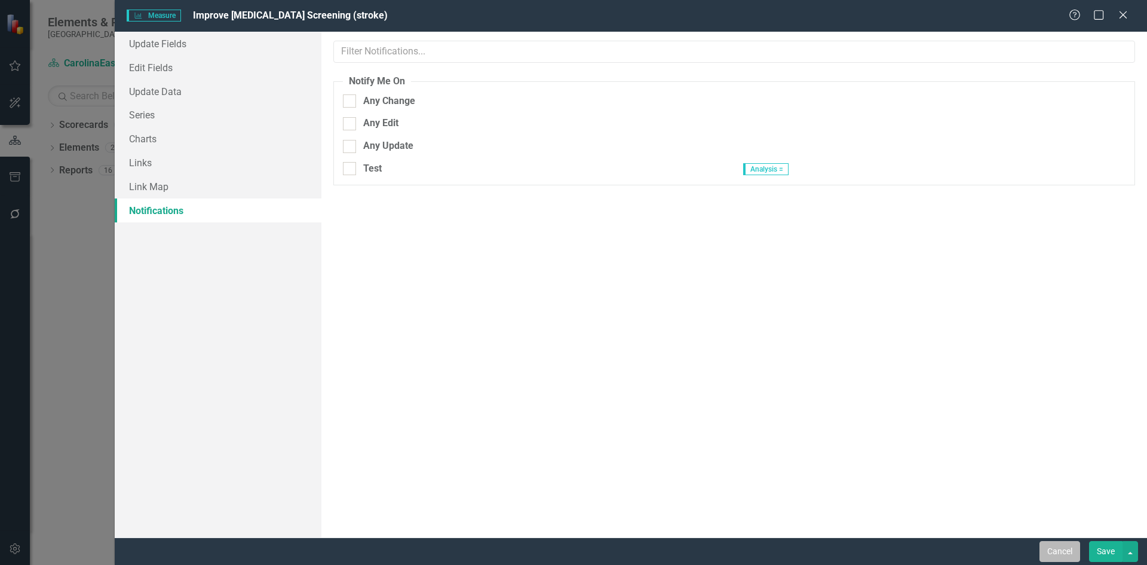
click at [1044, 546] on button "Cancel" at bounding box center [1060, 551] width 41 height 21
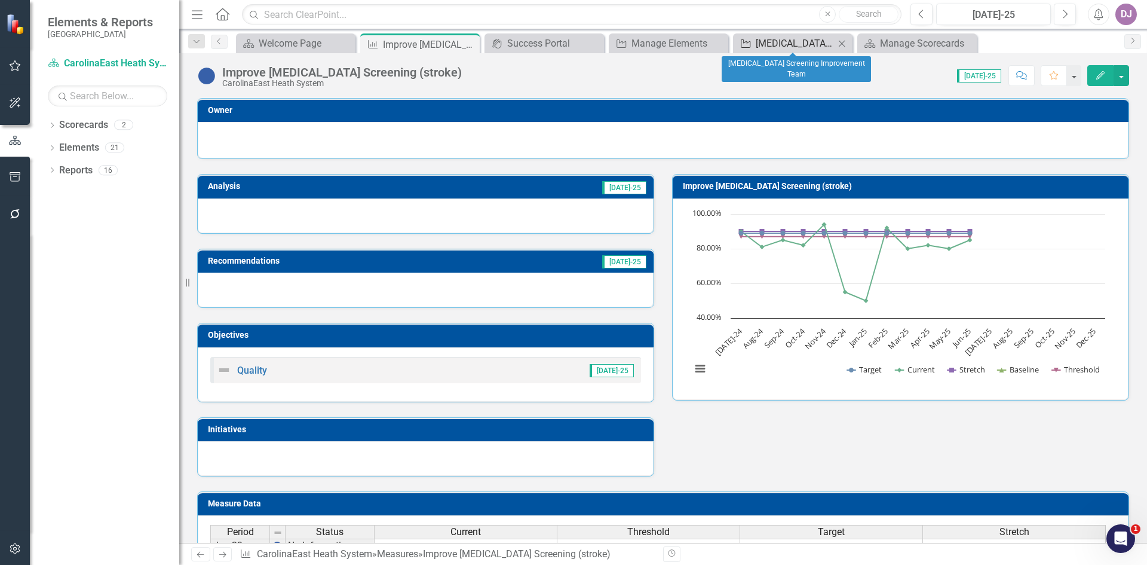
click at [808, 42] on div "[MEDICAL_DATA] Screening Improvement Team" at bounding box center [795, 43] width 79 height 15
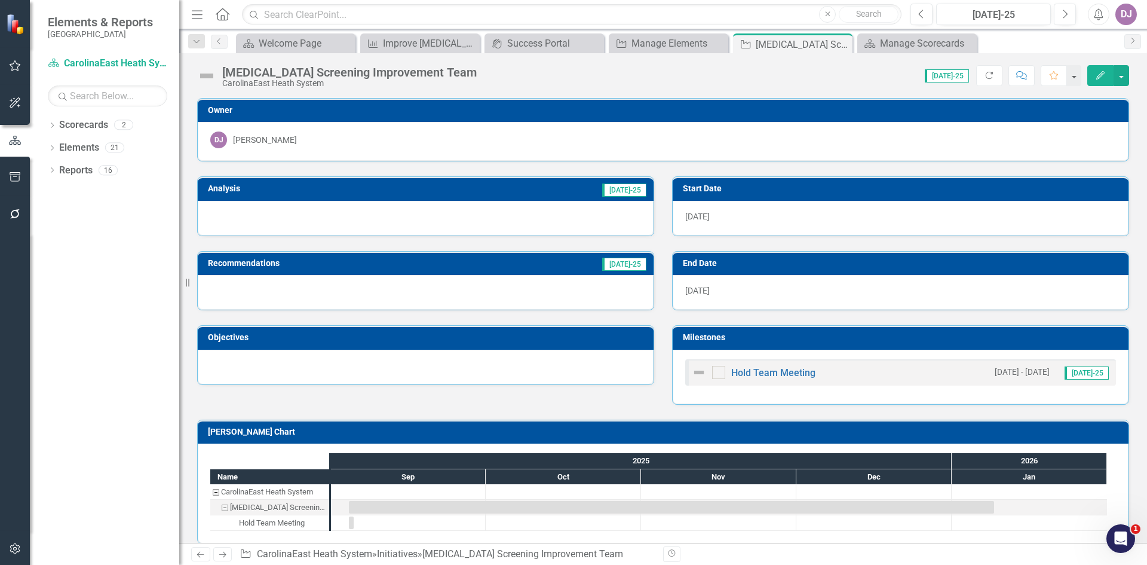
click at [1099, 75] on icon "Edit" at bounding box center [1100, 75] width 11 height 8
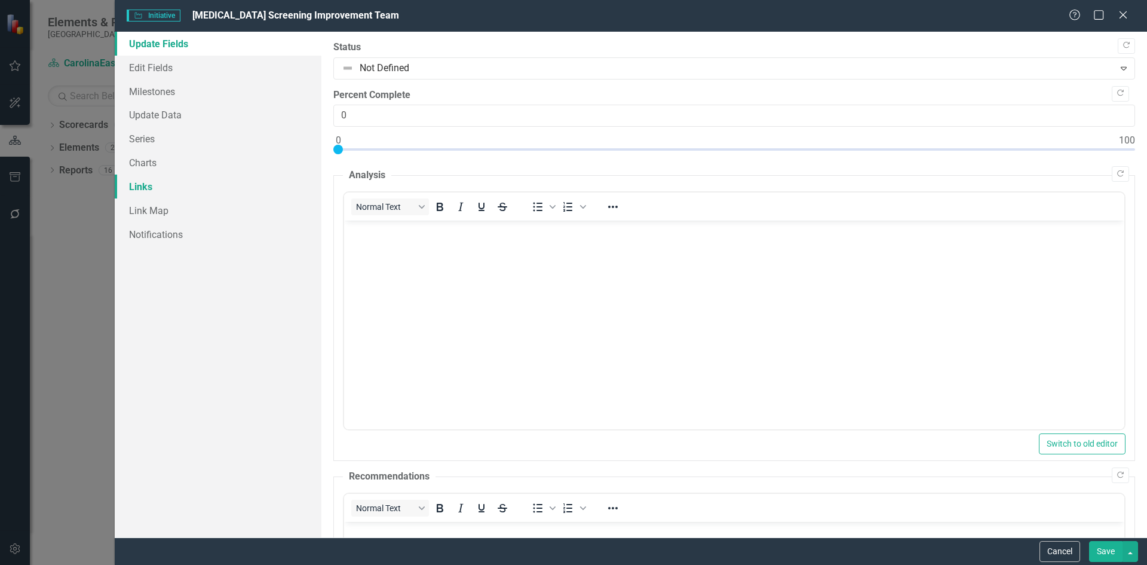
click at [152, 183] on link "Links" at bounding box center [218, 186] width 207 height 24
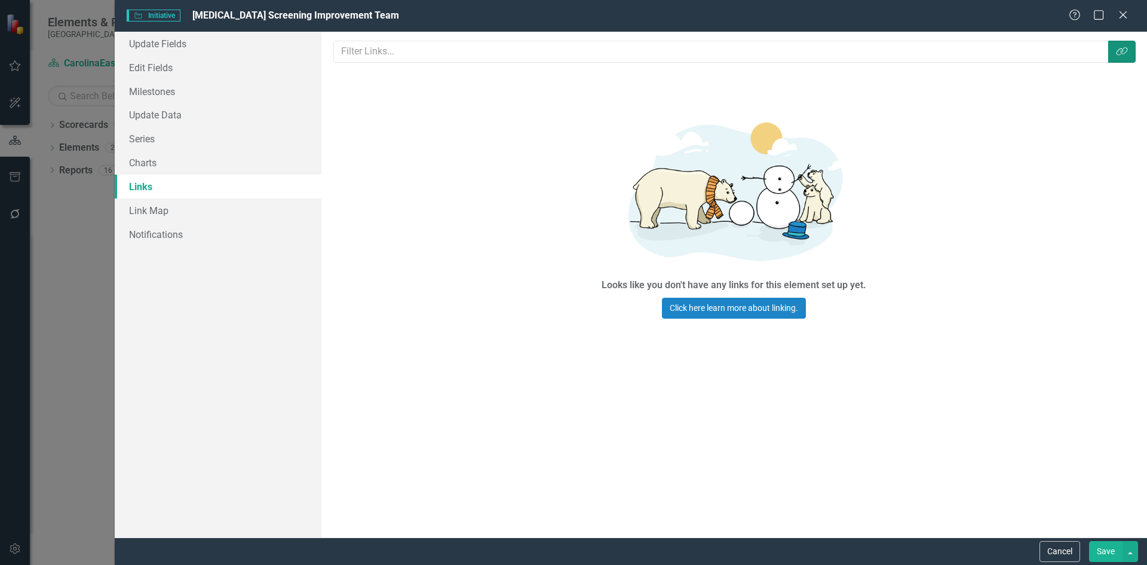
click at [1128, 56] on button "Link Tag" at bounding box center [1121, 52] width 27 height 22
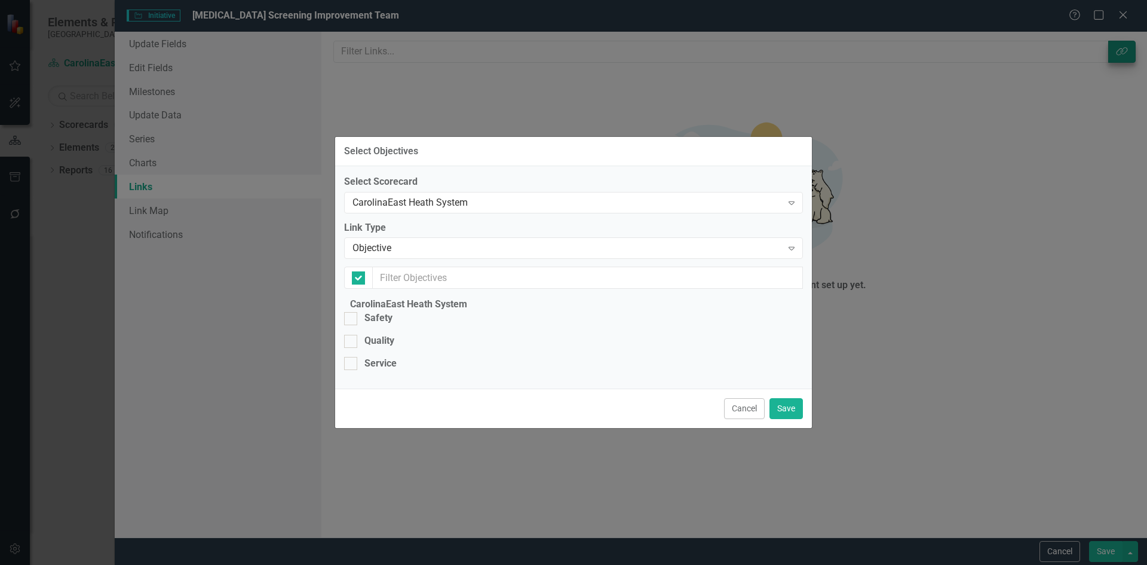
checkbox input "false"
click at [357, 335] on div at bounding box center [350, 341] width 13 height 13
click at [352, 335] on input "Quality" at bounding box center [348, 339] width 8 height 8
checkbox input "true"
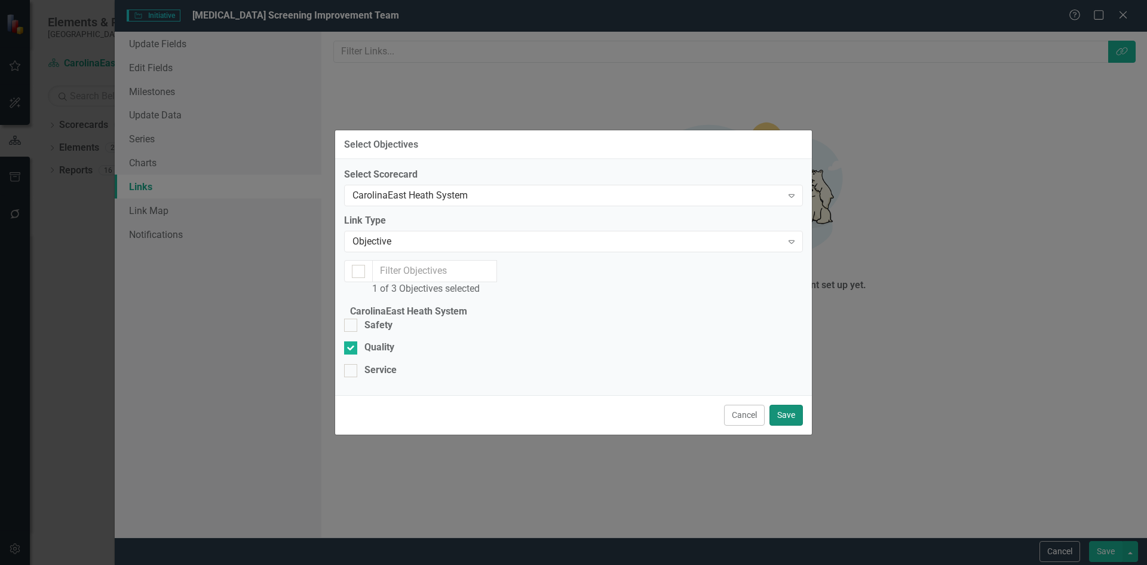
click at [793, 425] on button "Save" at bounding box center [785, 414] width 33 height 21
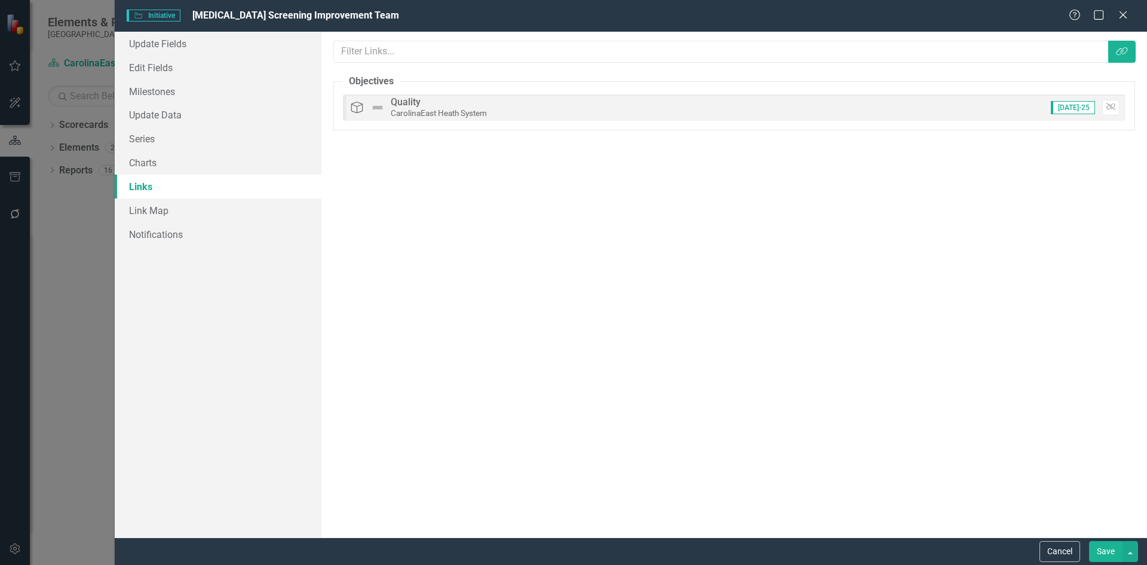
click at [1107, 557] on button "Save" at bounding box center [1105, 551] width 33 height 21
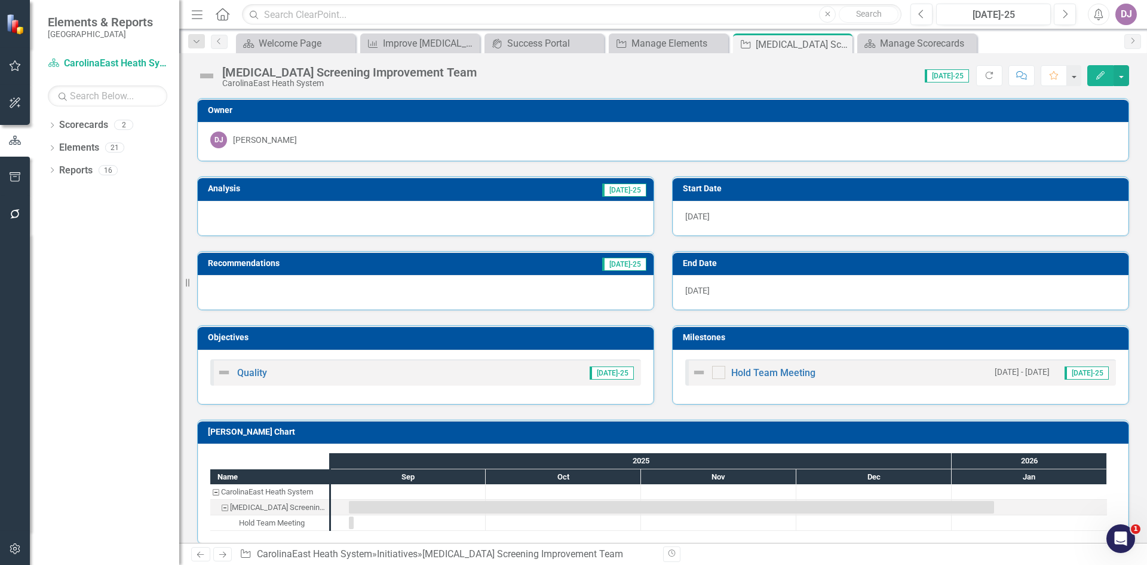
scroll to position [13, 0]
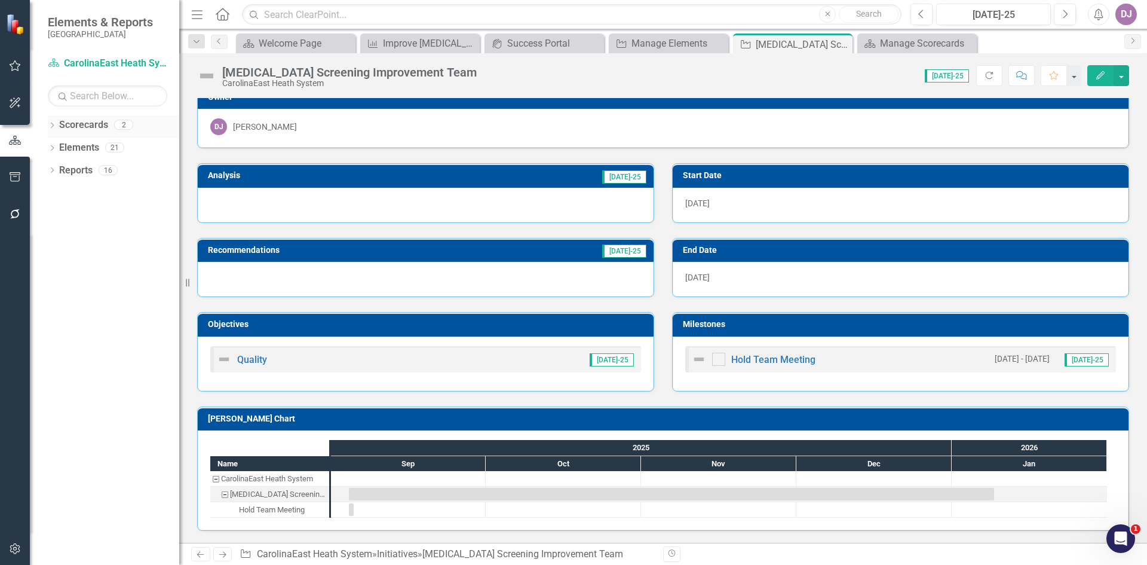
click at [74, 122] on link "Scorecards" at bounding box center [83, 125] width 49 height 14
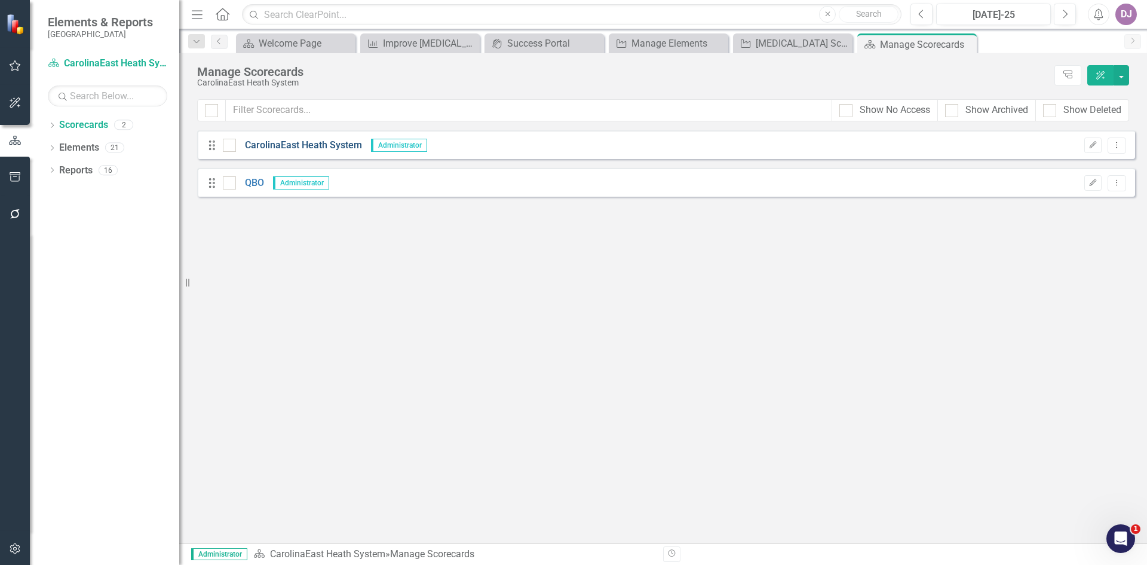
click at [261, 147] on link "CarolinaEast Heath System" at bounding box center [299, 146] width 126 height 14
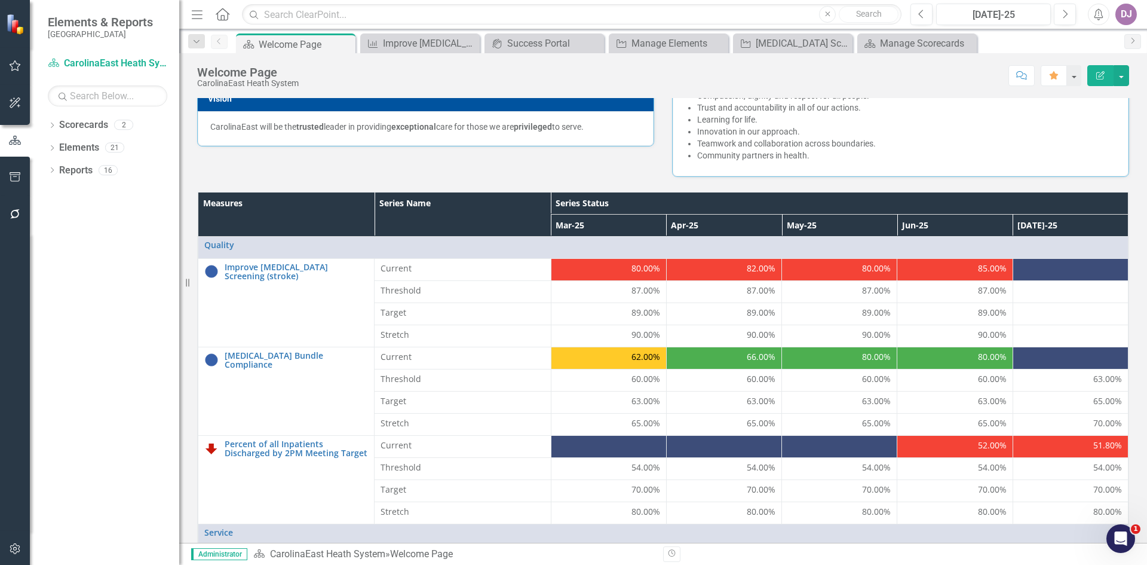
scroll to position [221, 0]
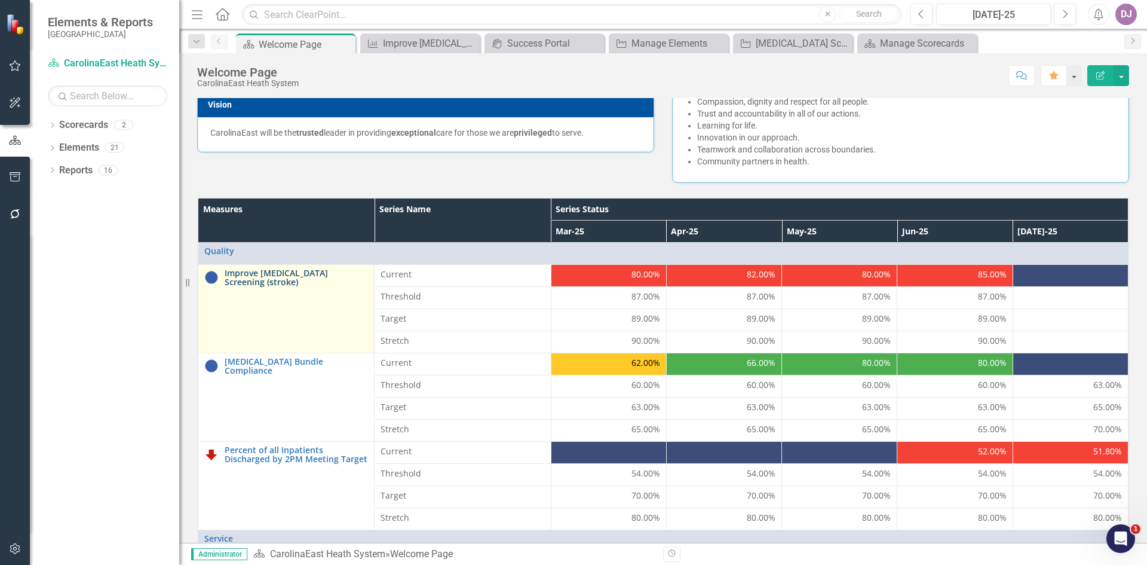
click at [277, 277] on link "Improve [MEDICAL_DATA] Screening (stroke)" at bounding box center [296, 277] width 143 height 19
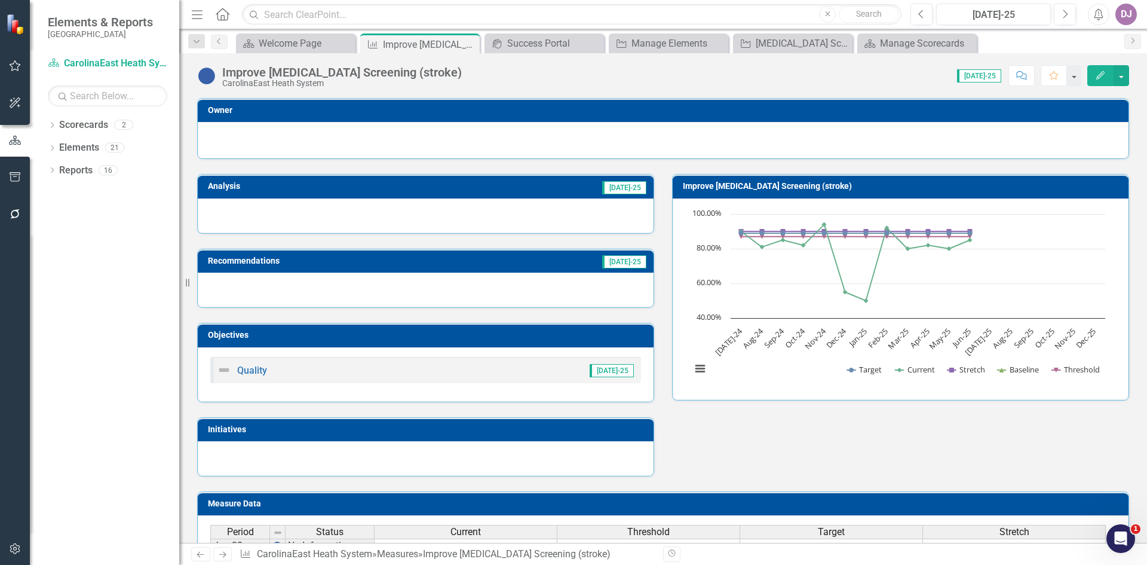
click at [309, 452] on div at bounding box center [426, 458] width 456 height 35
click at [1064, 10] on icon "button" at bounding box center [1065, 14] width 5 height 8
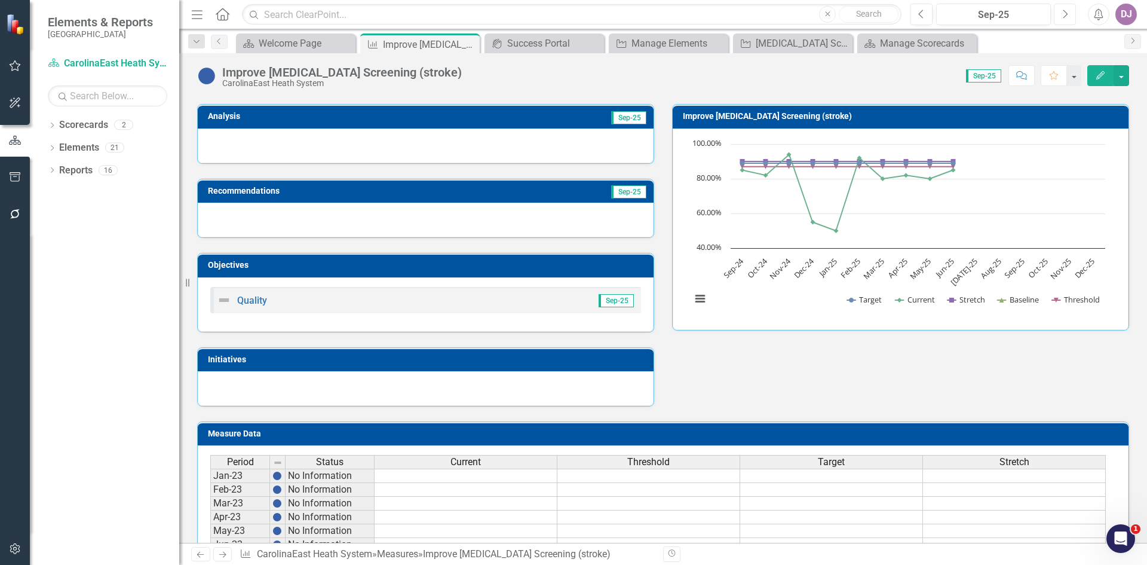
scroll to position [74, 0]
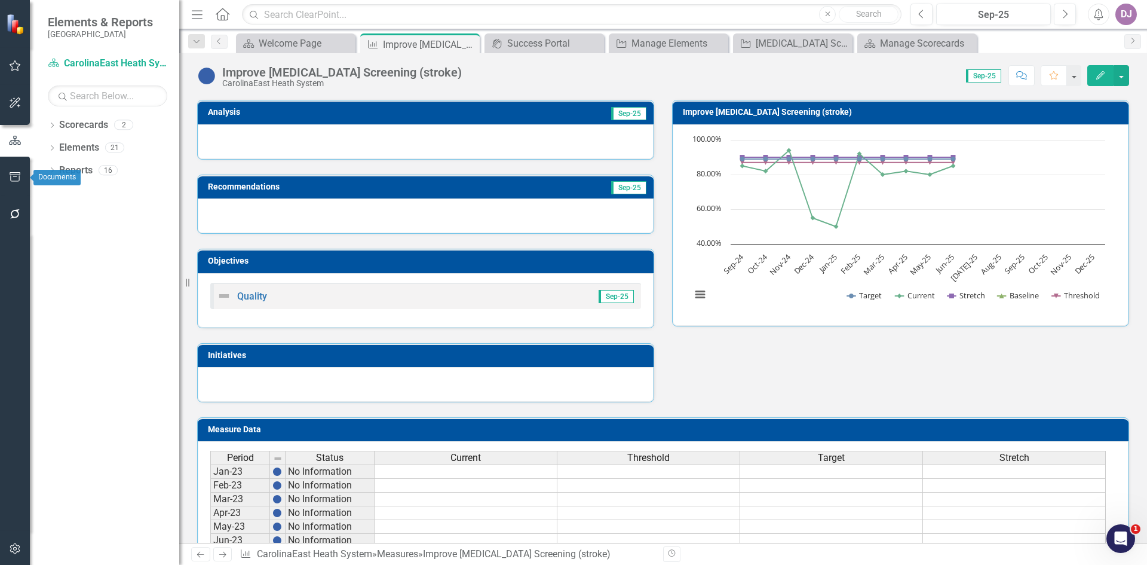
click at [22, 179] on button "button" at bounding box center [15, 177] width 27 height 25
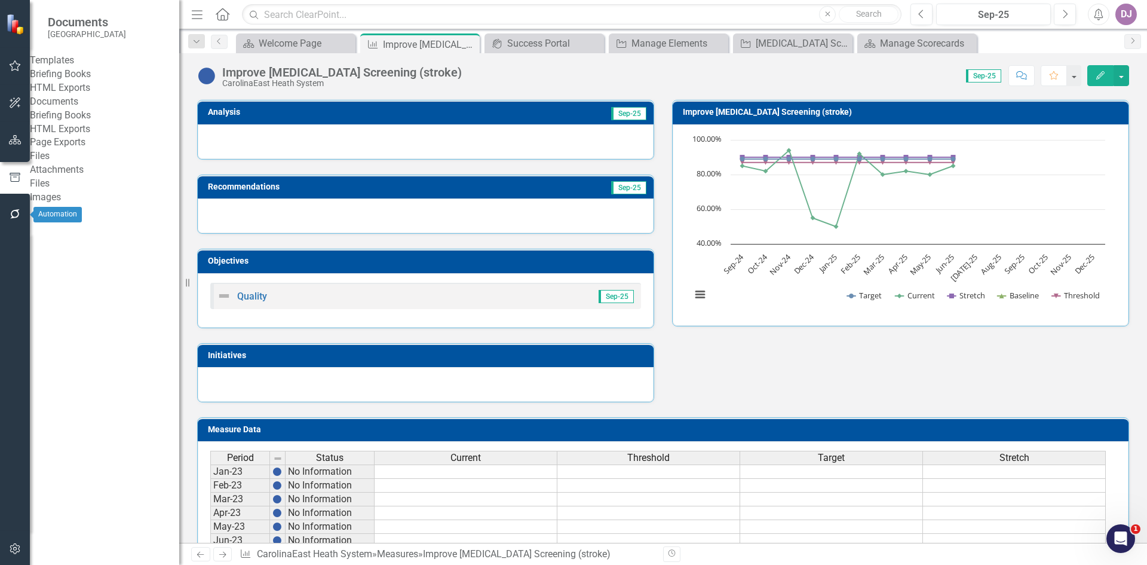
click at [10, 215] on icon "button" at bounding box center [15, 214] width 13 height 10
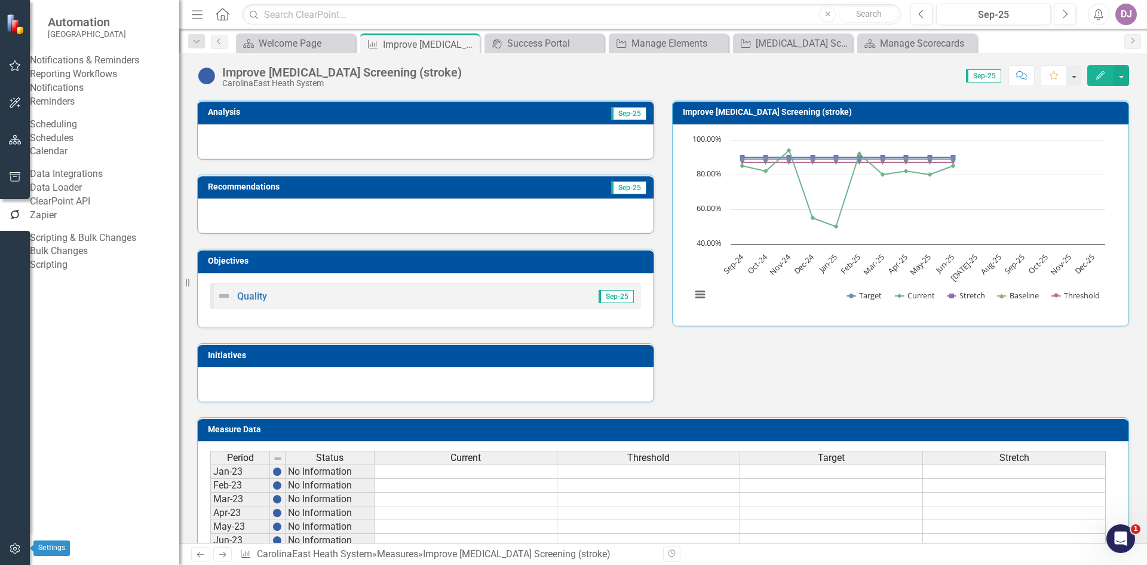
click at [16, 553] on icon "button" at bounding box center [15, 549] width 13 height 10
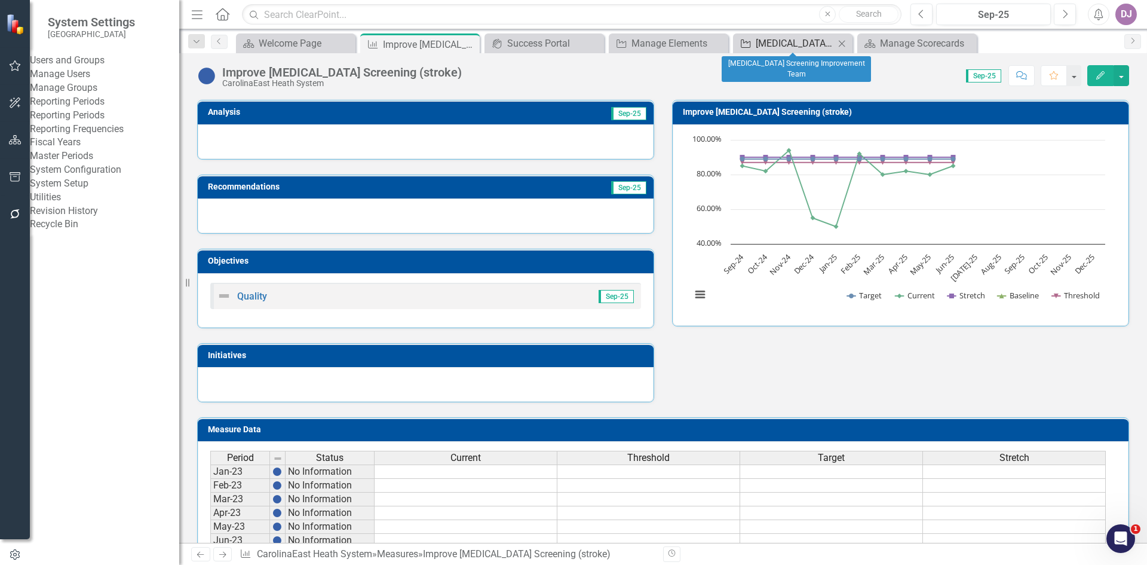
click at [782, 41] on div "[MEDICAL_DATA] Screening Improvement Team" at bounding box center [795, 43] width 79 height 15
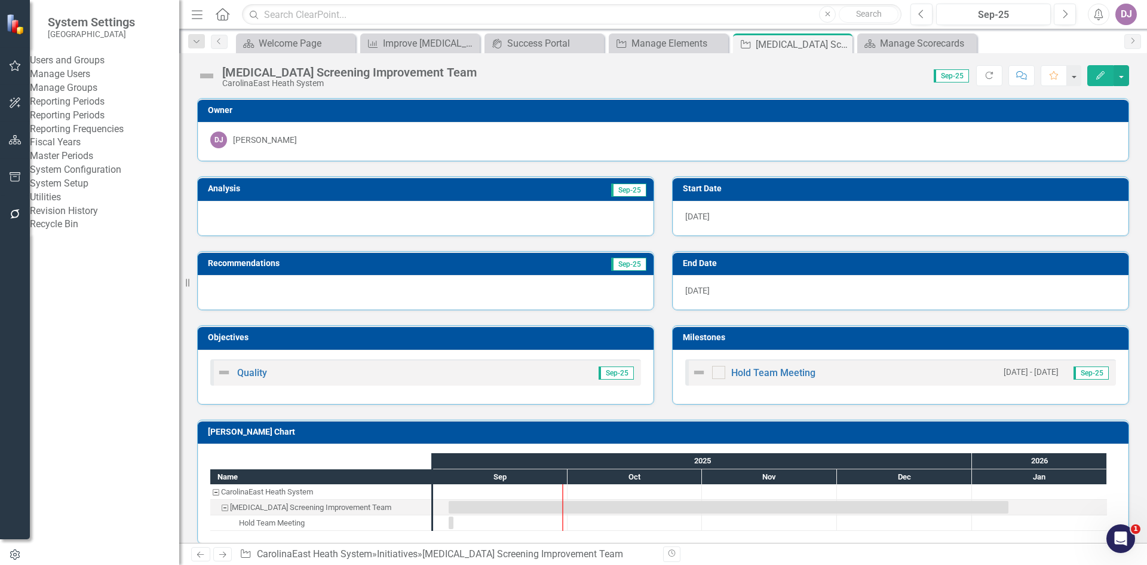
scroll to position [13, 0]
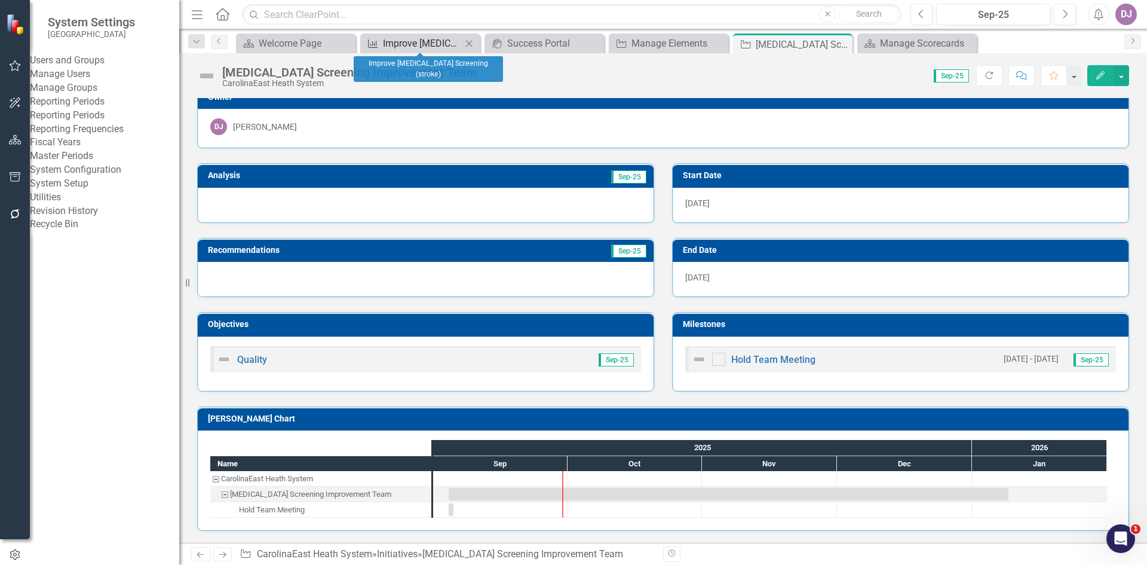
click at [425, 47] on div "Improve [MEDICAL_DATA] Screening (stroke)" at bounding box center [422, 43] width 79 height 15
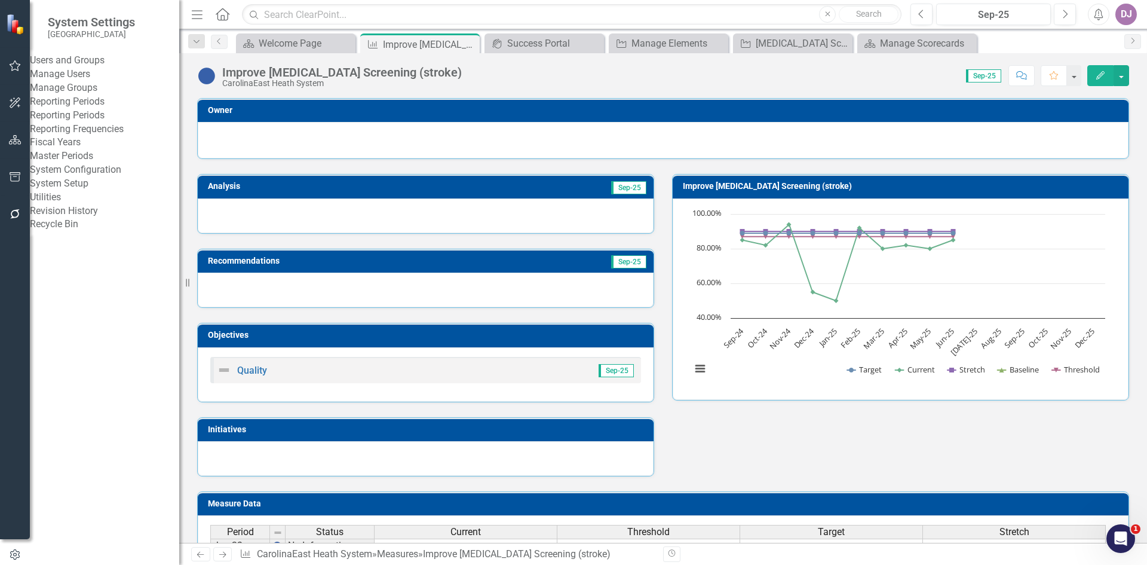
click at [1102, 78] on icon "Edit" at bounding box center [1100, 75] width 11 height 8
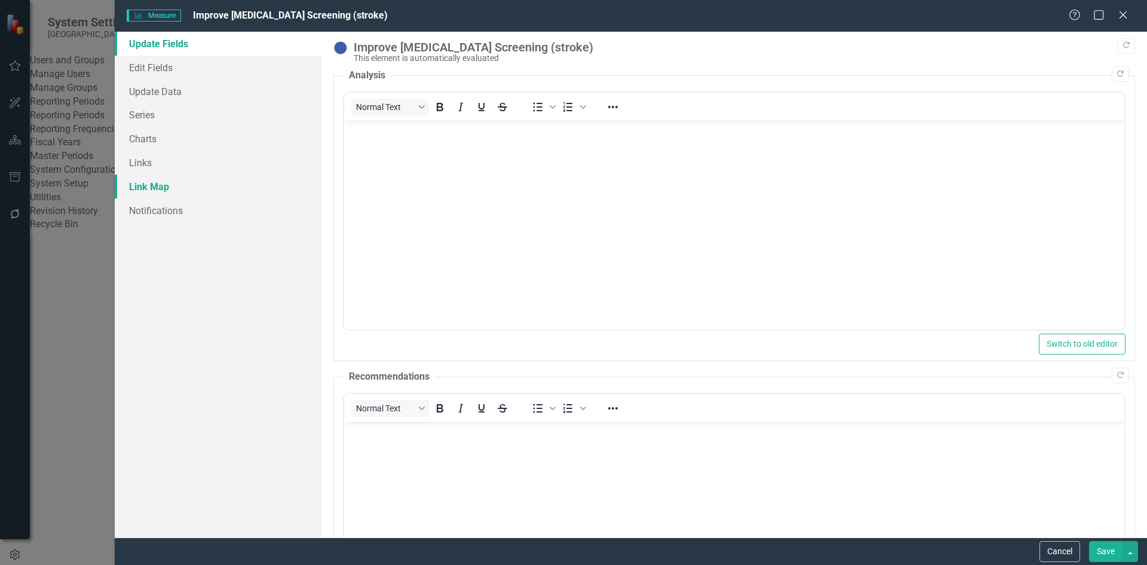
click at [161, 190] on link "Link Map" at bounding box center [218, 186] width 207 height 24
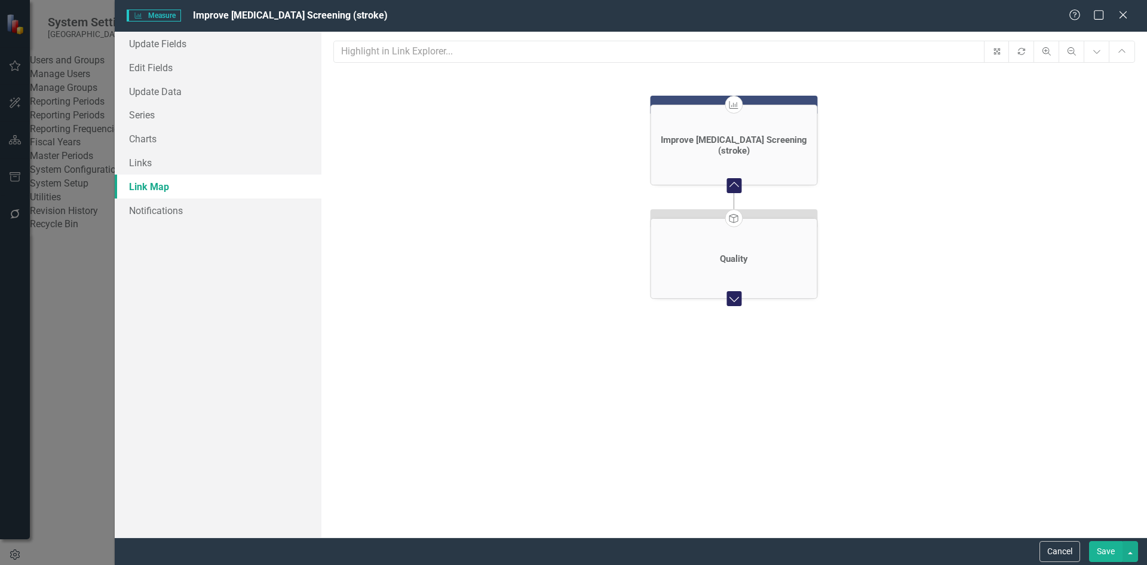
click at [736, 298] on icon "Expand Chart" at bounding box center [734, 298] width 16 height 12
